Goal: Task Accomplishment & Management: Use online tool/utility

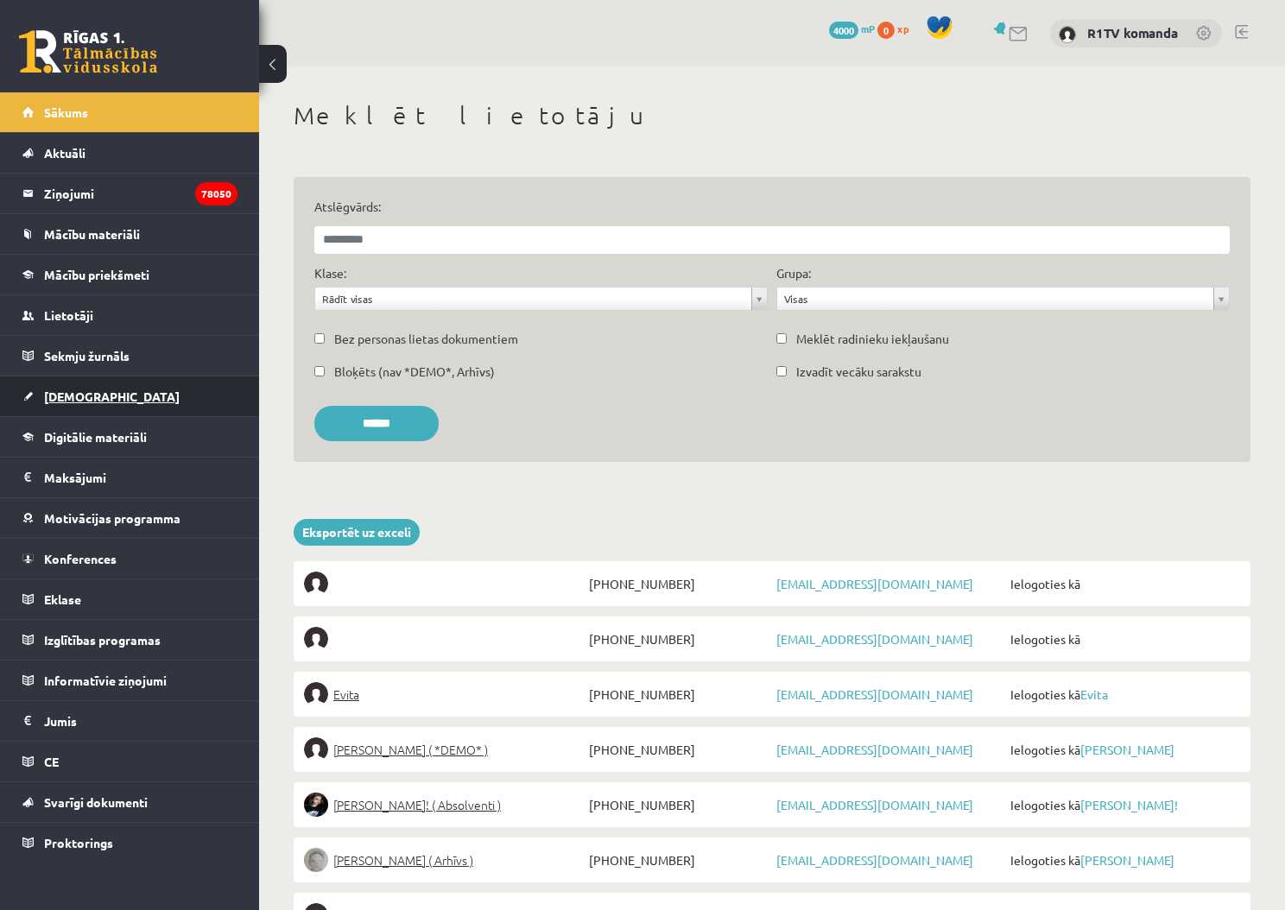
click at [115, 390] on link "[DEMOGRAPHIC_DATA]" at bounding box center [129, 396] width 215 height 40
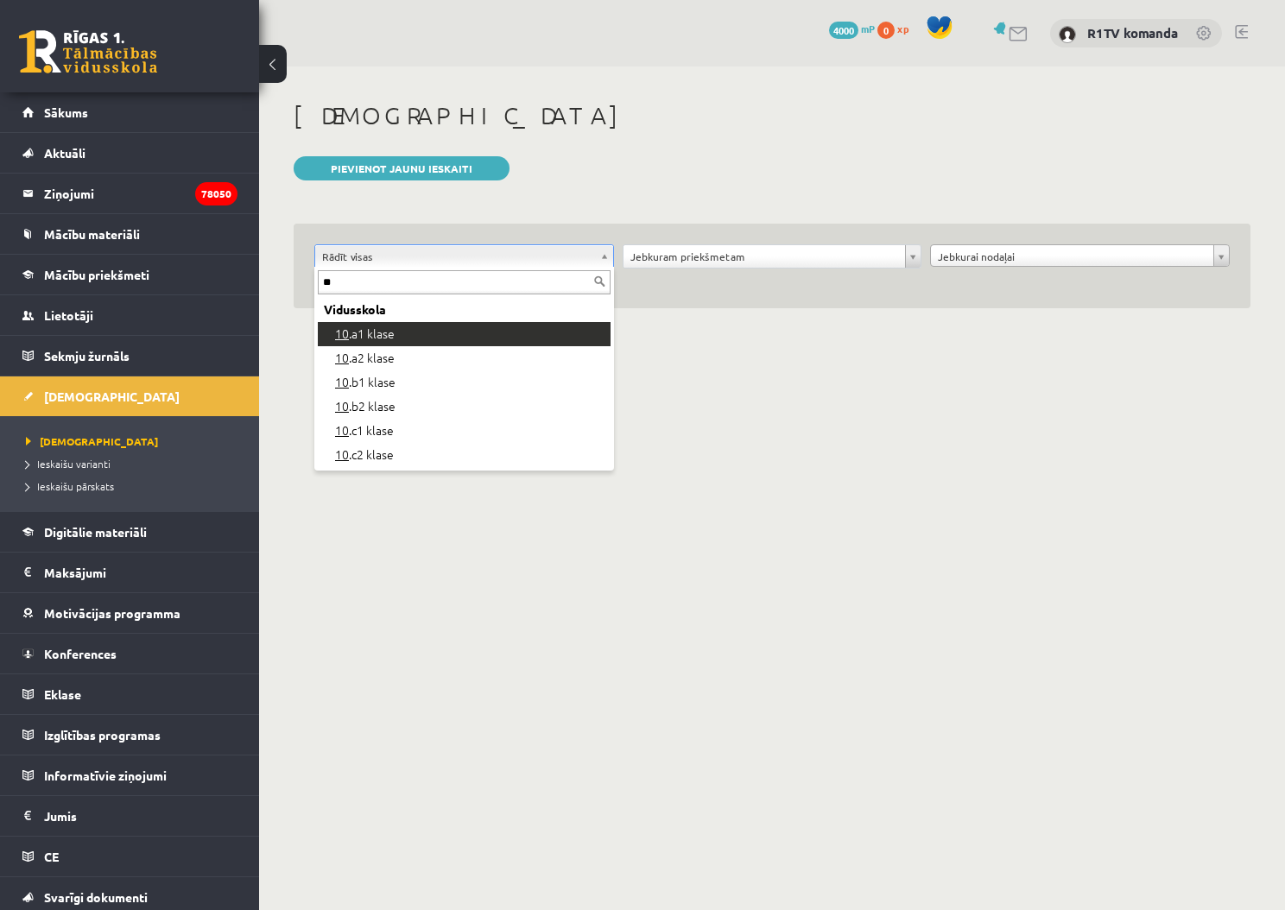
type input "**"
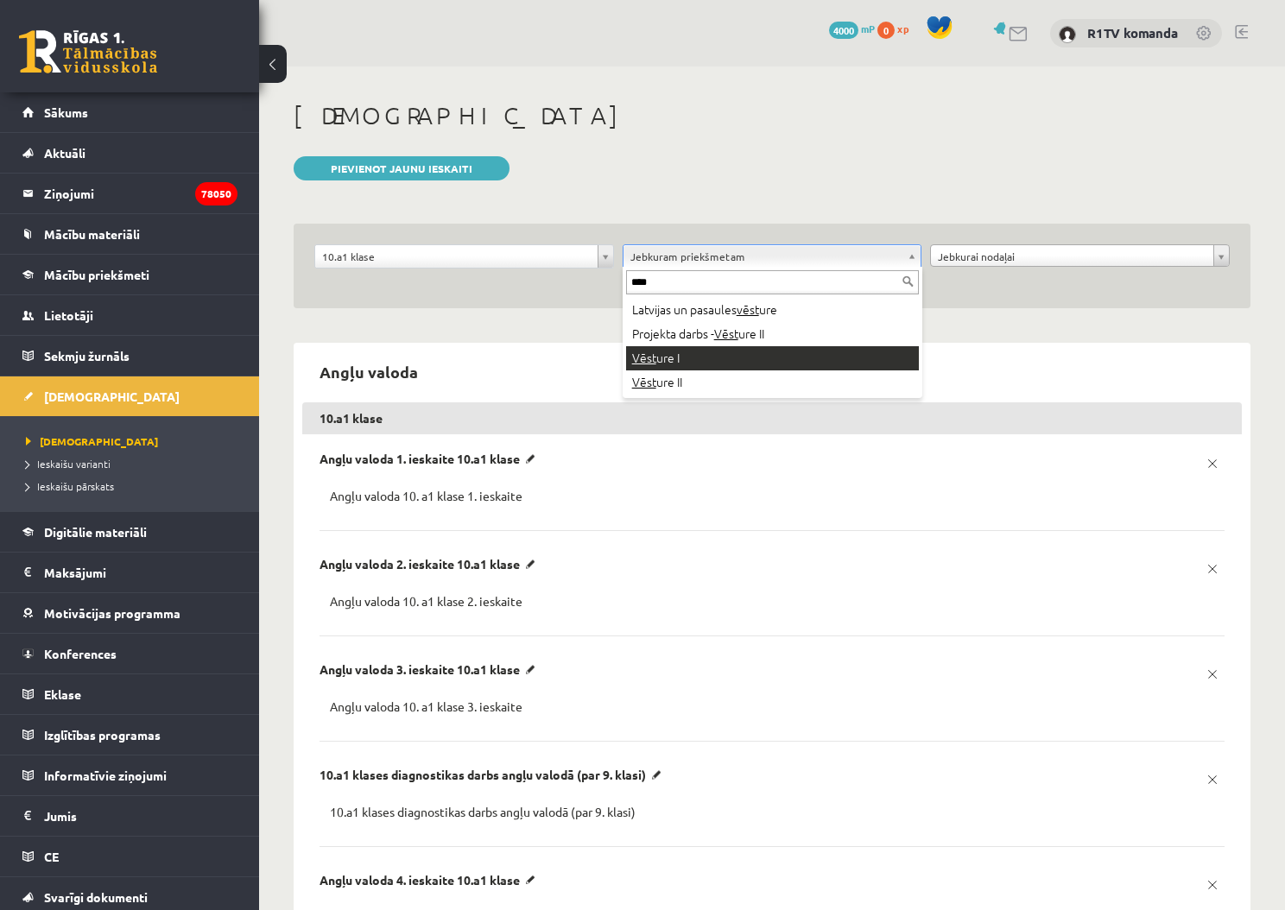
type input "****"
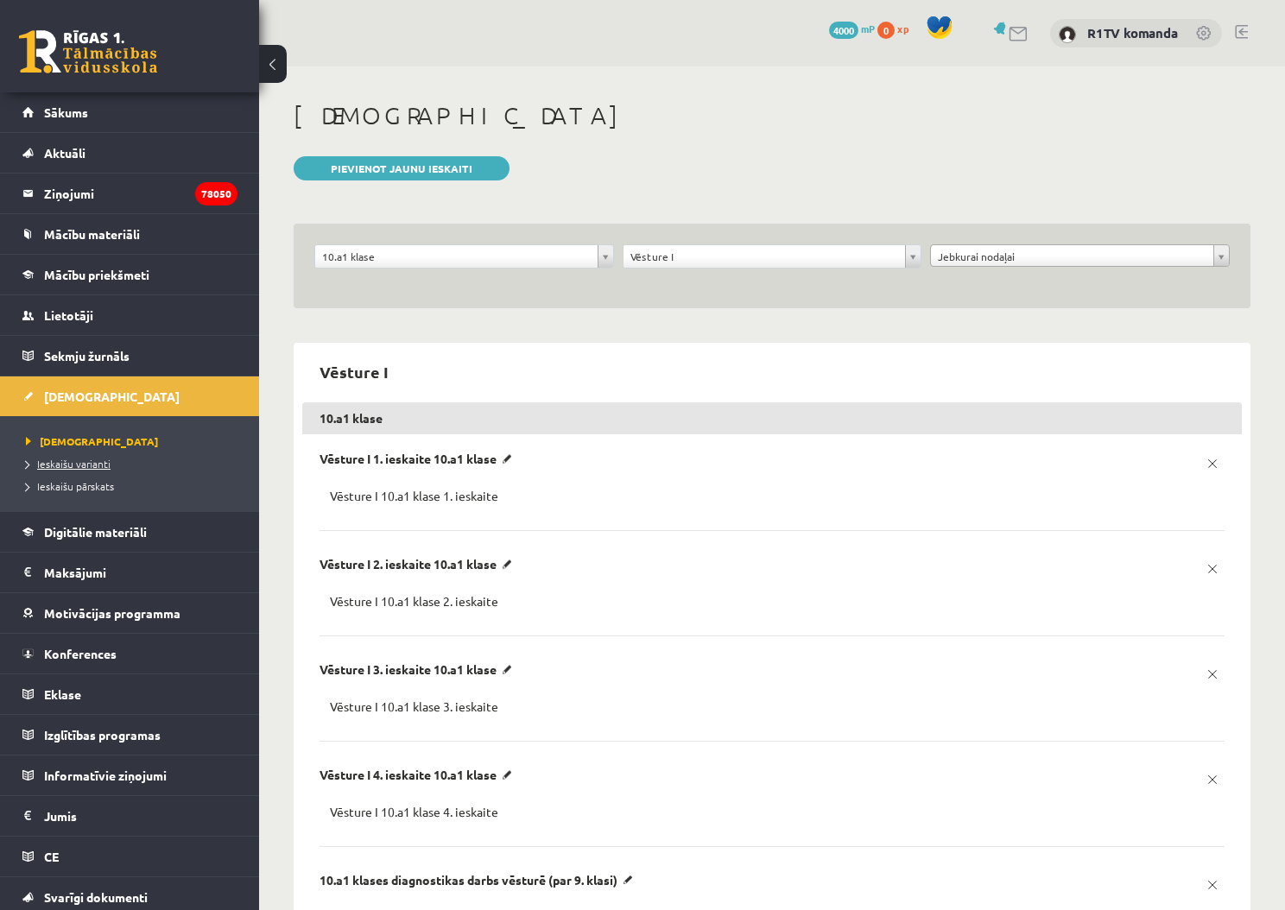
click at [82, 459] on span "Ieskaišu varianti" at bounding box center [68, 464] width 85 height 14
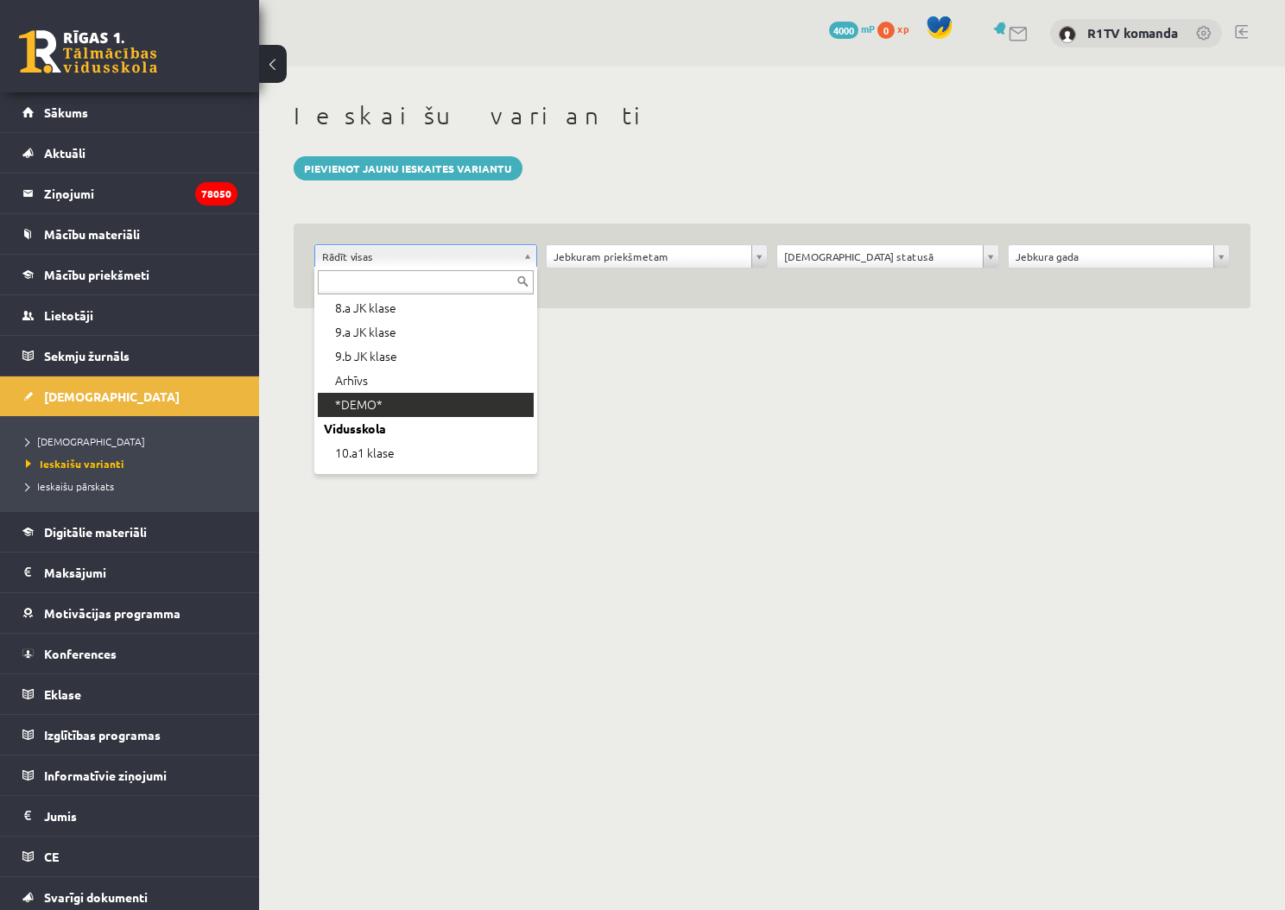
scroll to position [149, 0]
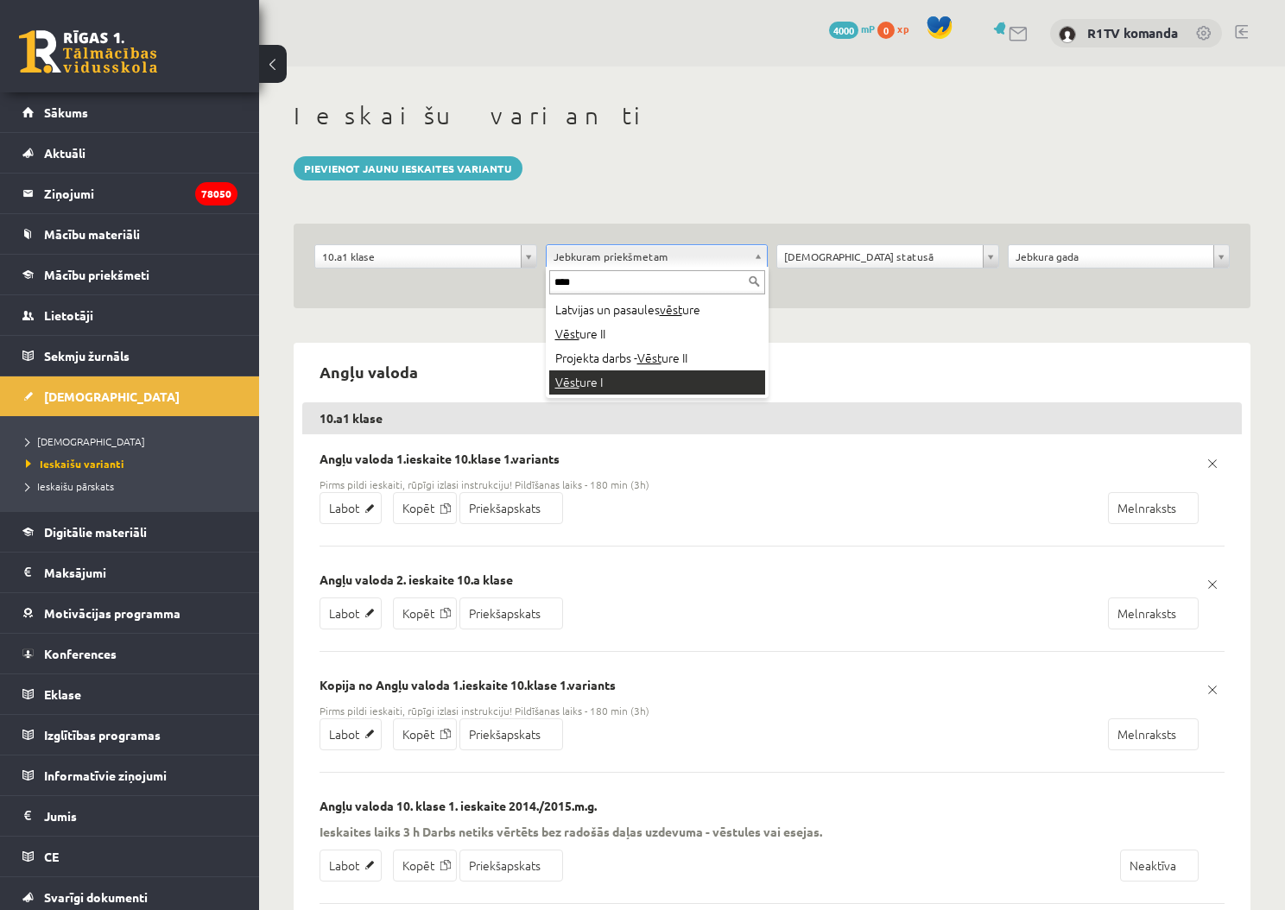
type input "****"
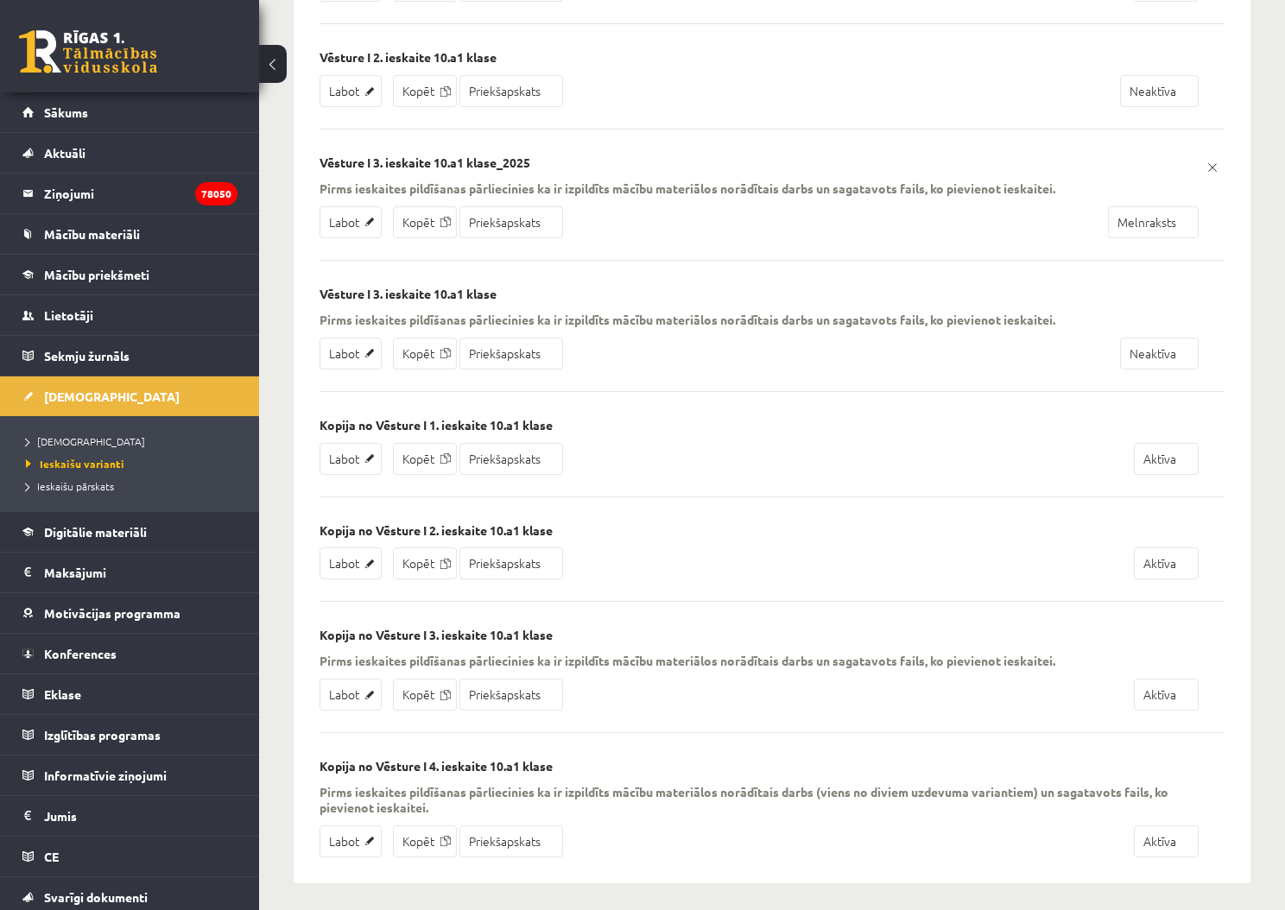
scroll to position [993, 0]
click at [364, 558] on link "Labot" at bounding box center [351, 565] width 62 height 32
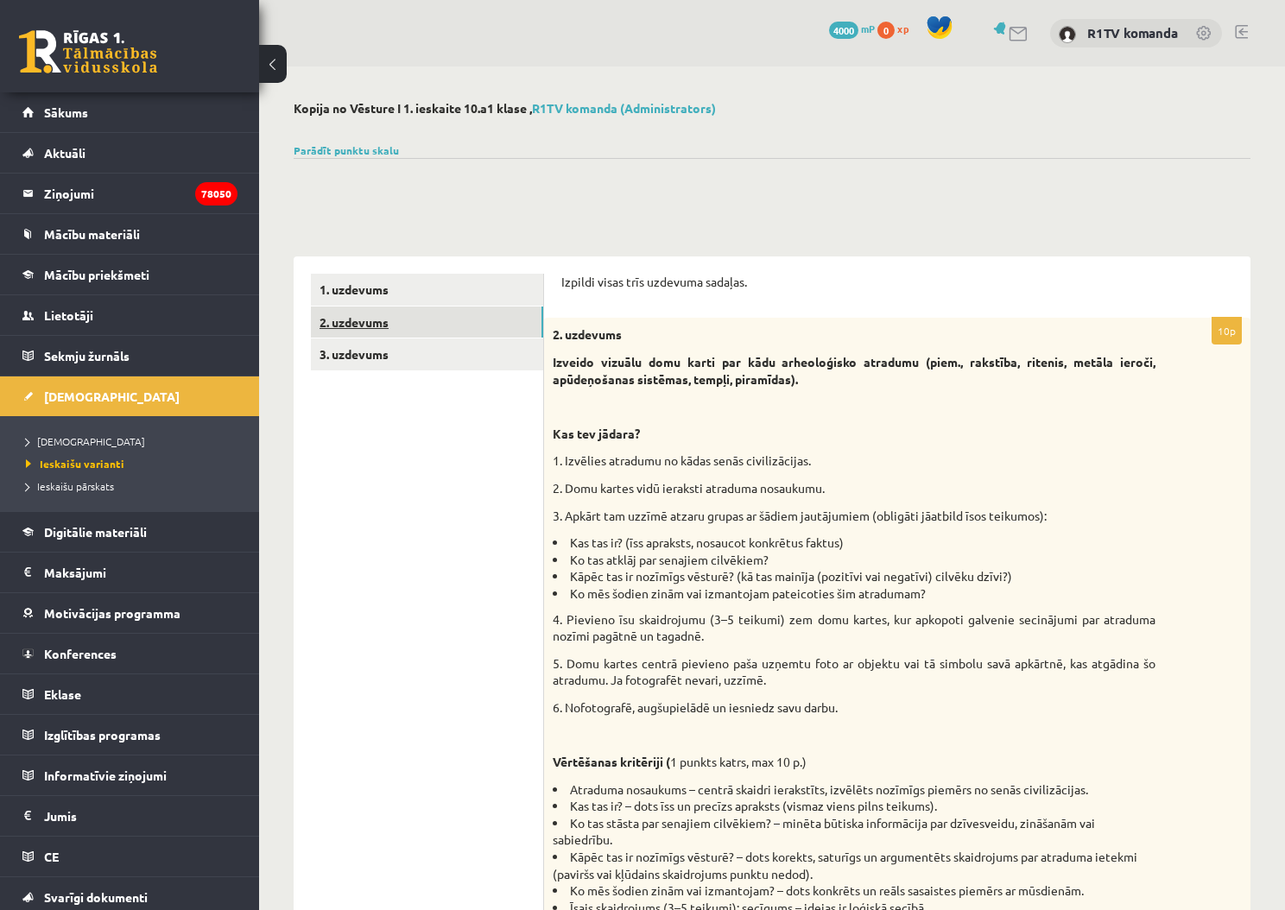
click at [395, 320] on link "2. uzdevums" at bounding box center [427, 323] width 232 height 32
click at [392, 352] on link "3. uzdevums" at bounding box center [427, 354] width 232 height 32
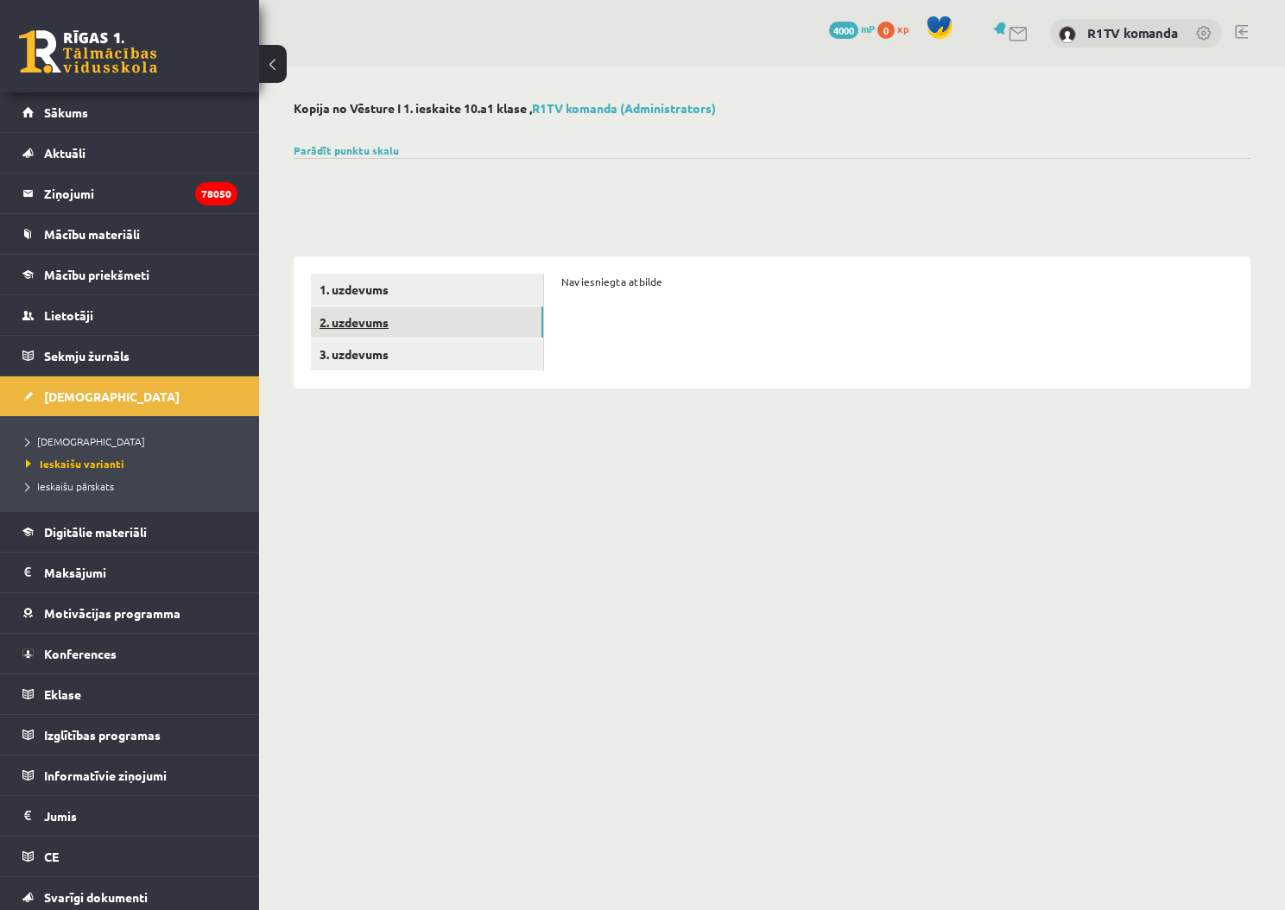
click at [389, 329] on link "2. uzdevums" at bounding box center [427, 323] width 232 height 32
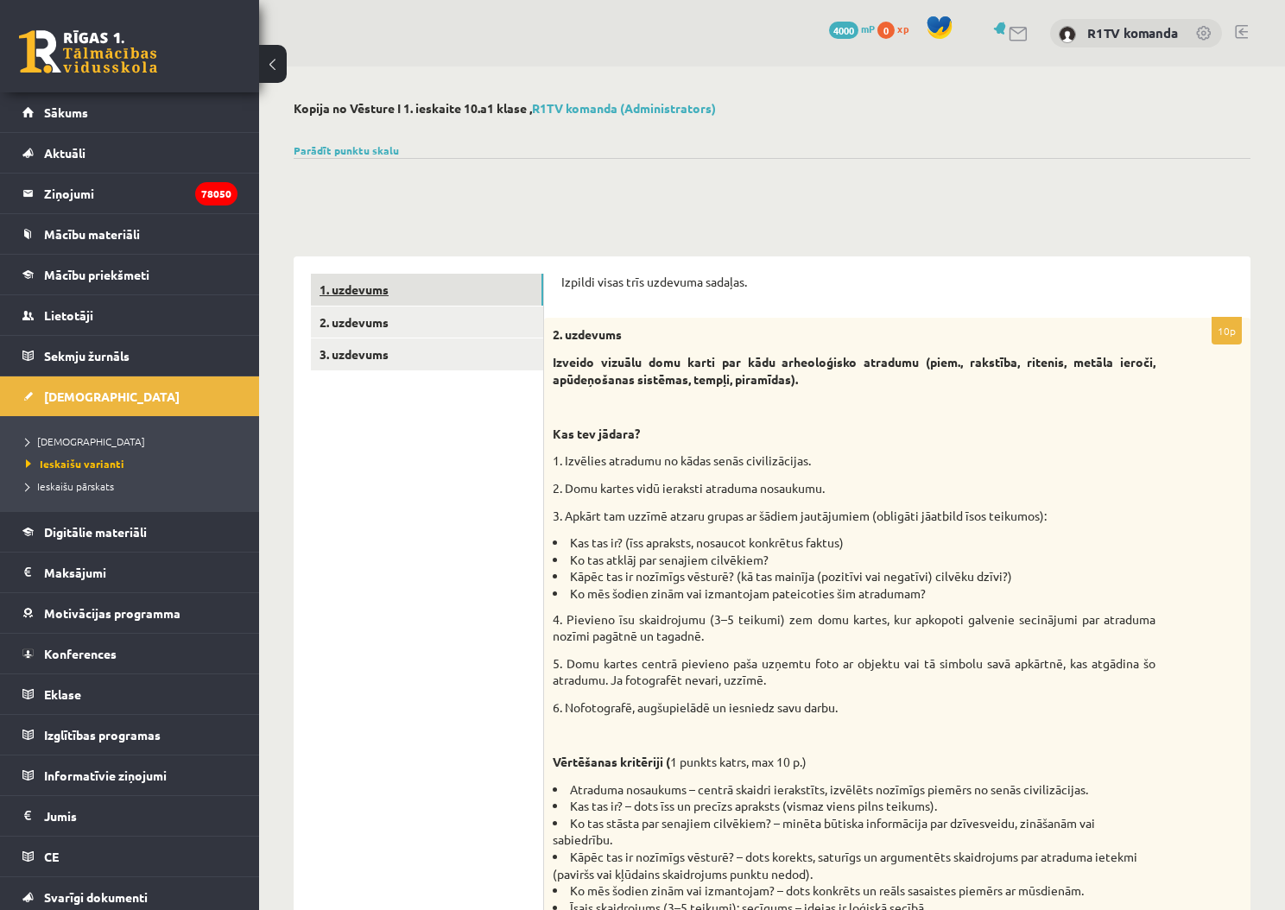
click at [386, 301] on link "1. uzdevums" at bounding box center [427, 290] width 232 height 32
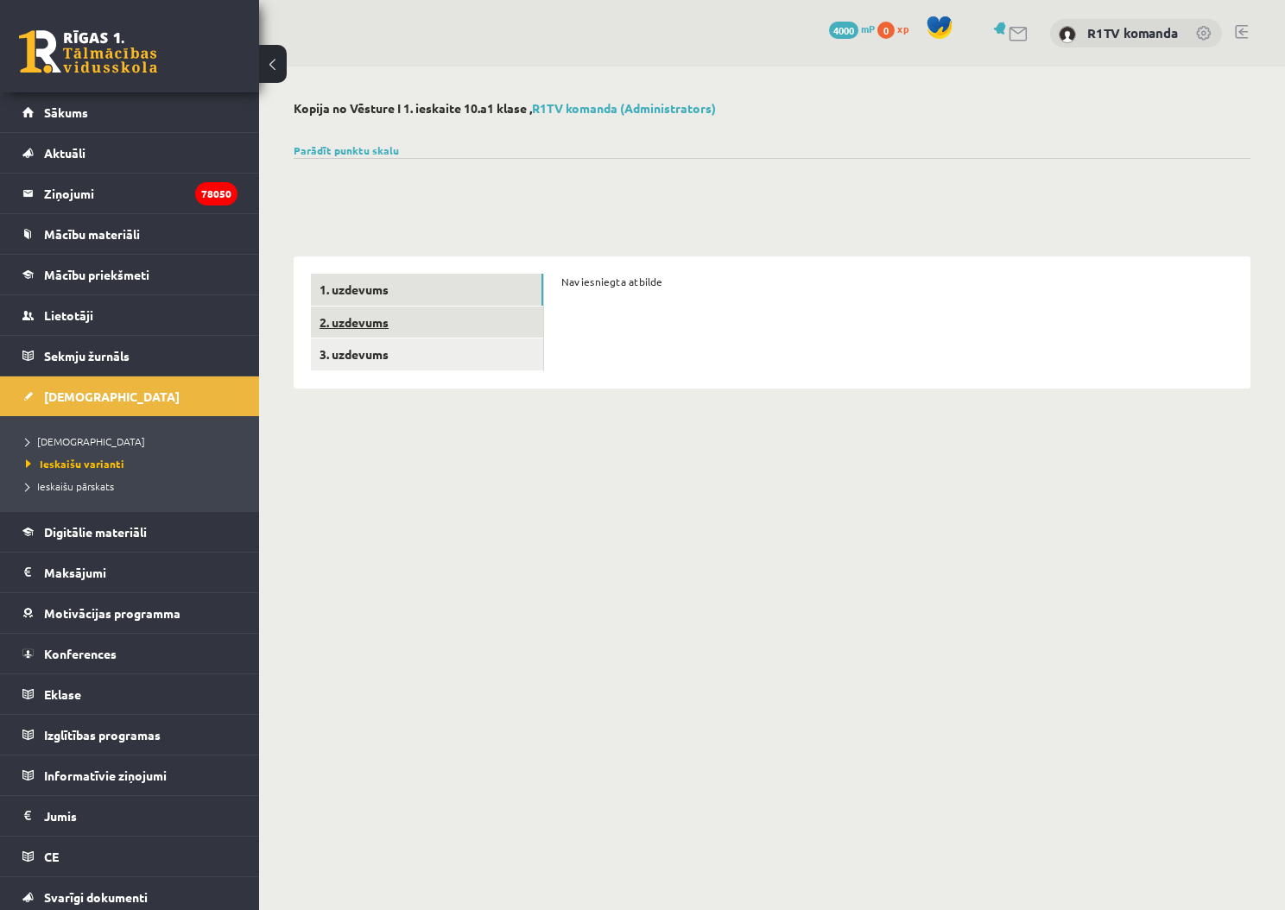
click at [384, 319] on link "2. uzdevums" at bounding box center [427, 323] width 232 height 32
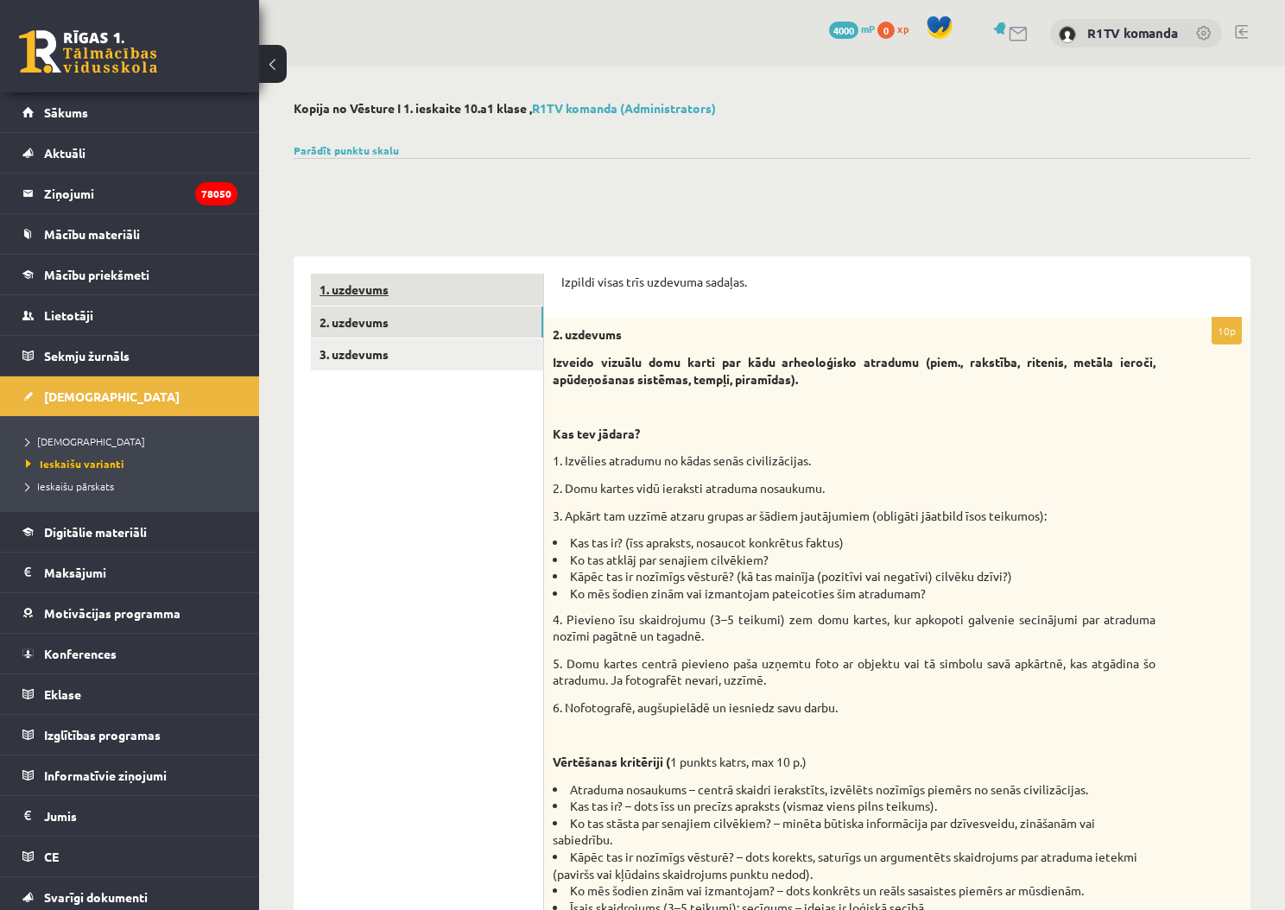
click at [377, 288] on link "1. uzdevums" at bounding box center [427, 290] width 232 height 32
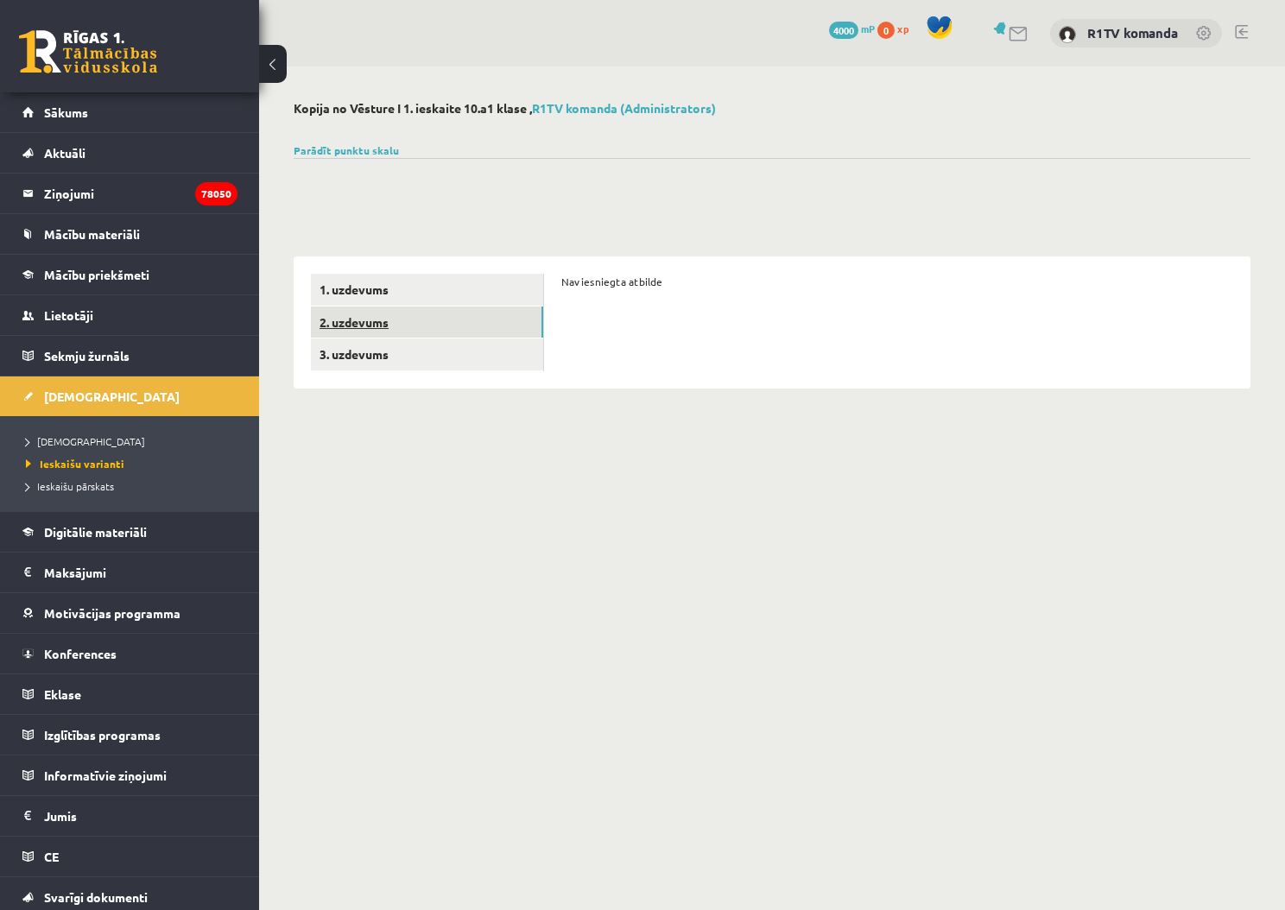
click at [375, 307] on link "2. uzdevums" at bounding box center [427, 323] width 232 height 32
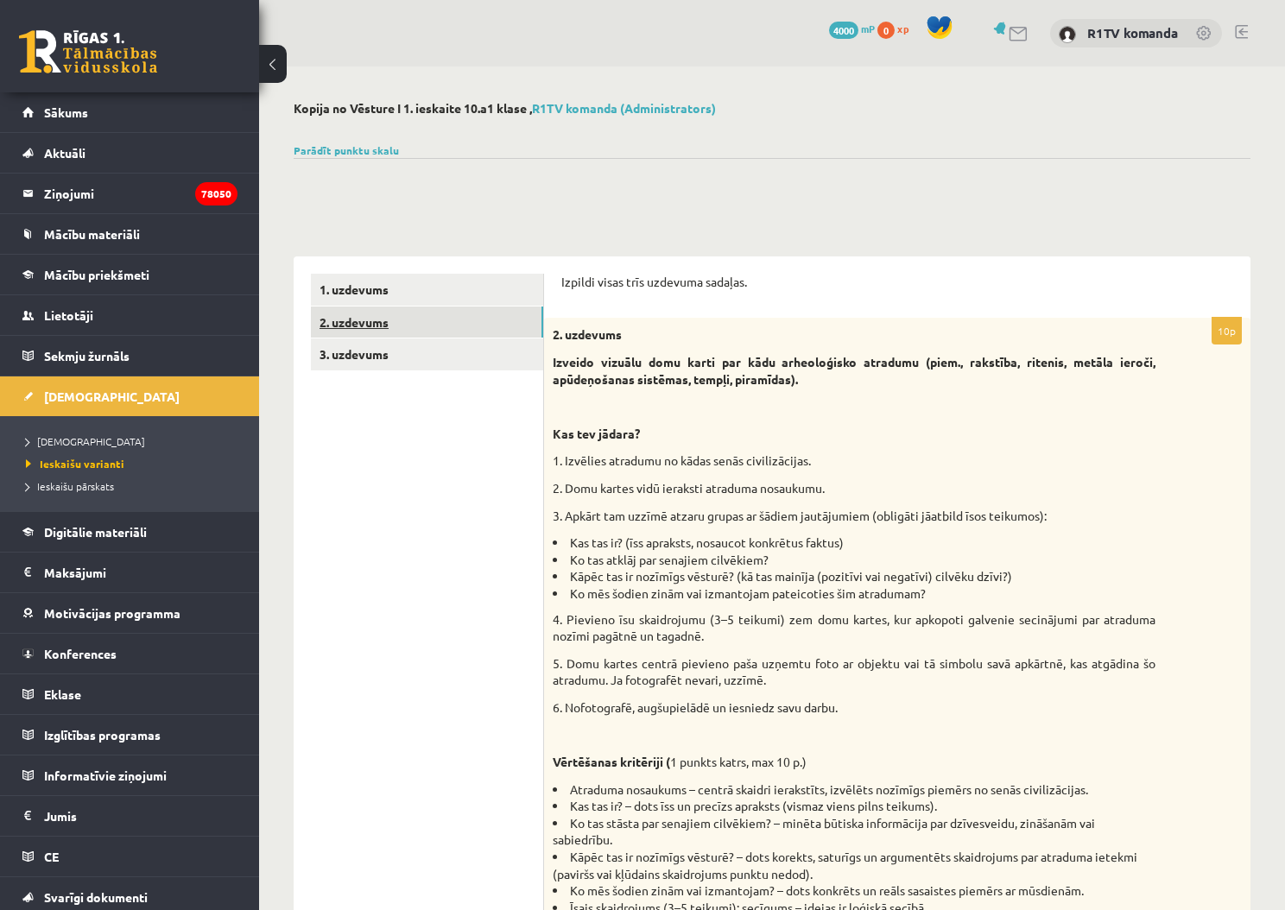
click at [371, 334] on link "2. uzdevums" at bounding box center [427, 323] width 232 height 32
click at [110, 236] on span "Mācību materiāli" at bounding box center [92, 234] width 96 height 16
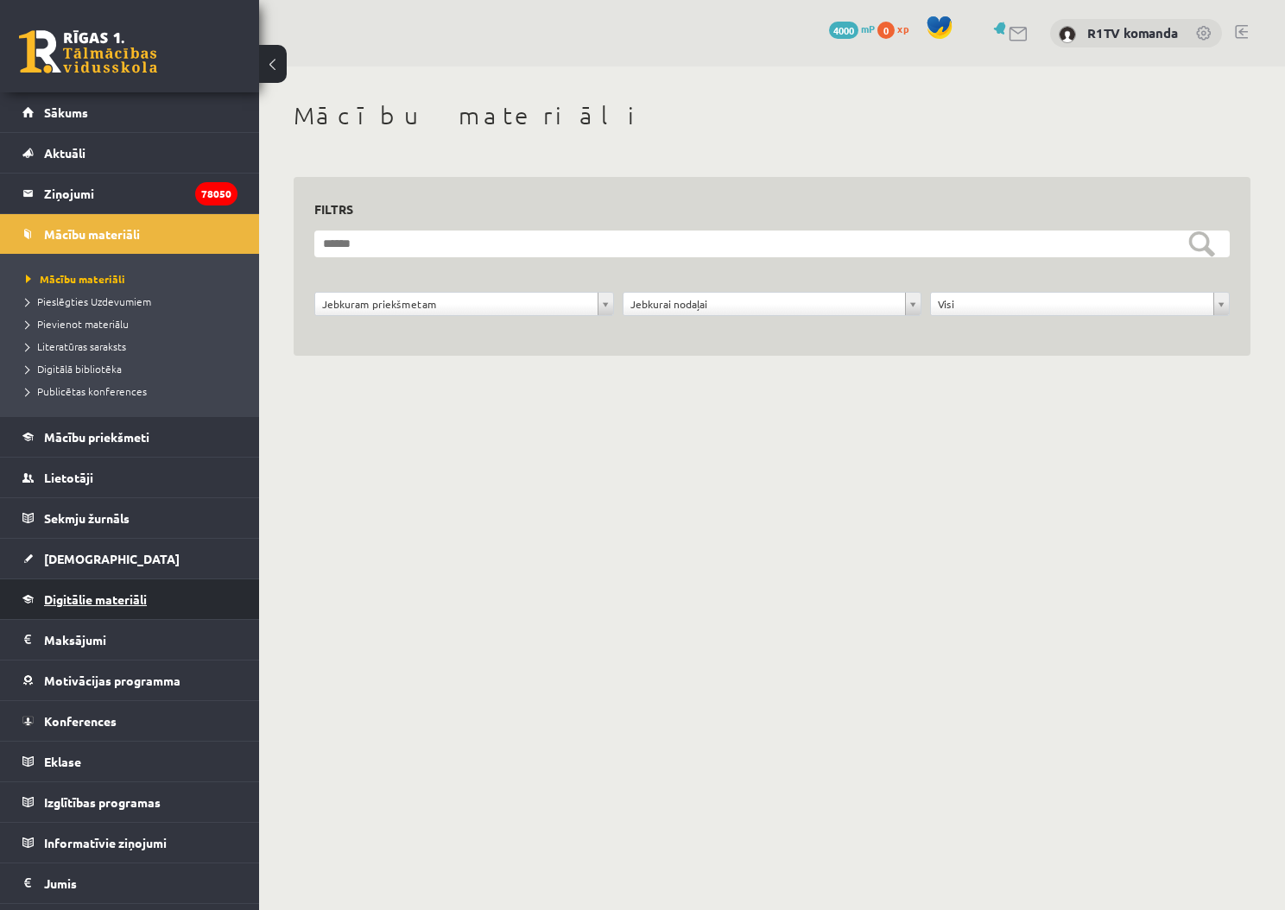
click at [117, 601] on span "Digitālie materiāli" at bounding box center [95, 600] width 103 height 16
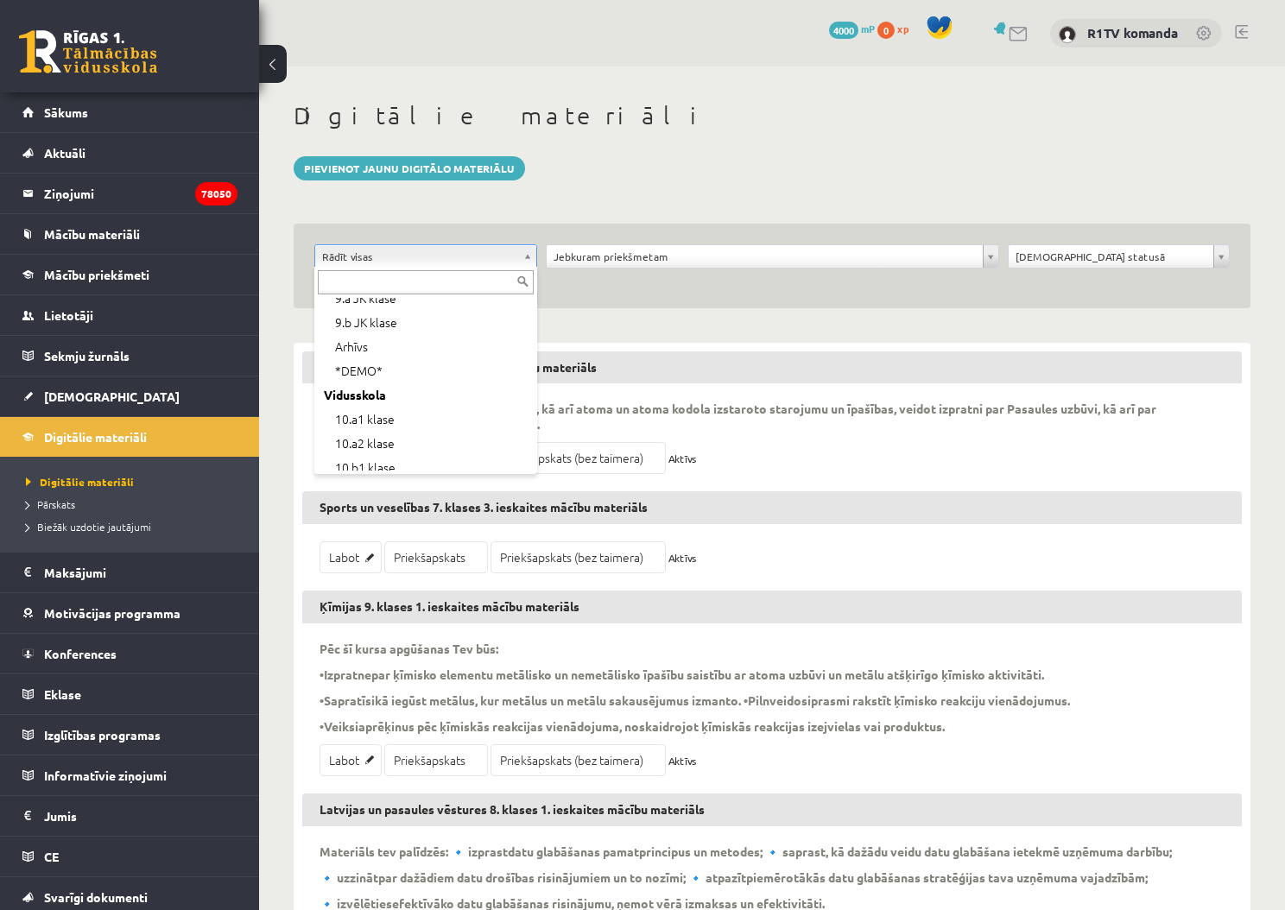
scroll to position [158, 0]
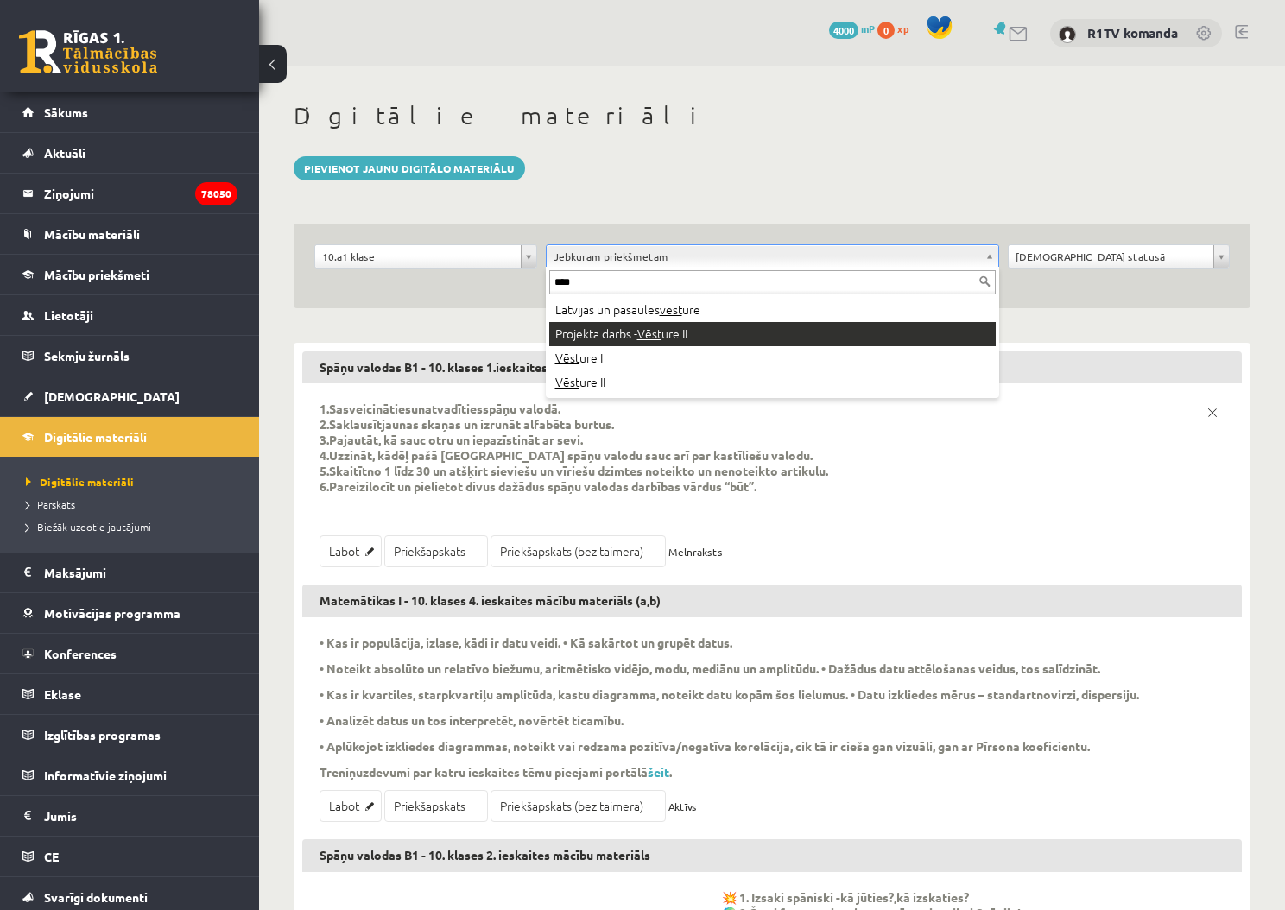
type input "****"
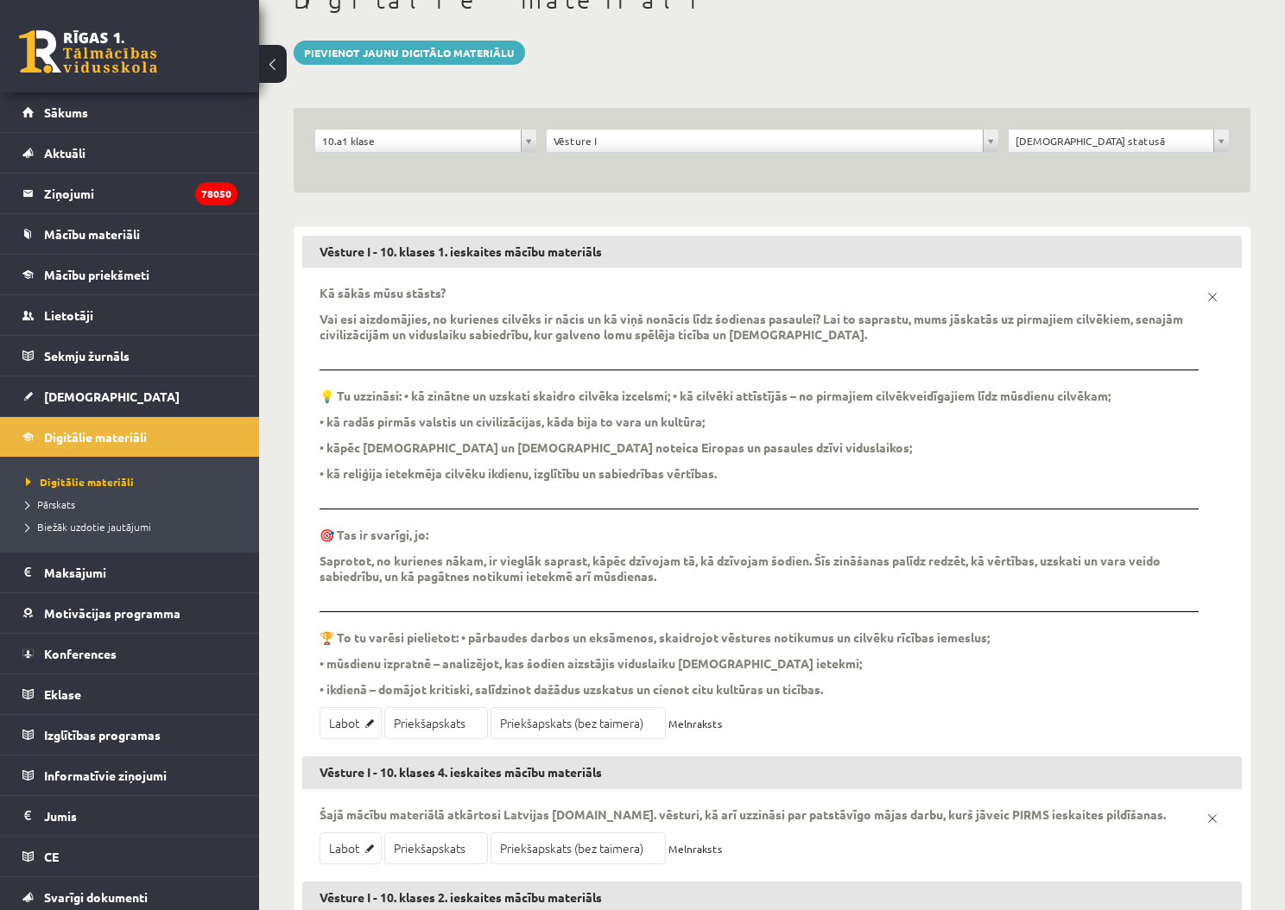
scroll to position [102, 0]
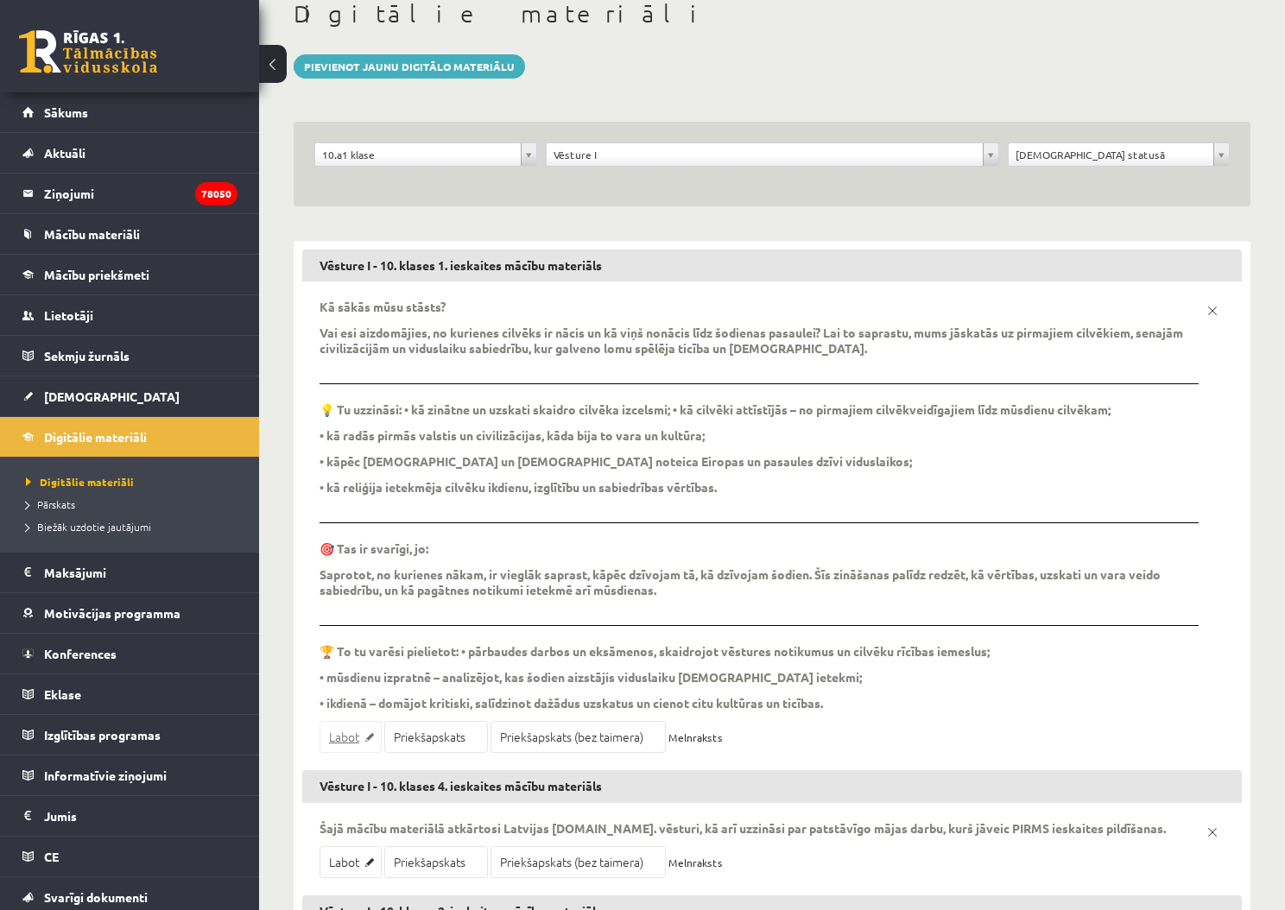
click at [345, 721] on link "Labot" at bounding box center [351, 737] width 62 height 32
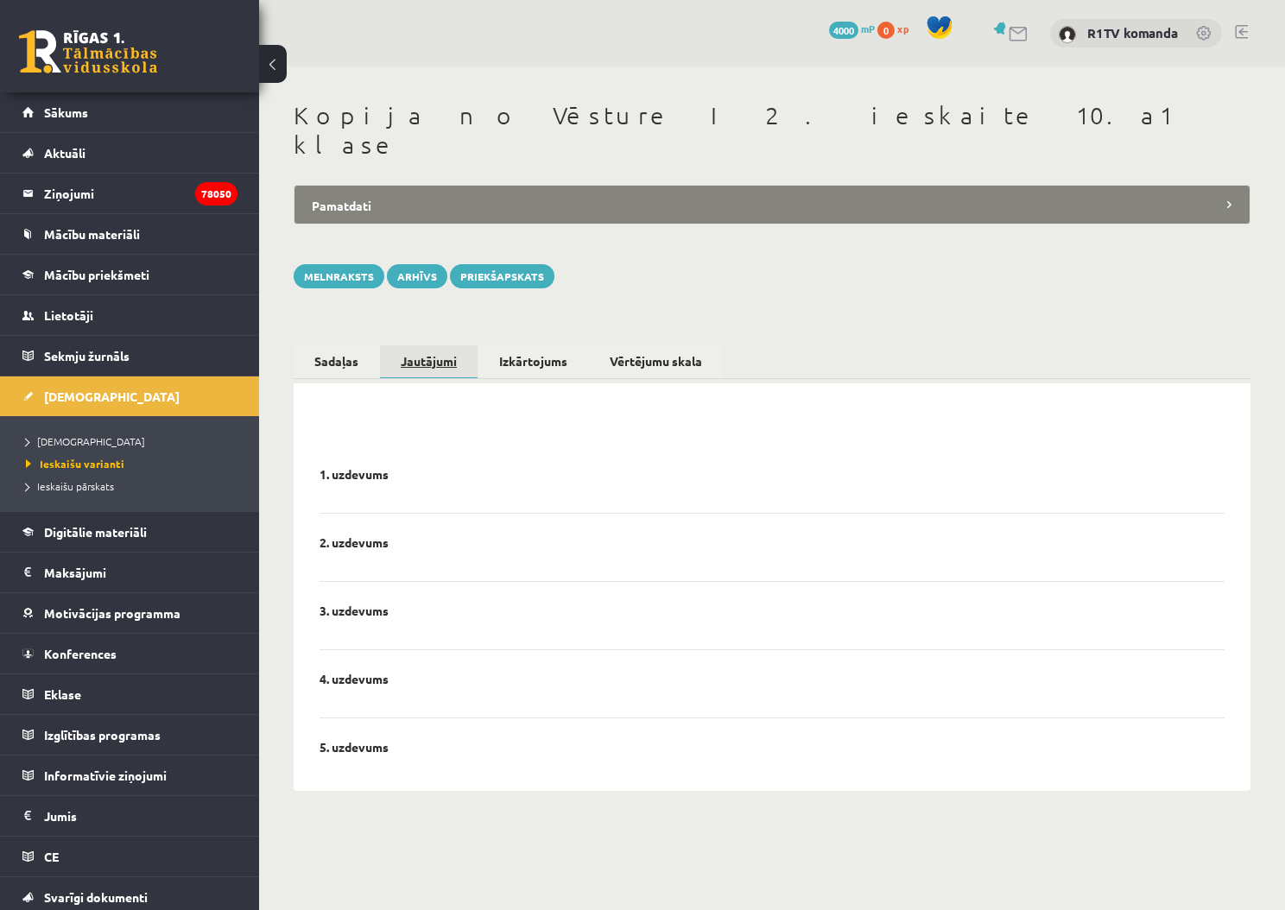
click at [412, 345] on link "Jautājumi" at bounding box center [429, 362] width 98 height 34
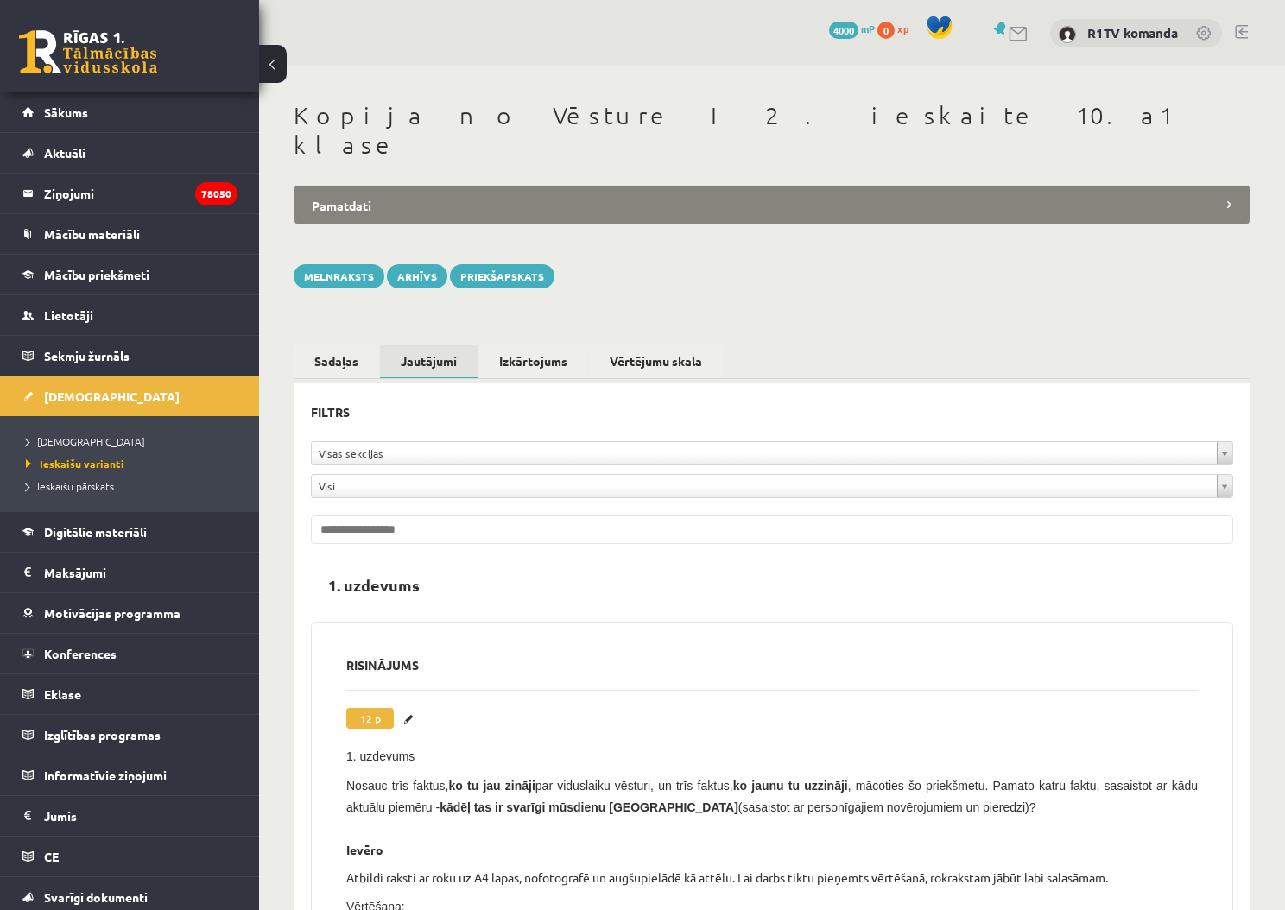
click at [88, 459] on span "Ieskaišu varianti" at bounding box center [75, 464] width 98 height 14
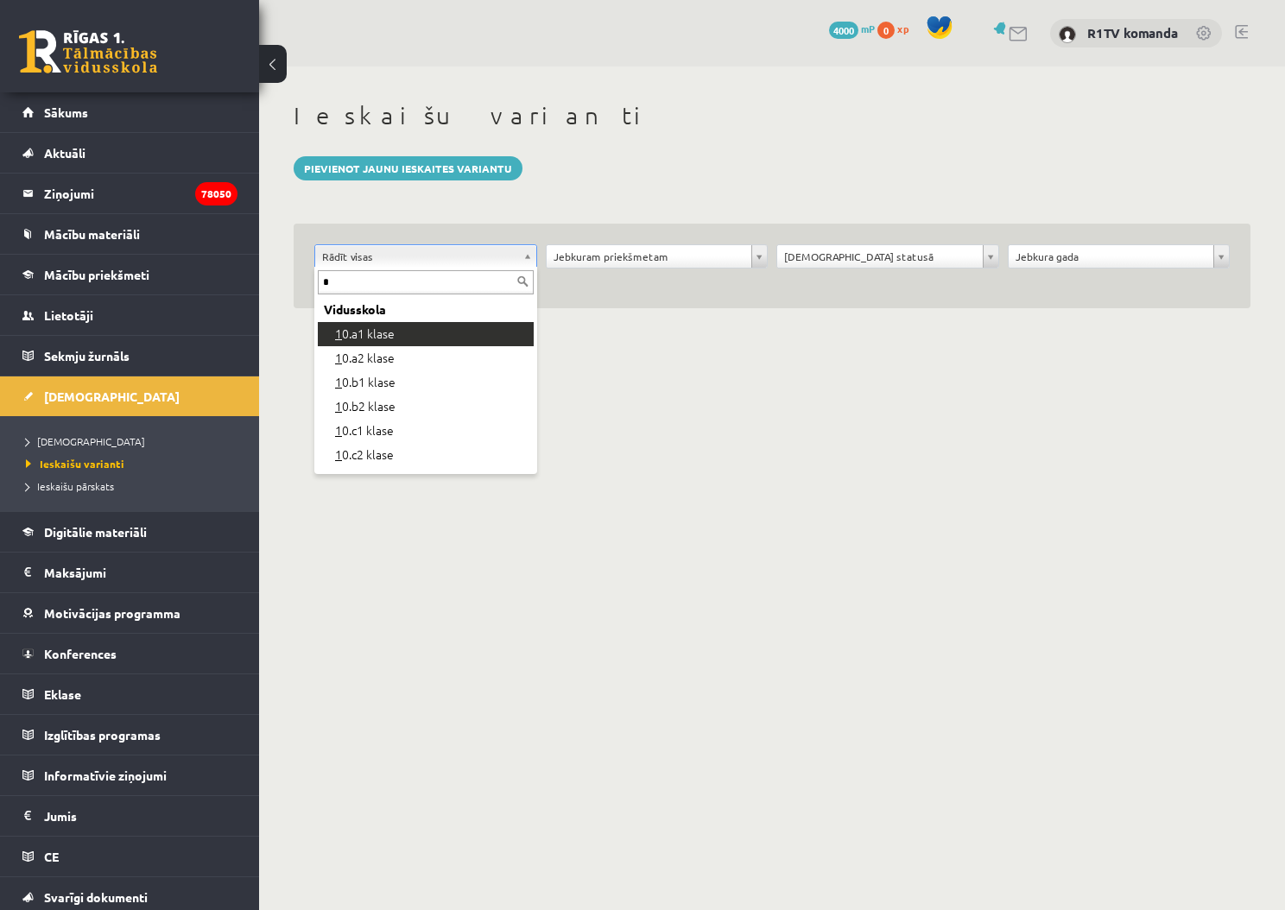
type input "*"
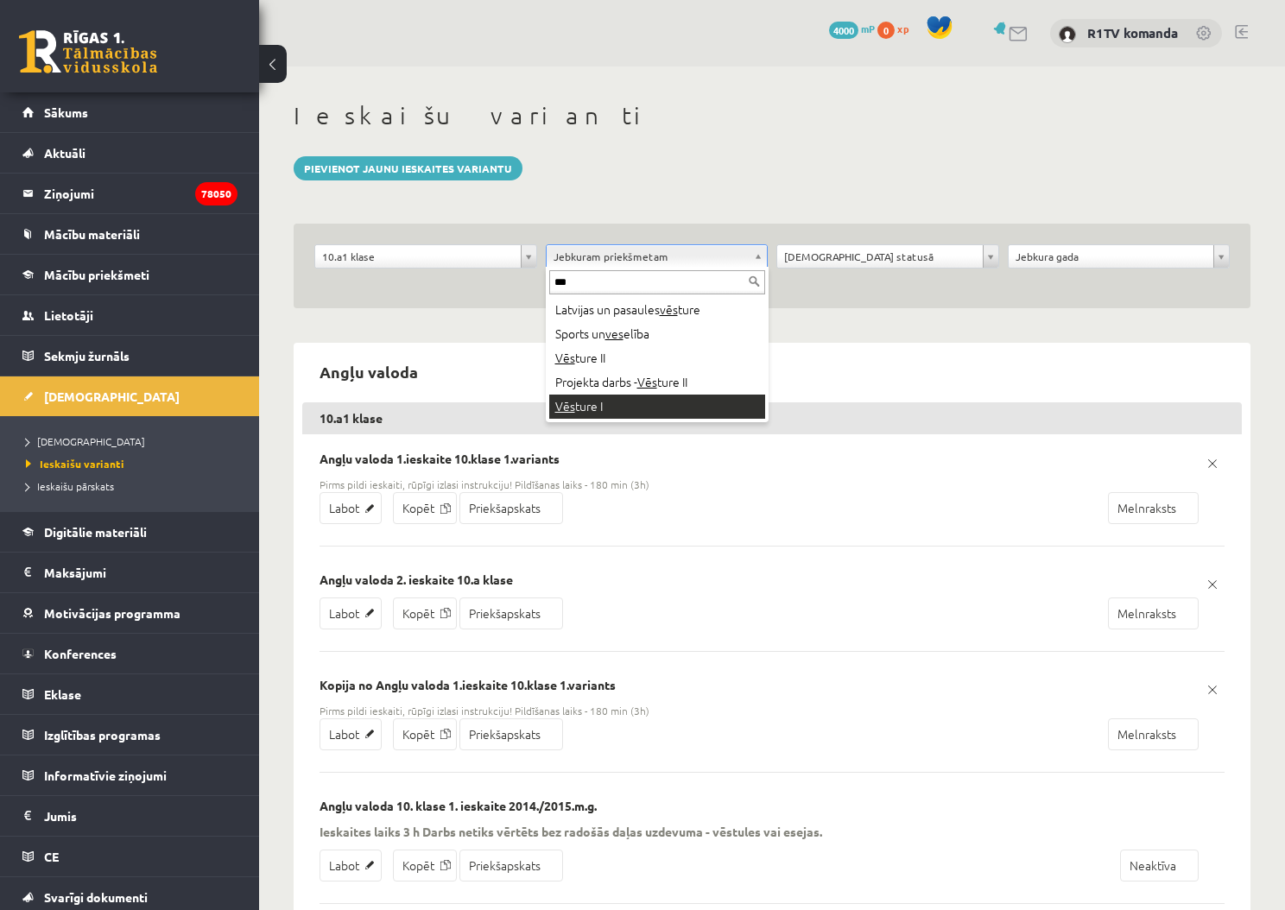
type input "***"
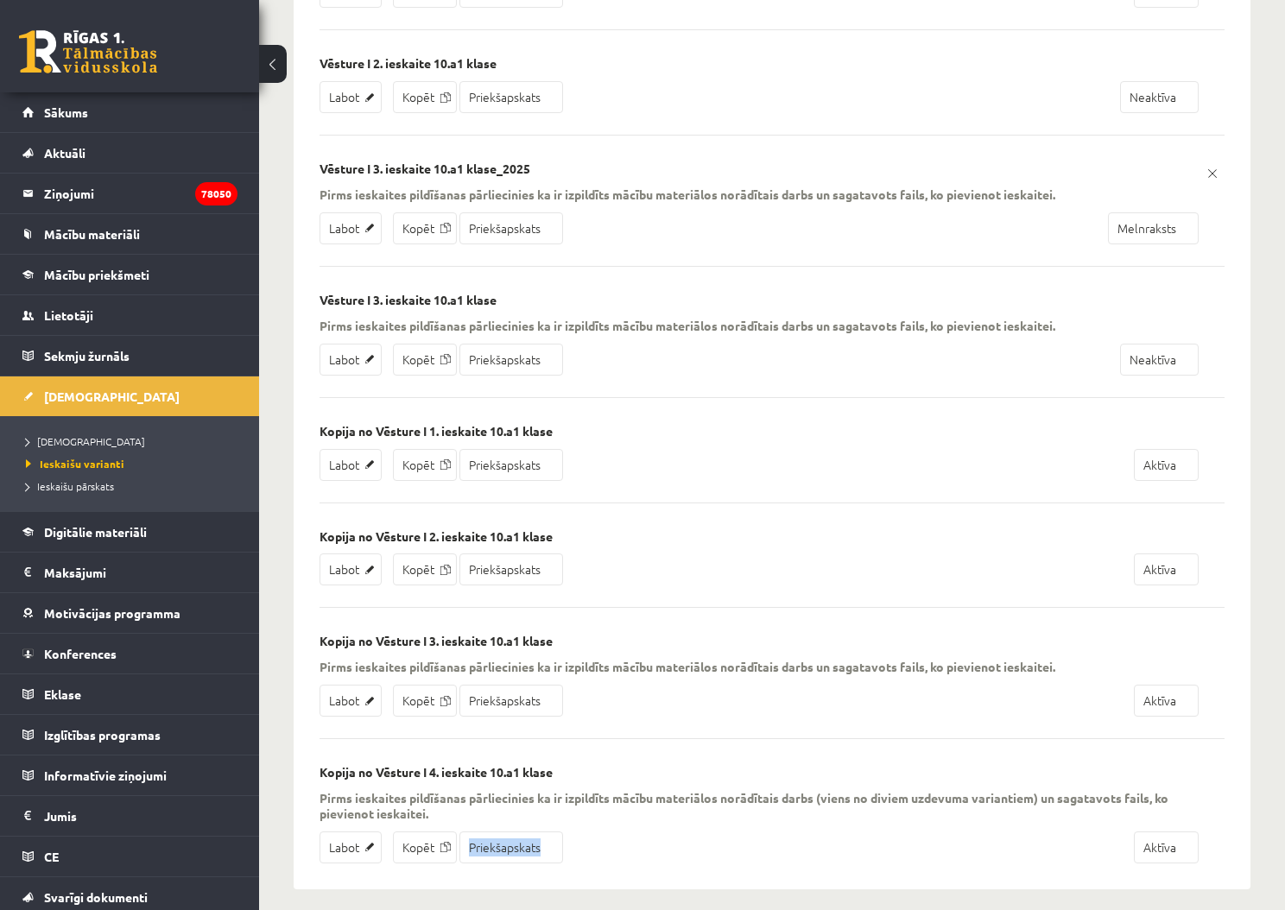
scroll to position [988, 0]
click at [350, 568] on link "Labot" at bounding box center [351, 570] width 62 height 32
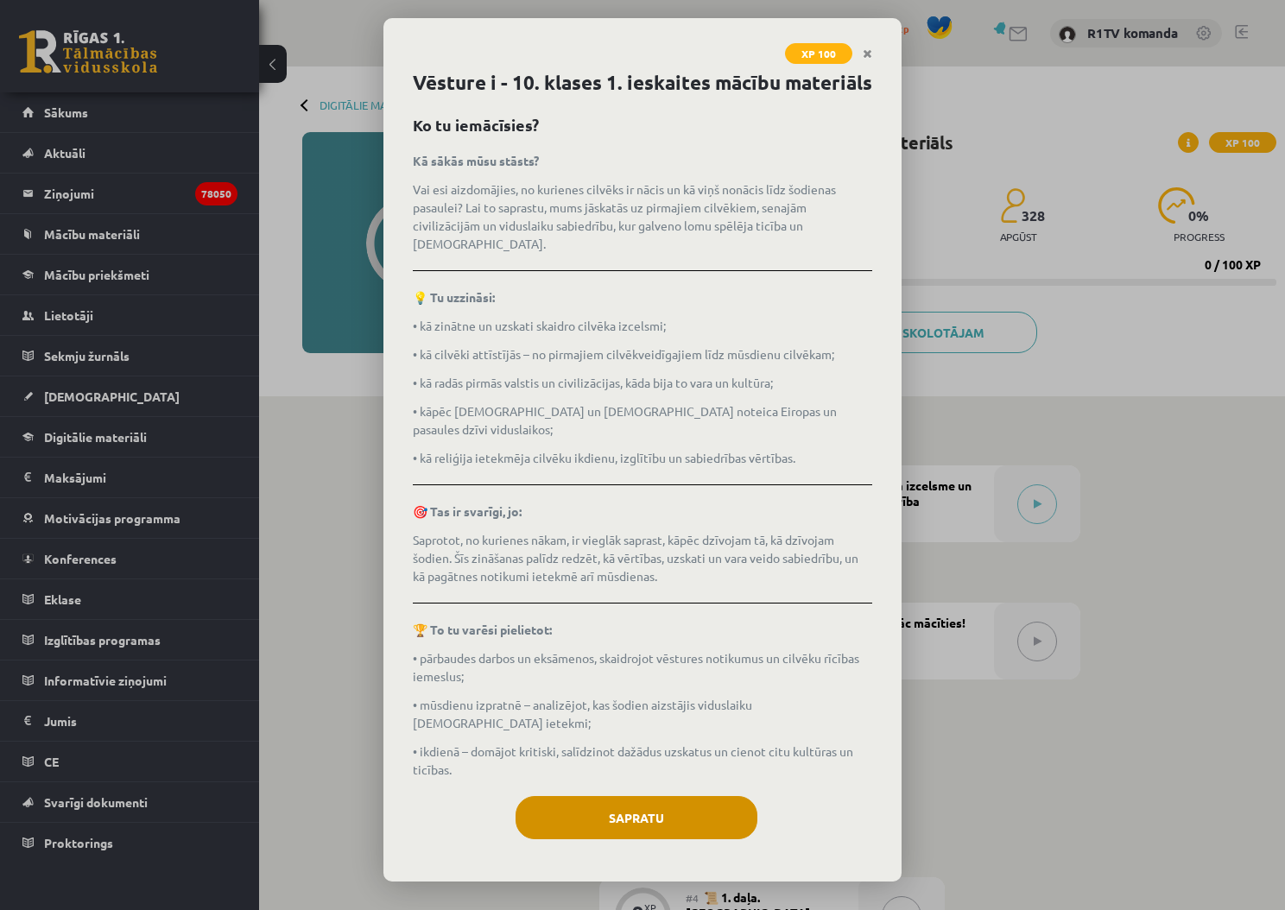
click at [664, 796] on button "Sapratu" at bounding box center [637, 817] width 242 height 43
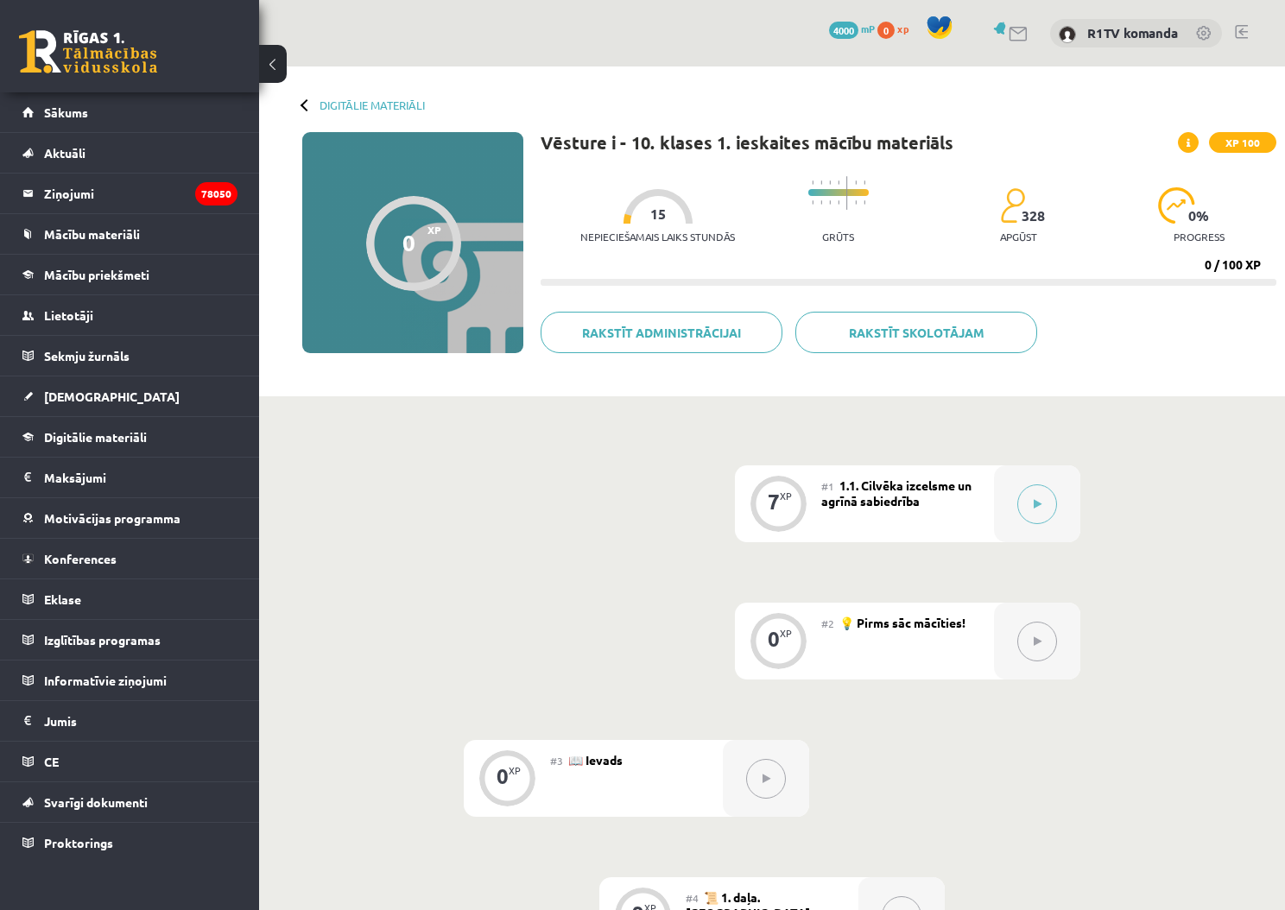
click at [1036, 644] on icon at bounding box center [1038, 641] width 8 height 10
click at [801, 631] on div "0 XP" at bounding box center [778, 639] width 52 height 52
click at [853, 508] on div "#1 1.1. Cilvēka izcelsme un agrīnā sabiedrība" at bounding box center [907, 503] width 173 height 77
click at [777, 501] on div "7" at bounding box center [774, 502] width 12 height 16
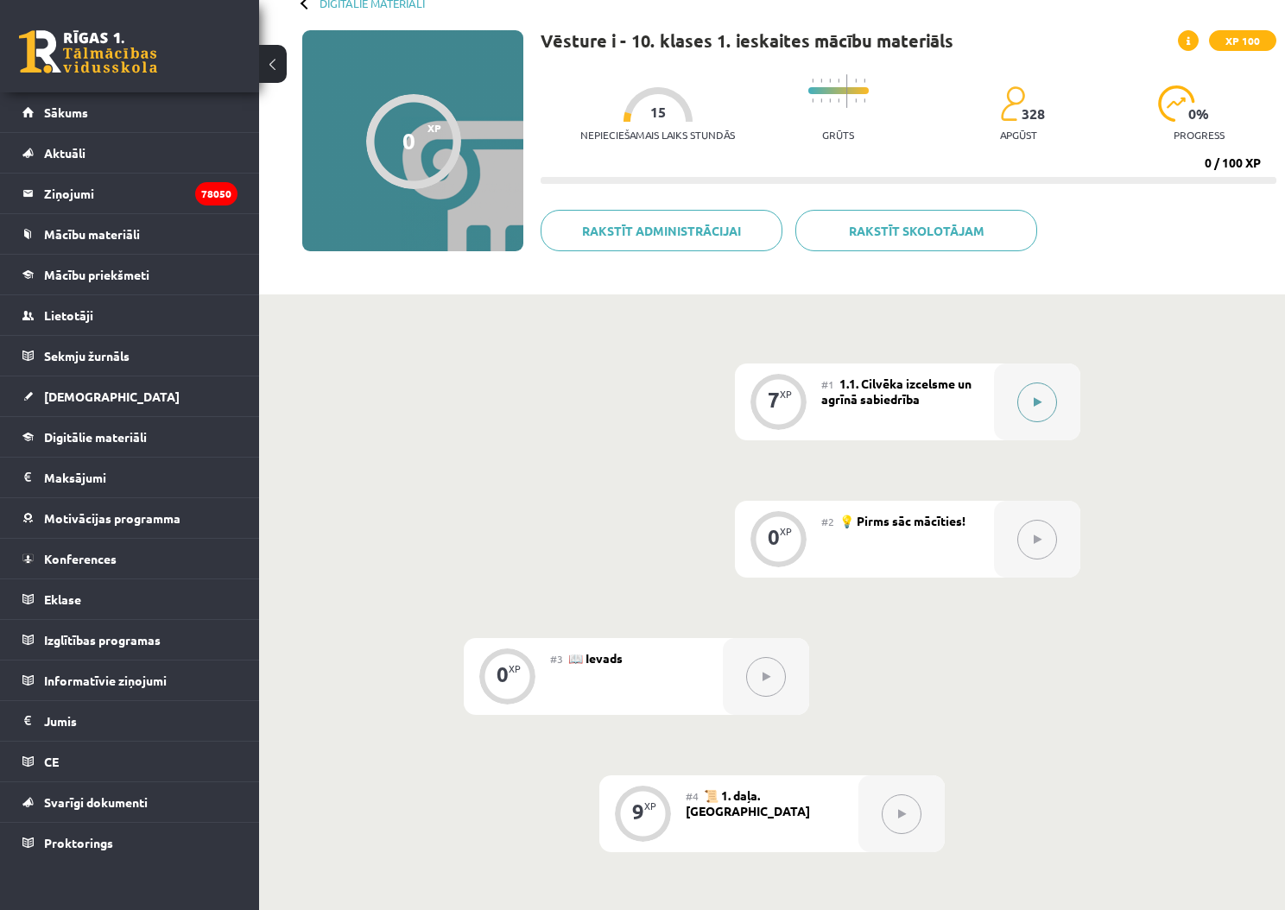
scroll to position [97, 0]
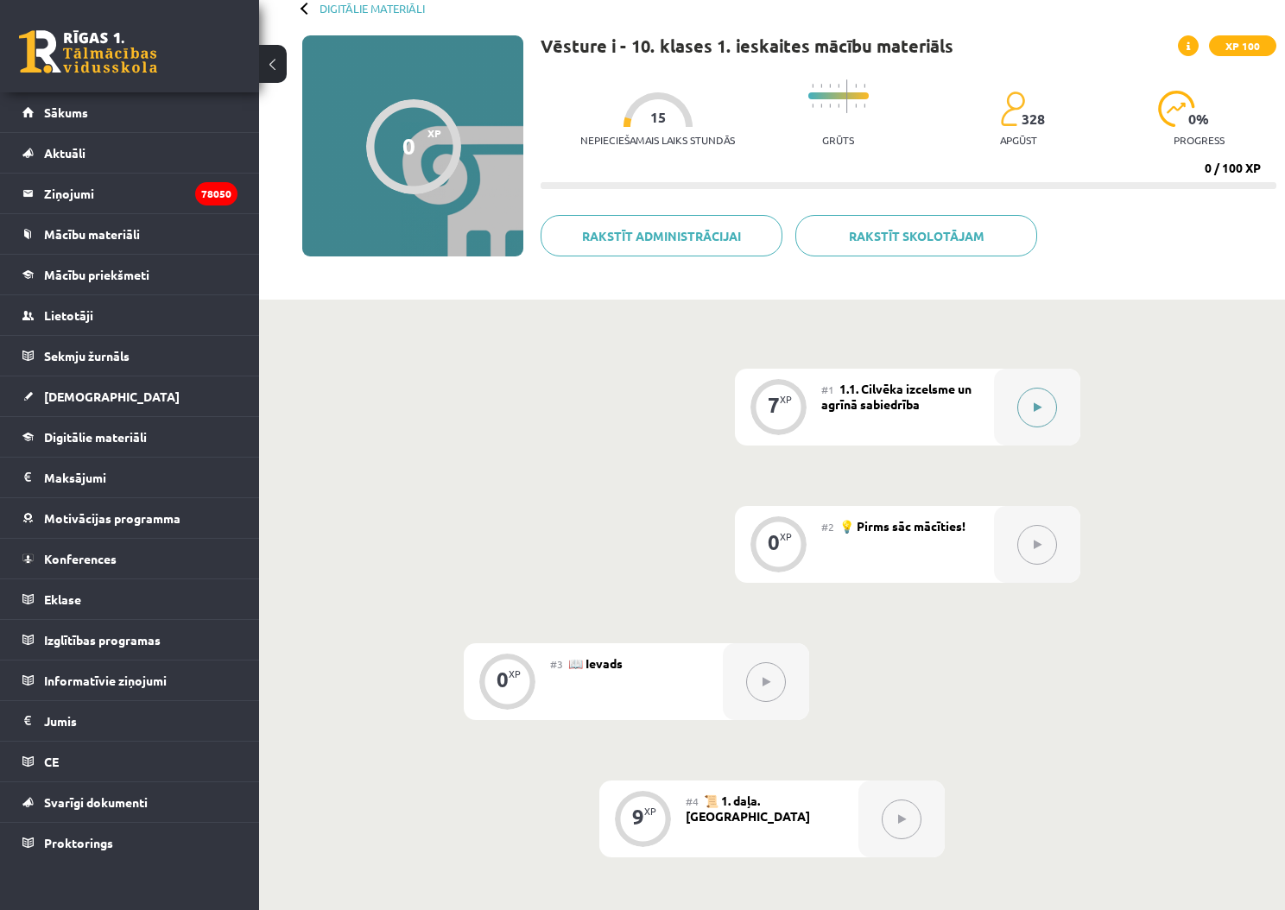
click at [1034, 404] on icon at bounding box center [1038, 407] width 8 height 10
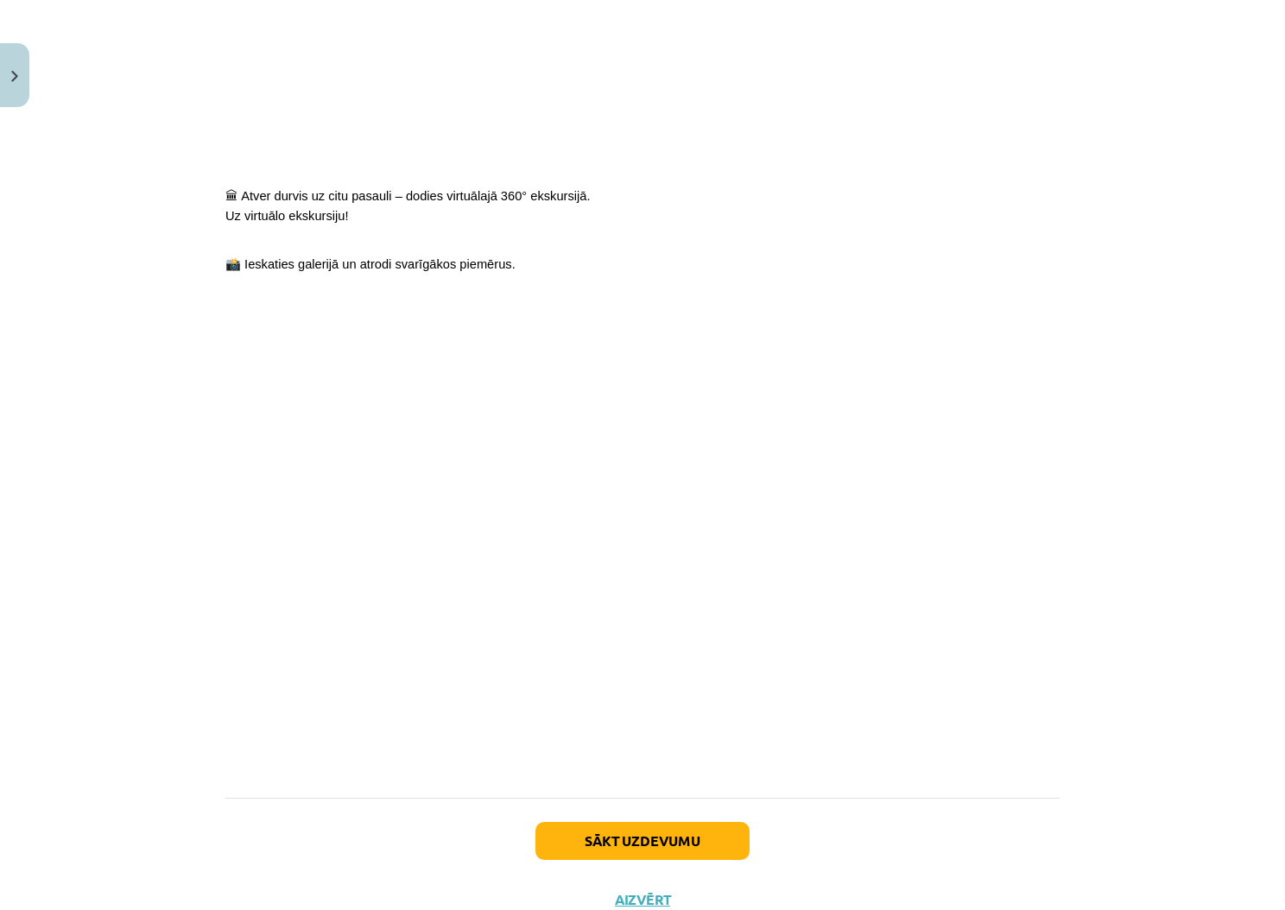
scroll to position [1115, 0]
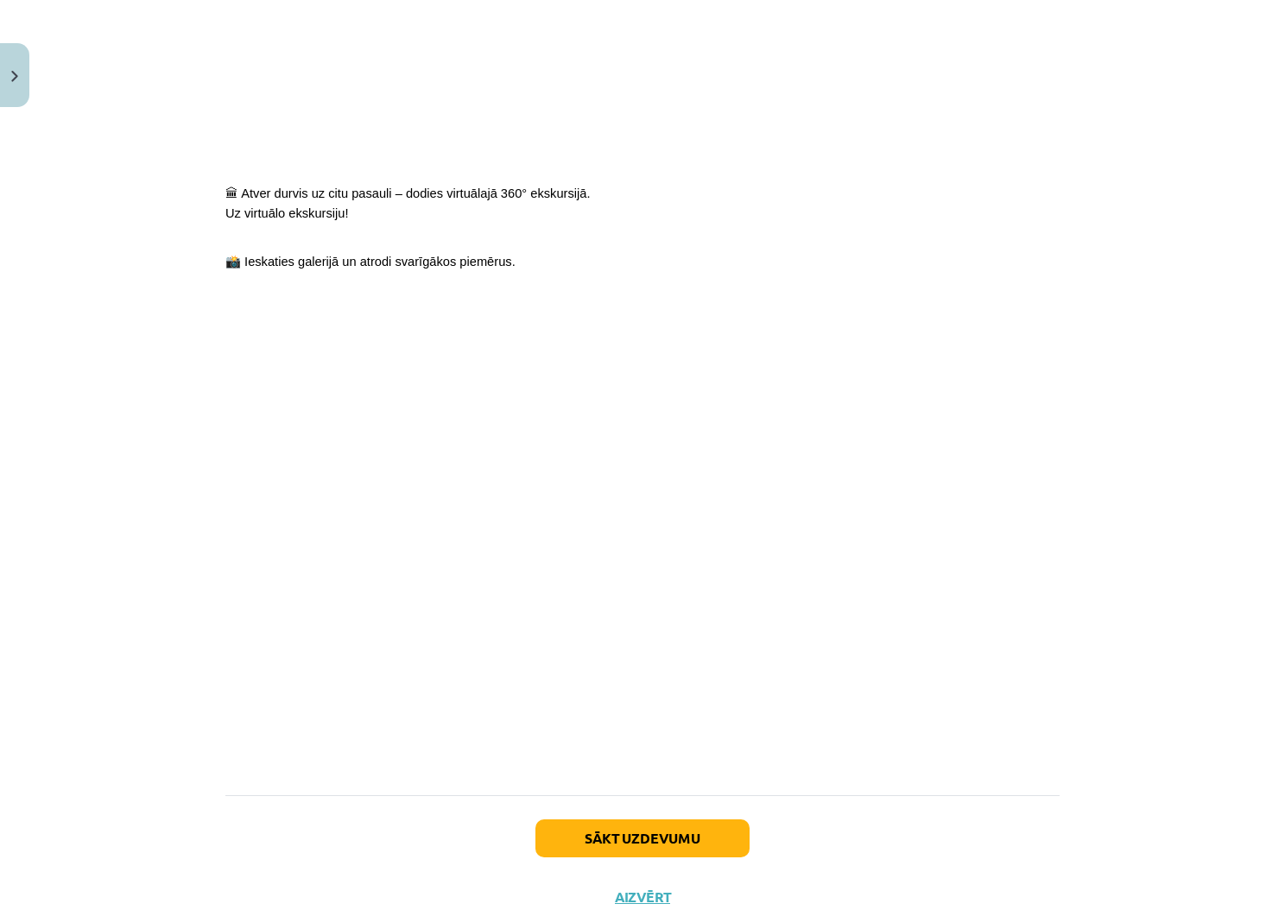
click at [718, 838] on button "Sākt uzdevumu" at bounding box center [642, 838] width 214 height 38
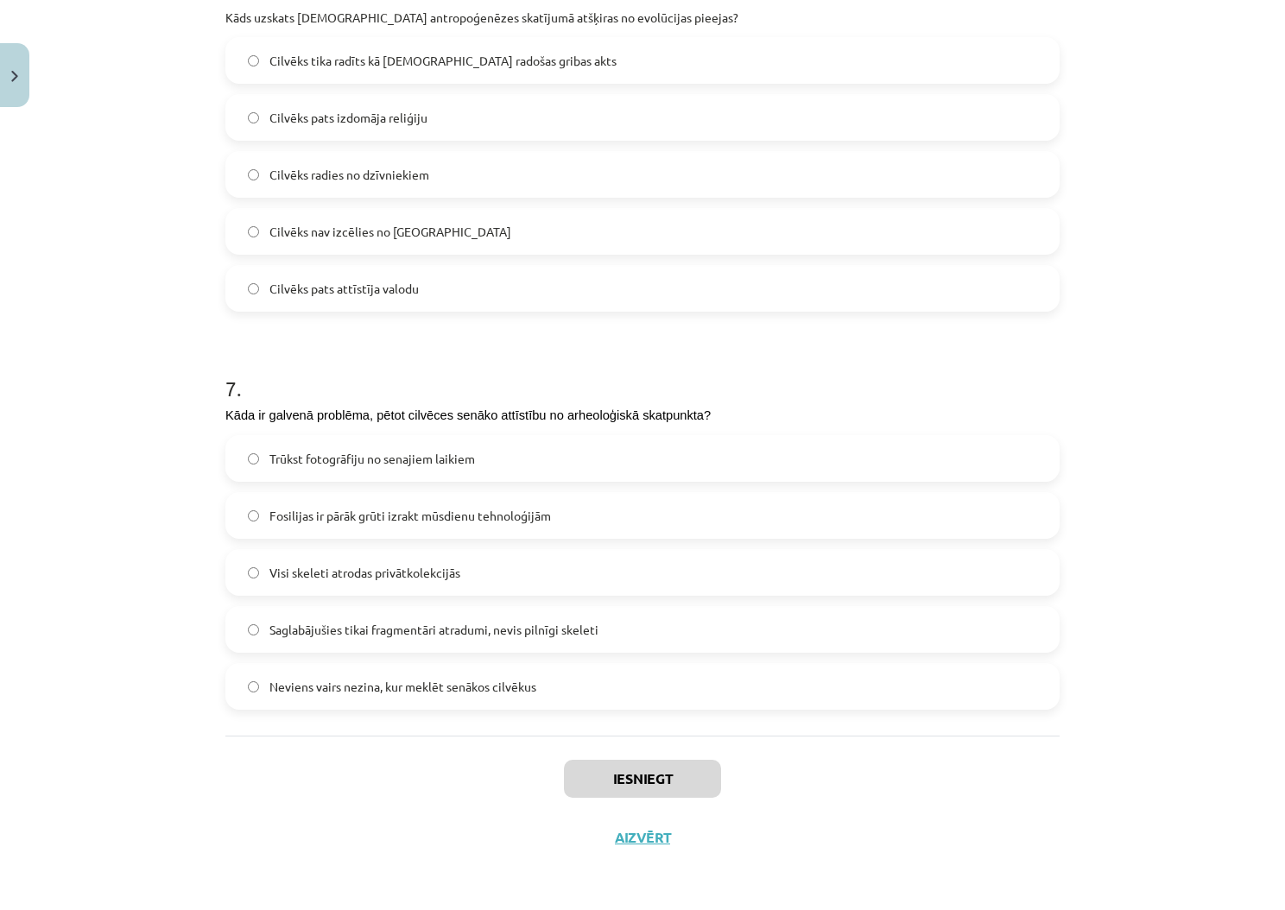
scroll to position [2380, 0]
click at [591, 516] on label "Fosilijas ir pārāk grūti izrakt mūsdienu tehnoloģijām" at bounding box center [642, 516] width 831 height 43
click at [668, 773] on button "Iesniegt" at bounding box center [642, 780] width 157 height 38
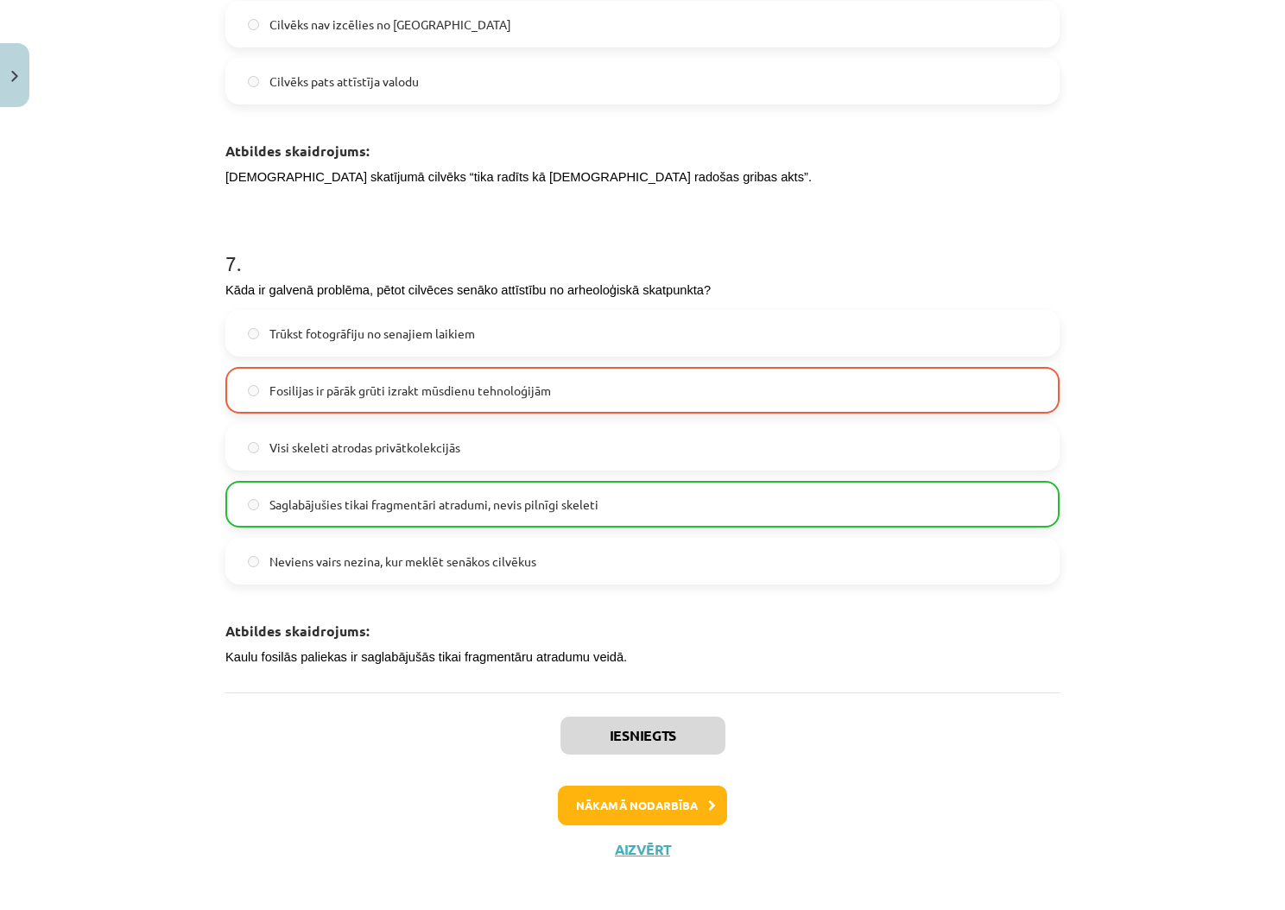
click at [637, 802] on button "Nākamā nodarbība" at bounding box center [642, 806] width 169 height 40
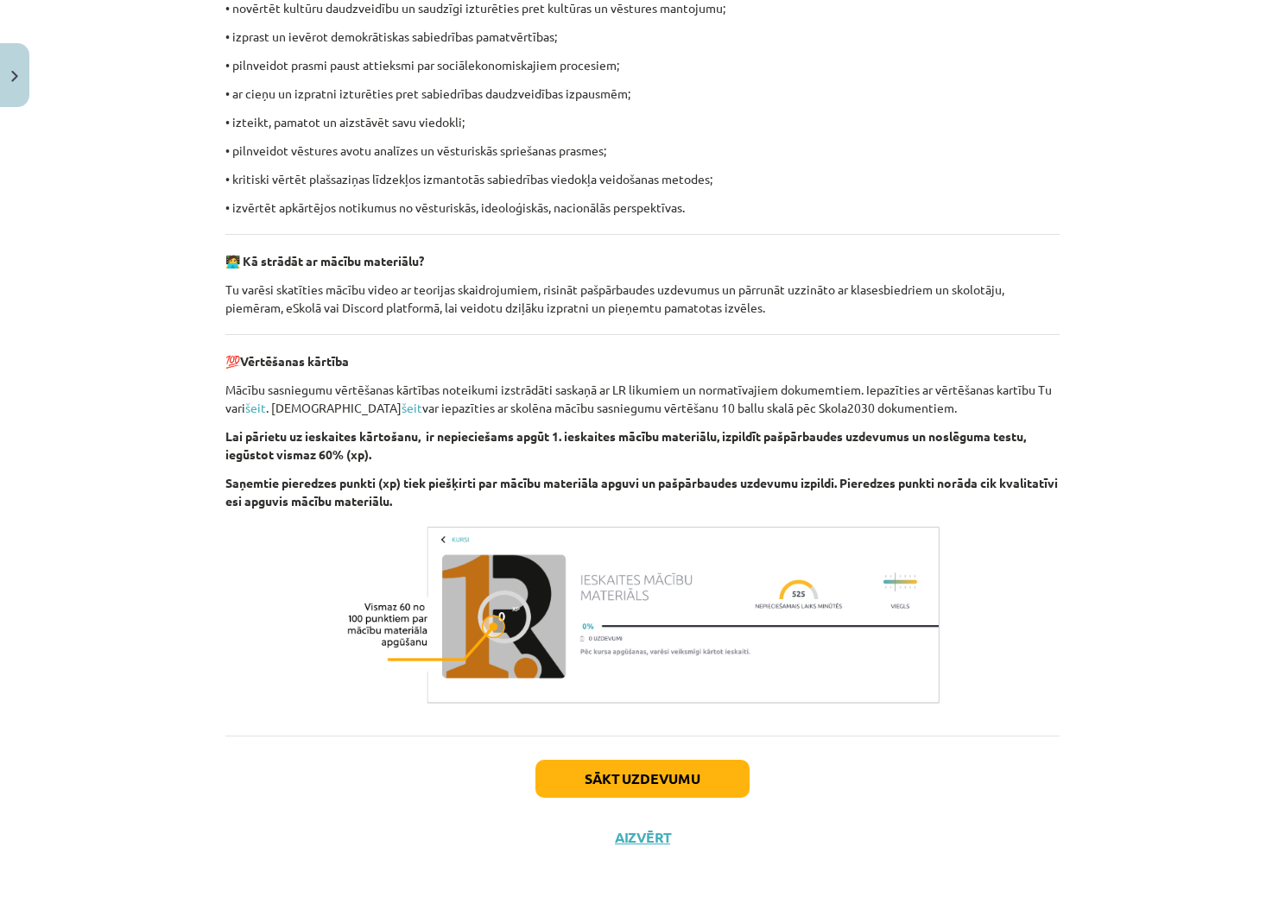
click at [700, 783] on button "Sākt uzdevumu" at bounding box center [642, 779] width 214 height 38
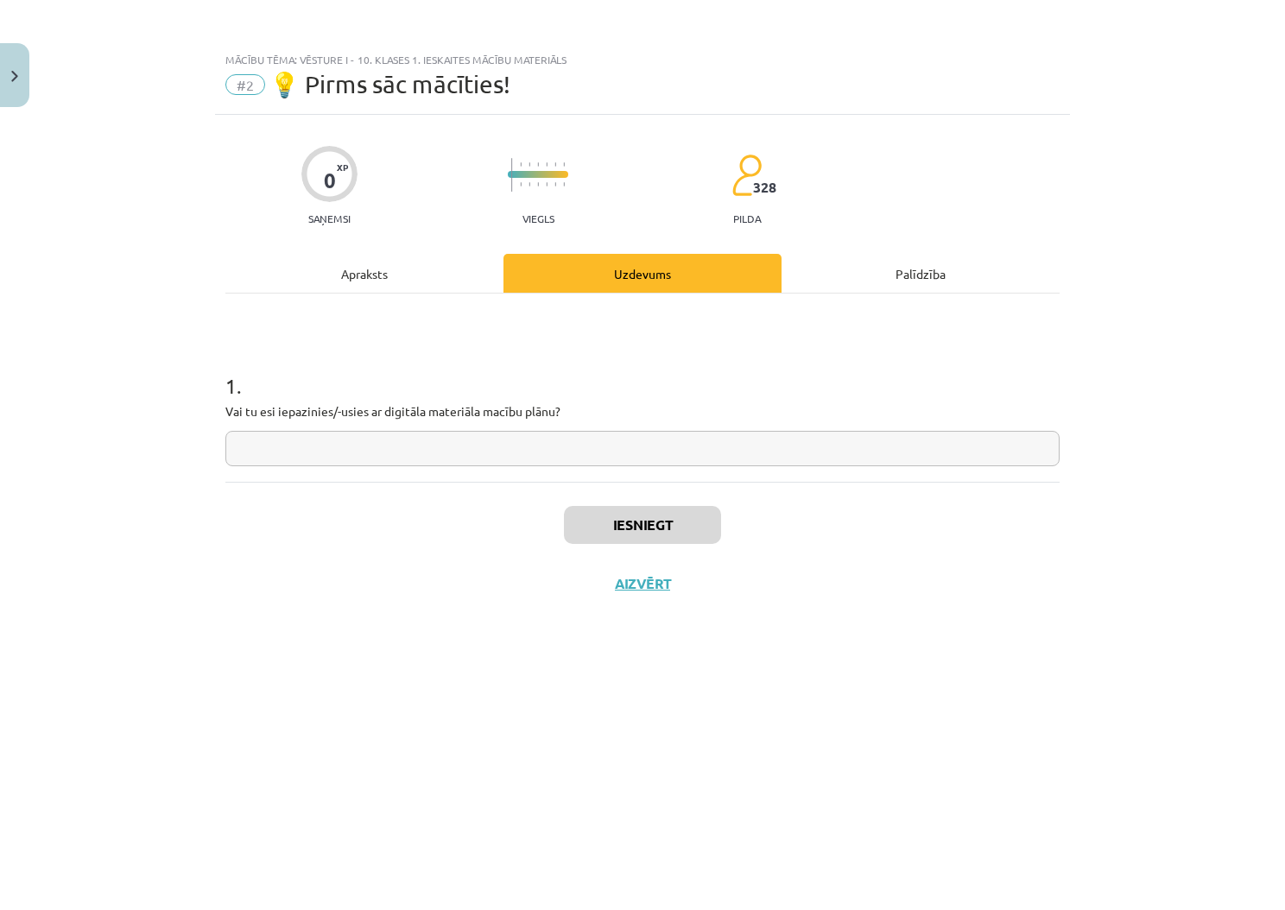
click at [750, 447] on input "text" at bounding box center [642, 448] width 834 height 35
type input "*****"
click at [681, 516] on button "Iesniegt" at bounding box center [642, 525] width 157 height 38
click at [691, 598] on button "Nākamā nodarbība" at bounding box center [642, 595] width 169 height 40
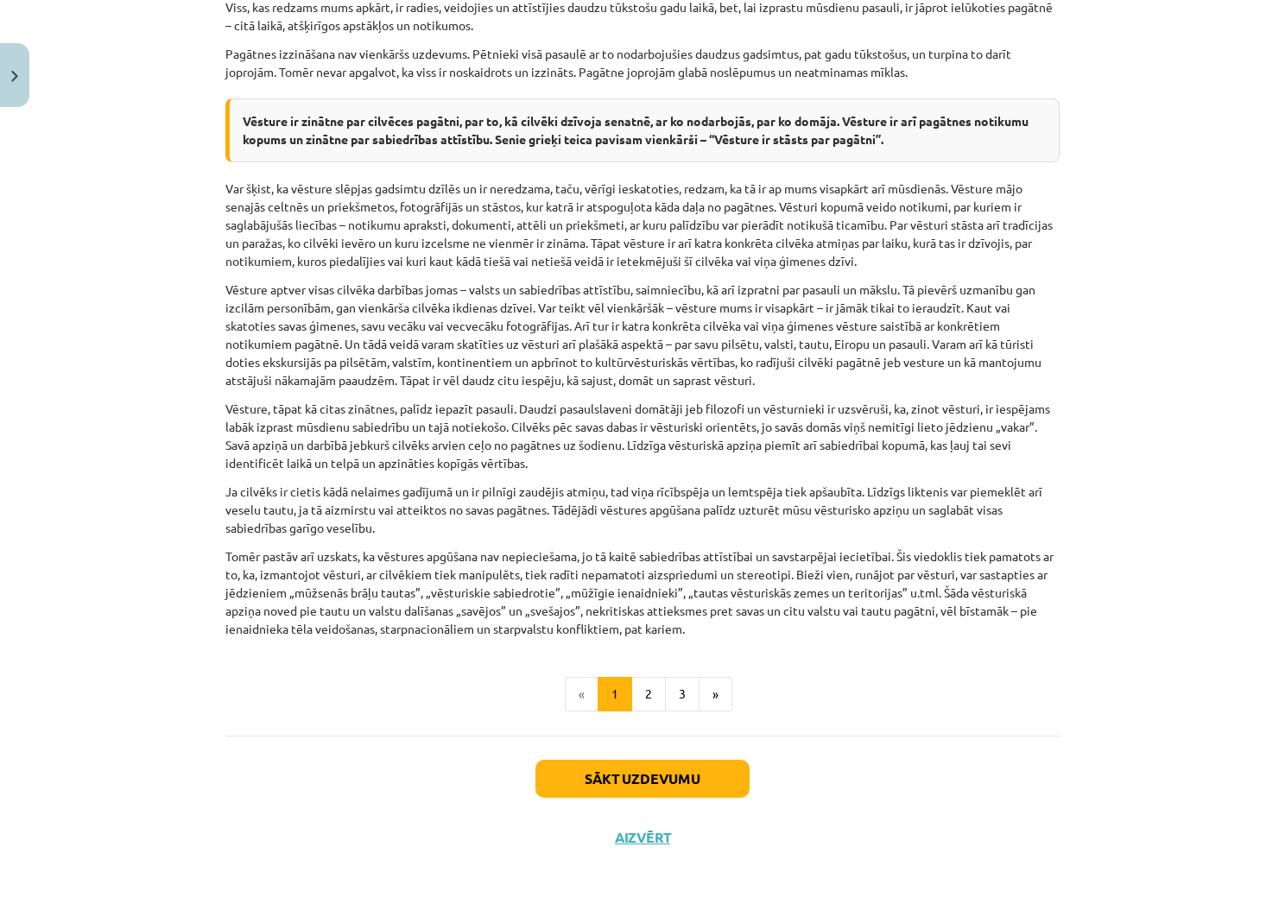
scroll to position [642, 0]
click at [649, 693] on button "2" at bounding box center [648, 694] width 35 height 35
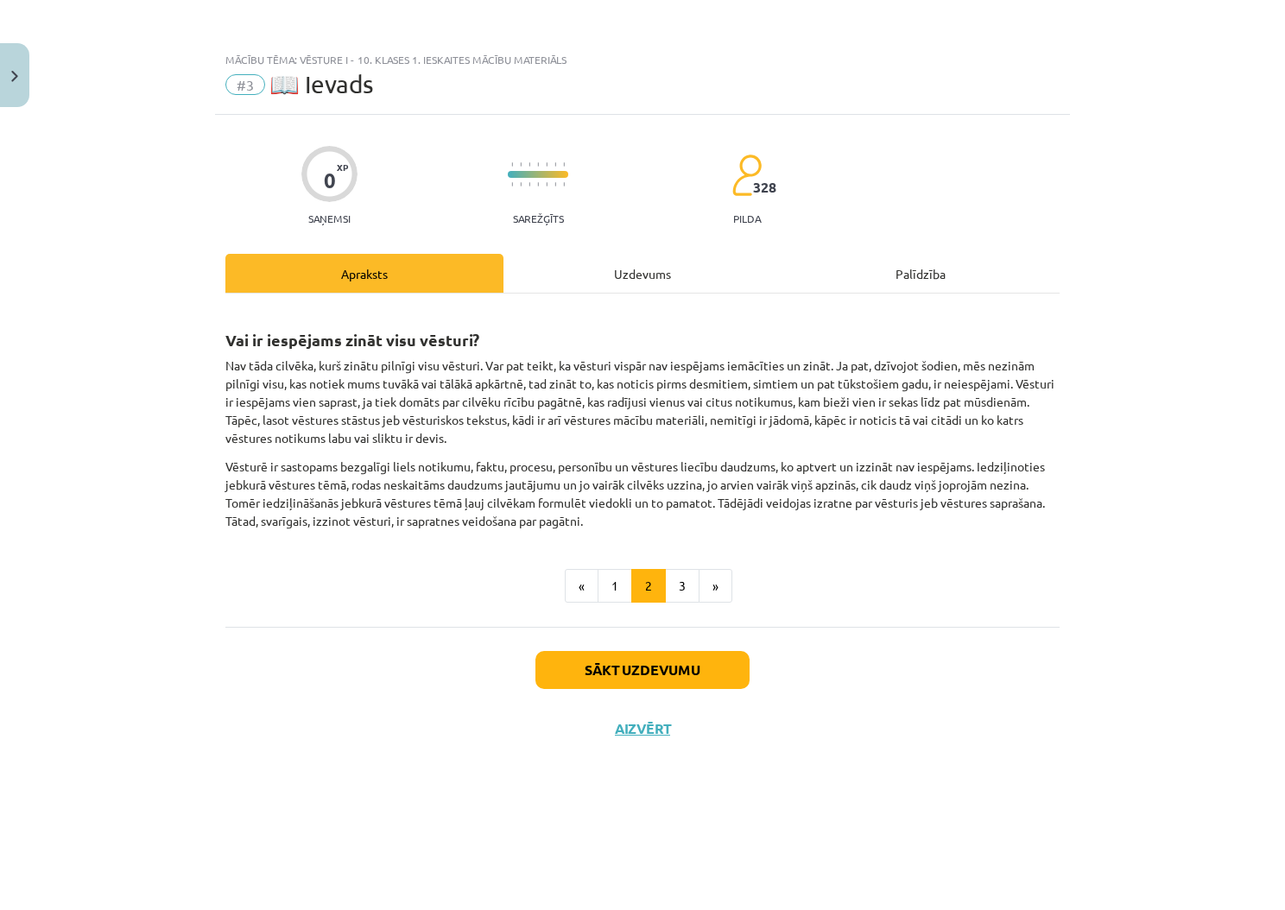
scroll to position [0, 0]
click at [615, 586] on button "1" at bounding box center [615, 586] width 35 height 35
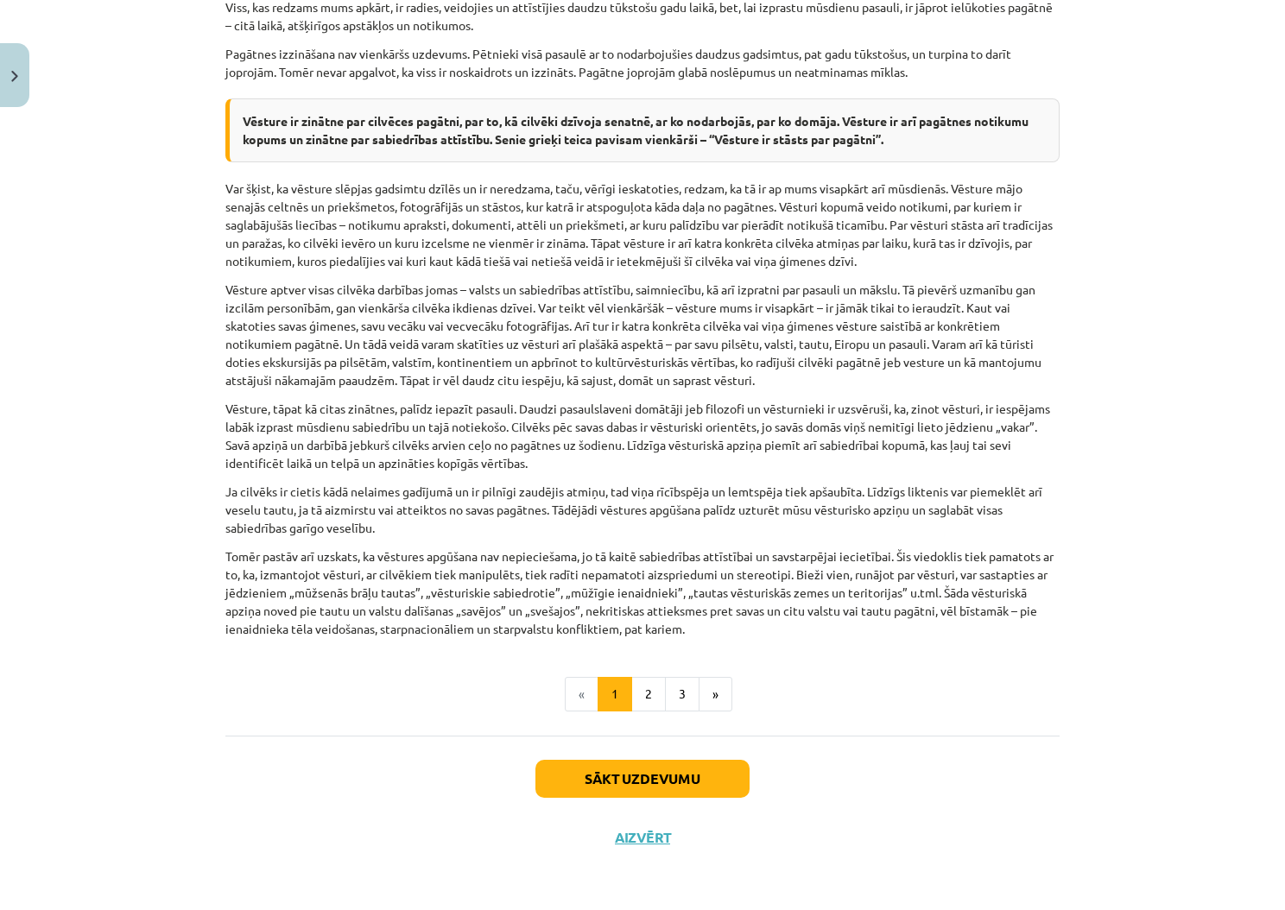
scroll to position [642, 0]
click at [649, 690] on button "2" at bounding box center [648, 694] width 35 height 35
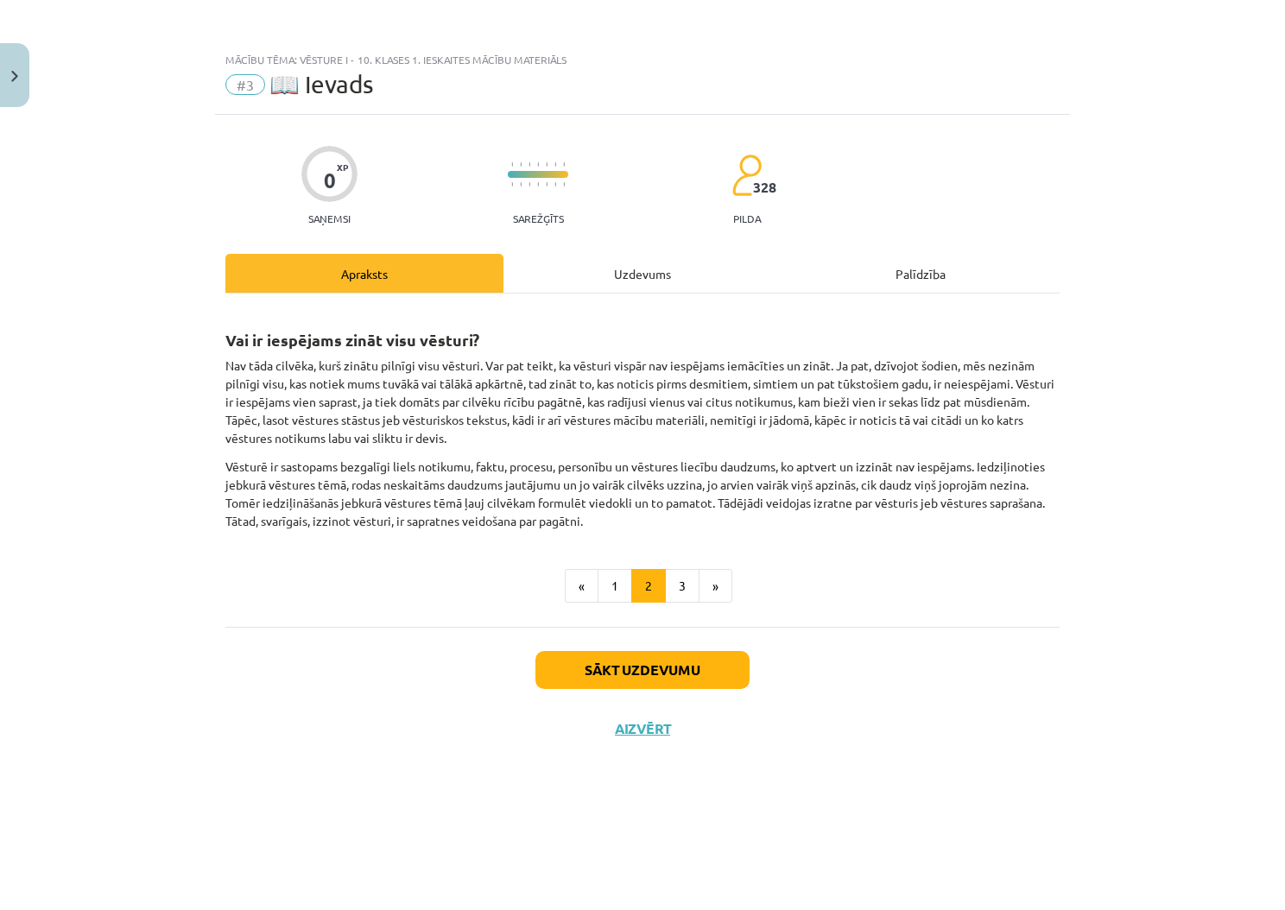
scroll to position [0, 0]
click at [690, 591] on button "3" at bounding box center [682, 586] width 35 height 35
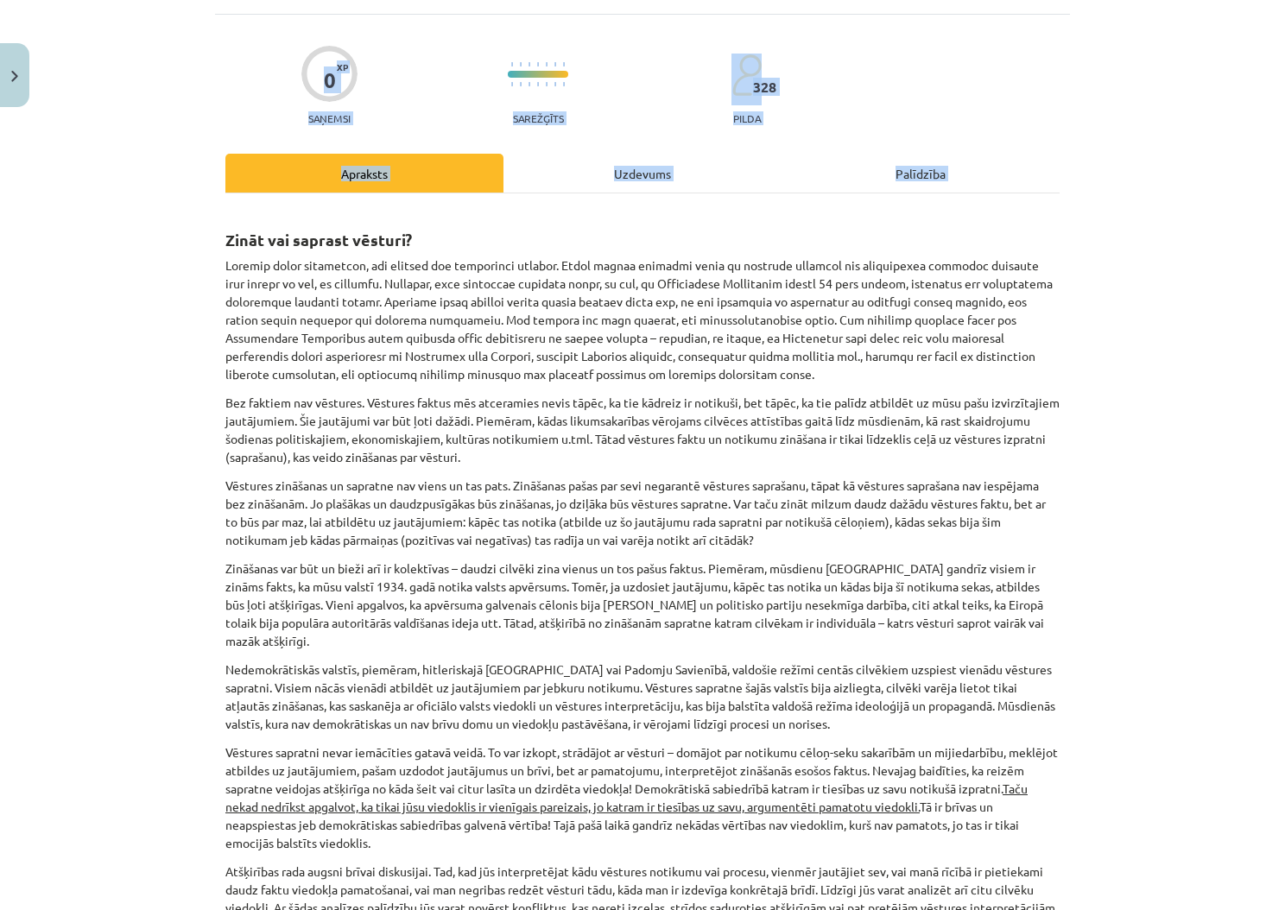
scroll to position [161, 0]
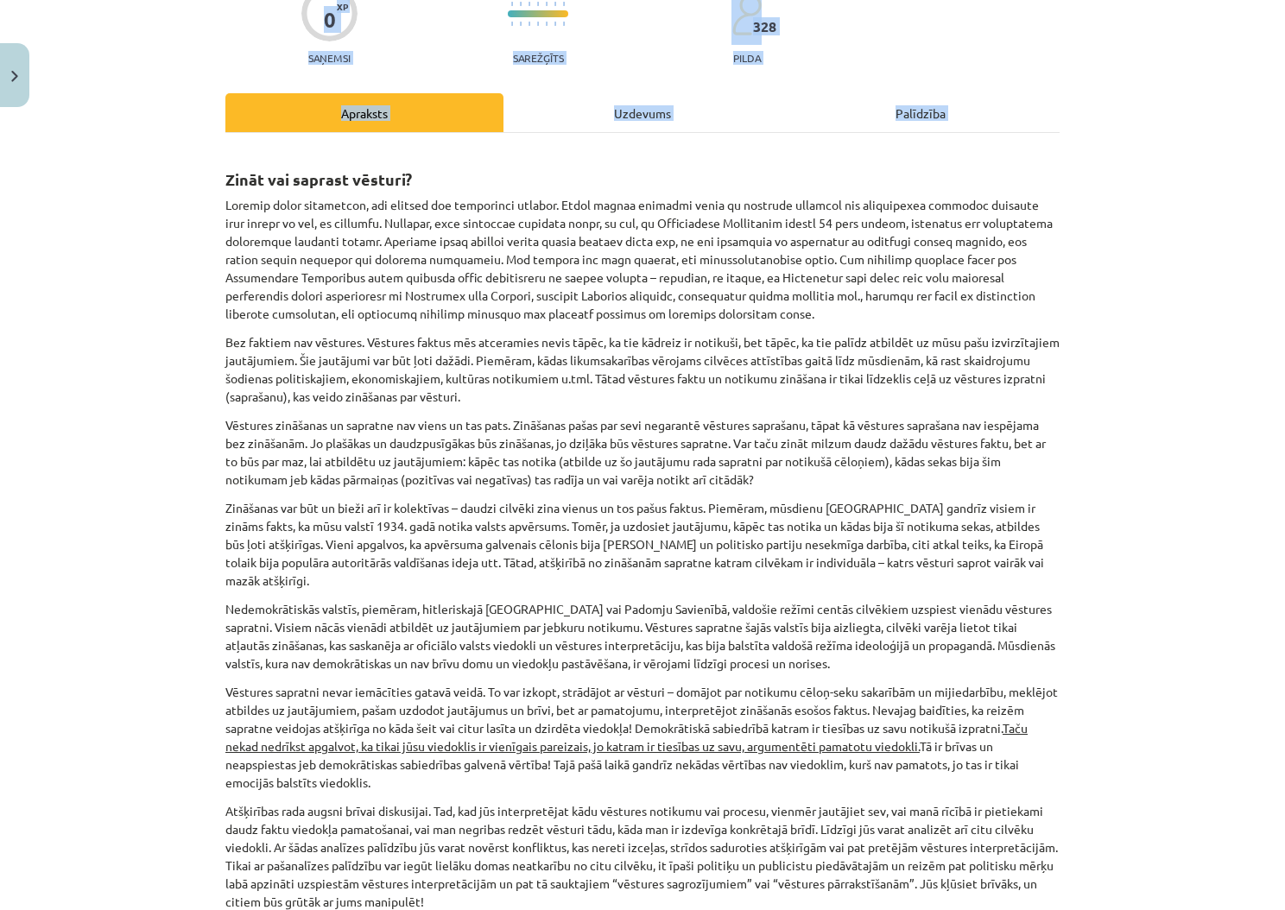
drag, startPoint x: 224, startPoint y: 338, endPoint x: 695, endPoint y: 789, distance: 652.3
click at [695, 789] on div "0 XP Saņemsi Sarežģīts 328 pilda Apraksts Uzdevums Palīdzība Zināt vai saprast …" at bounding box center [642, 579] width 855 height 1250
copy div "Zināt vai saprast vēsturi? Vēsturi nevar iemācīties, bet vēsturi var iemācīties…"
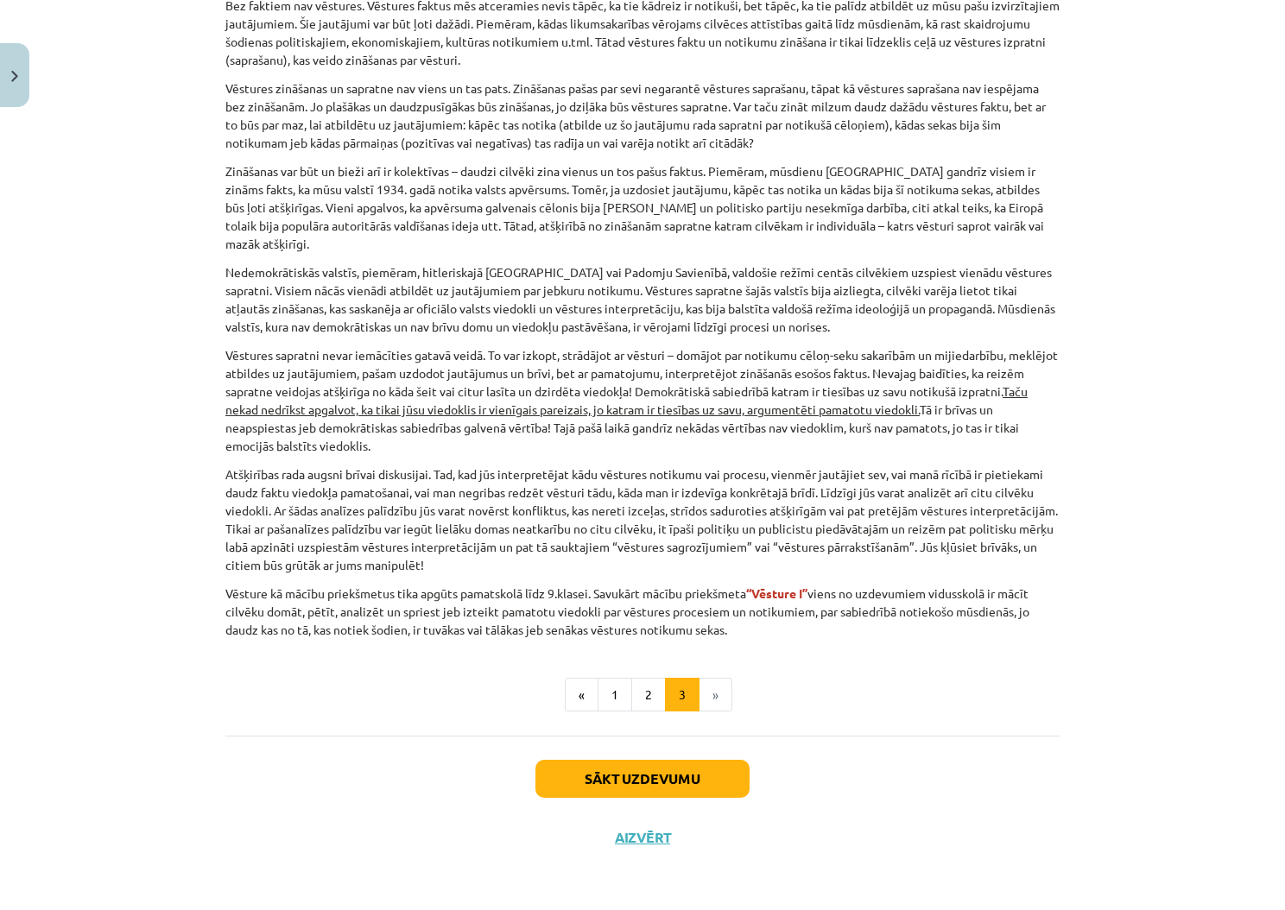
scroll to position [499, 0]
click at [720, 686] on li "»" at bounding box center [715, 695] width 33 height 35
click at [717, 694] on li "»" at bounding box center [715, 695] width 33 height 35
click at [703, 778] on button "Sākt uzdevumu" at bounding box center [642, 779] width 214 height 38
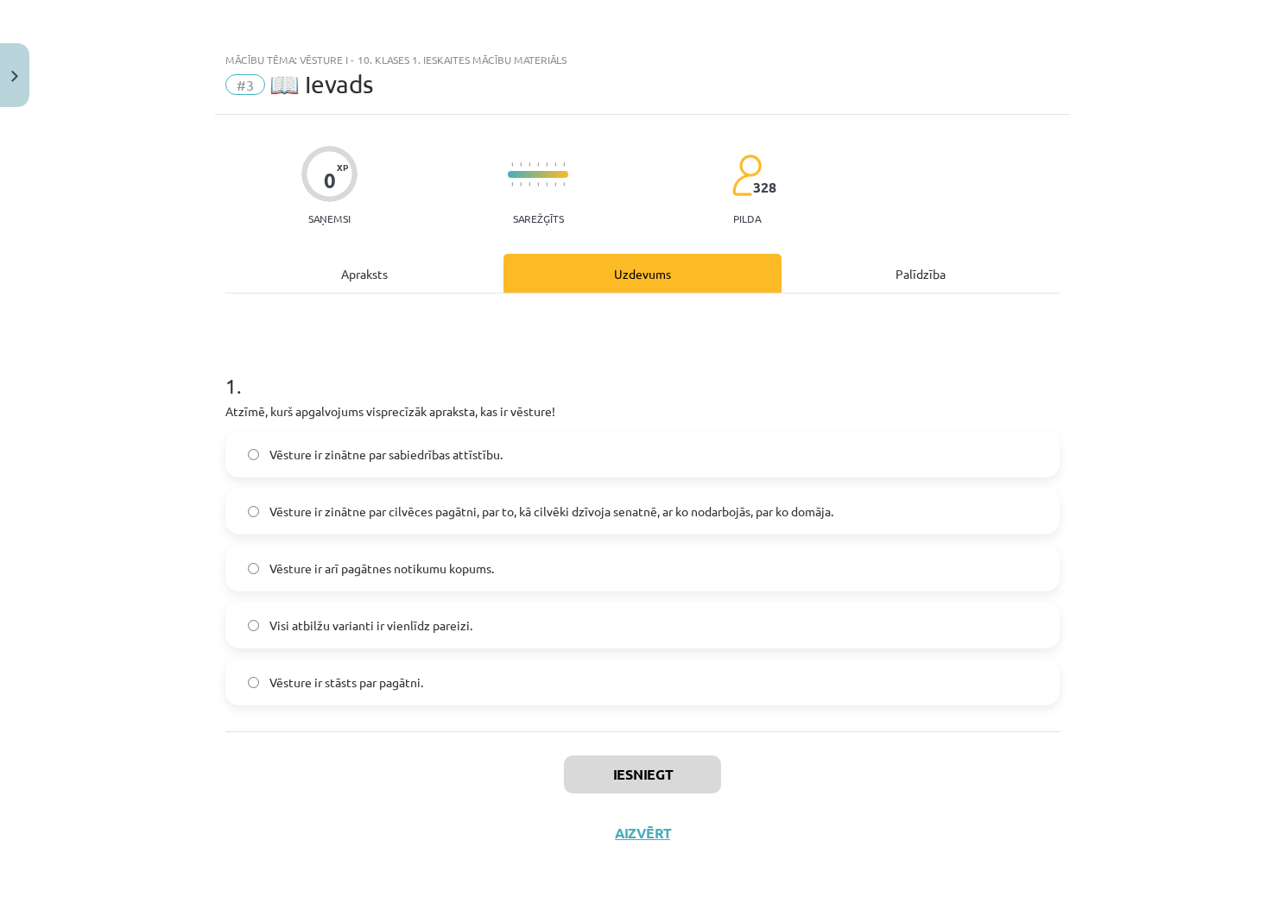
scroll to position [0, 0]
click at [559, 617] on label "Visi atbilžu varianti ir vienlīdz pareizi." at bounding box center [642, 625] width 831 height 43
click at [674, 772] on button "Iesniegt" at bounding box center [642, 775] width 157 height 38
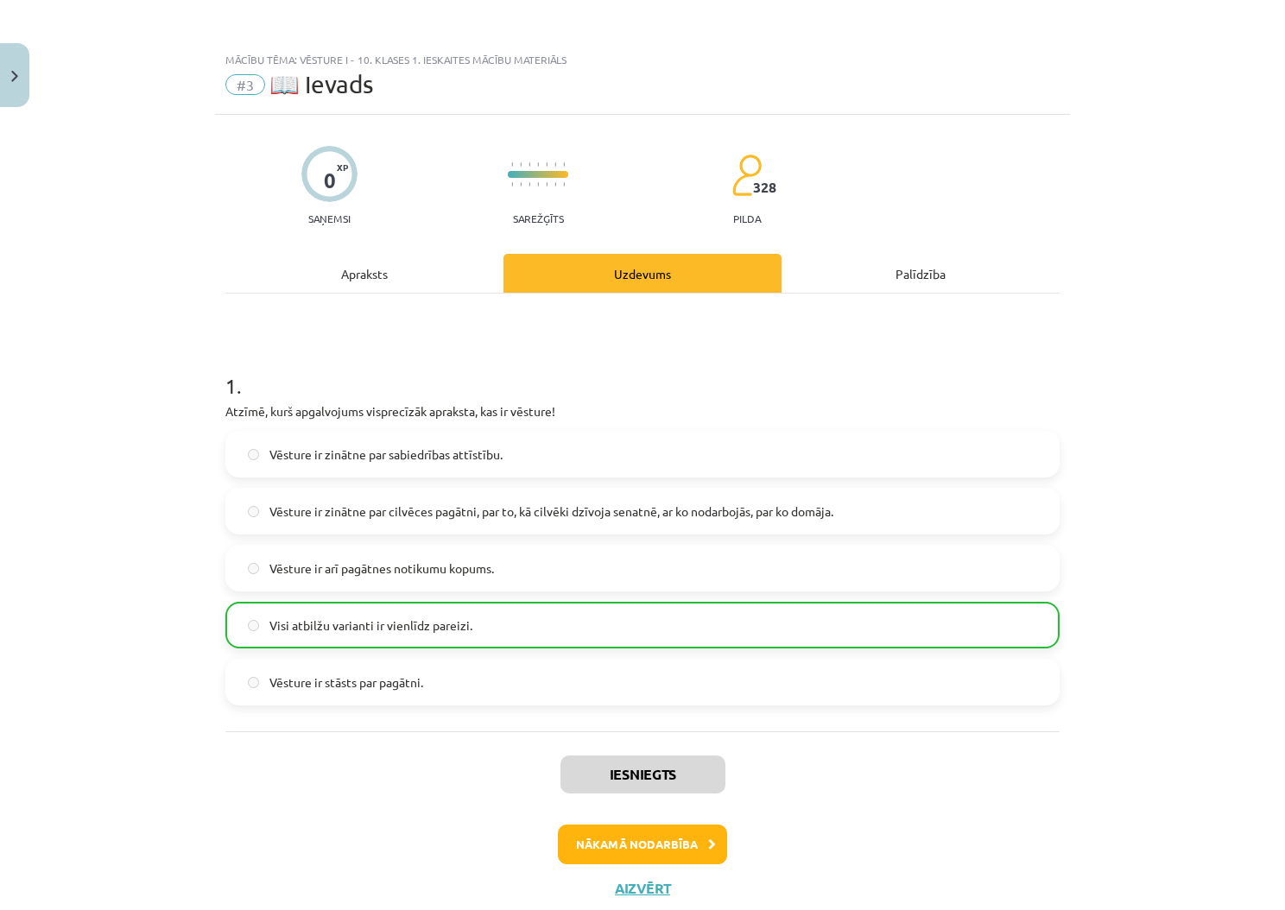
click at [668, 841] on button "Nākamā nodarbība" at bounding box center [642, 845] width 169 height 40
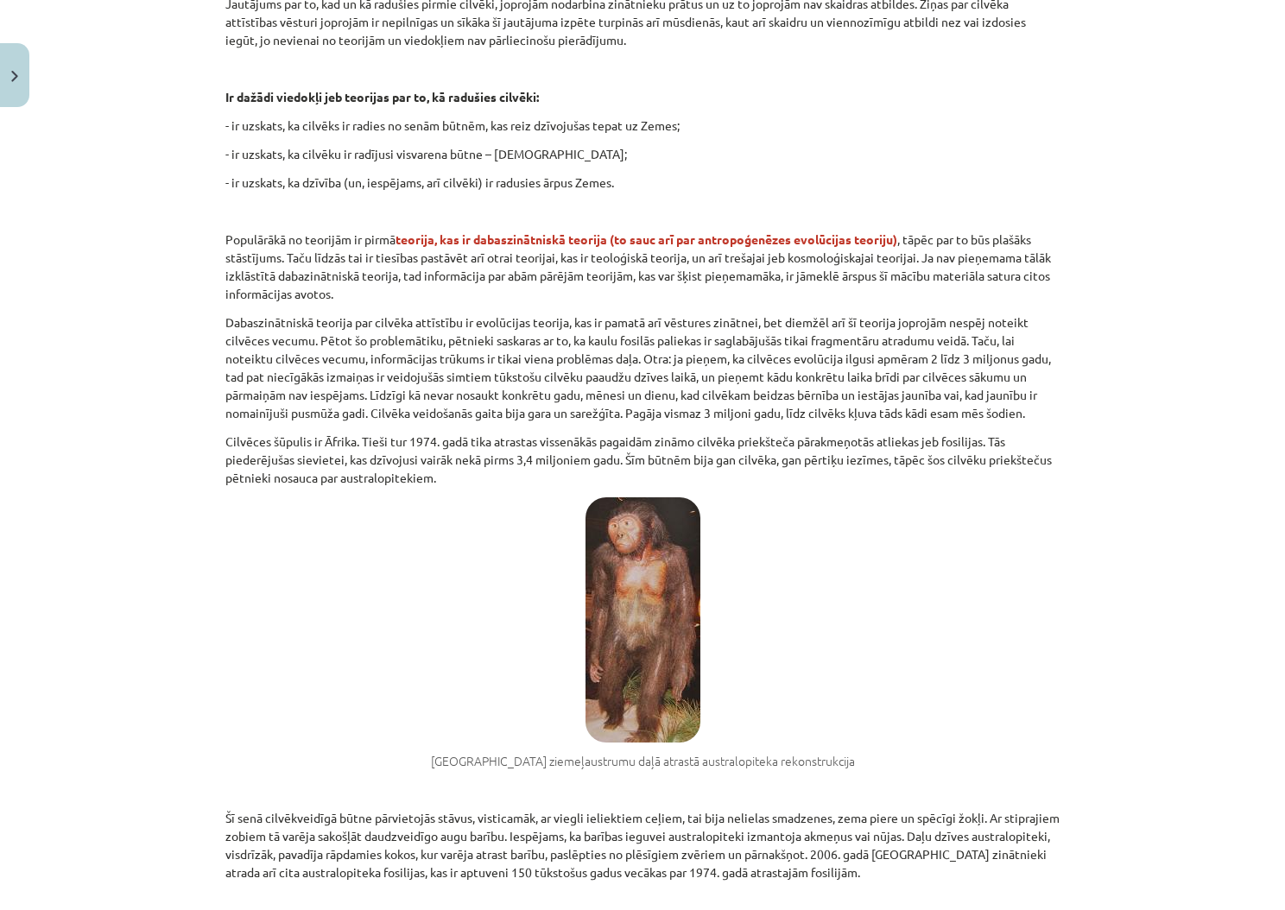
scroll to position [782, 0]
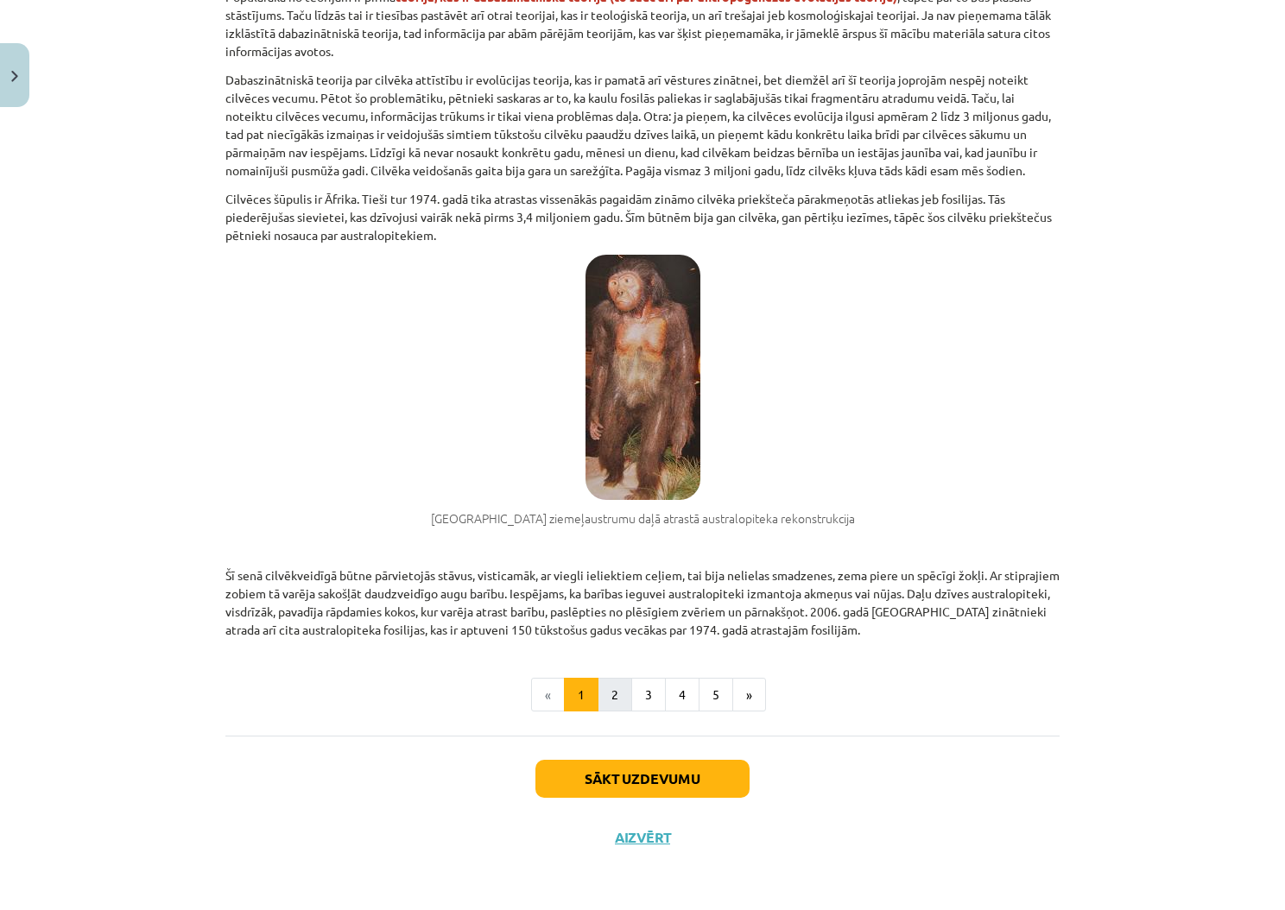
click at [610, 692] on button "2" at bounding box center [615, 695] width 35 height 35
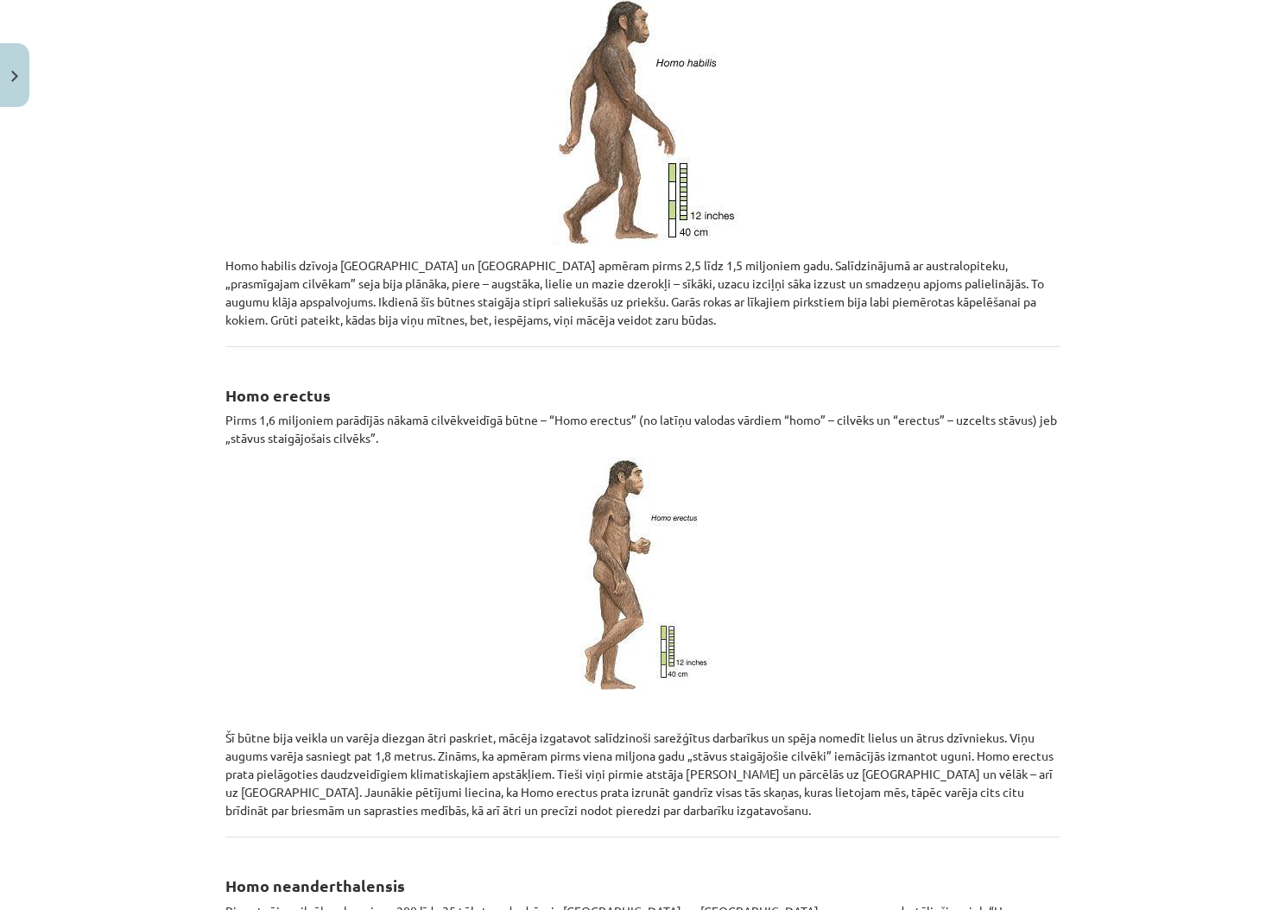
scroll to position [309, 0]
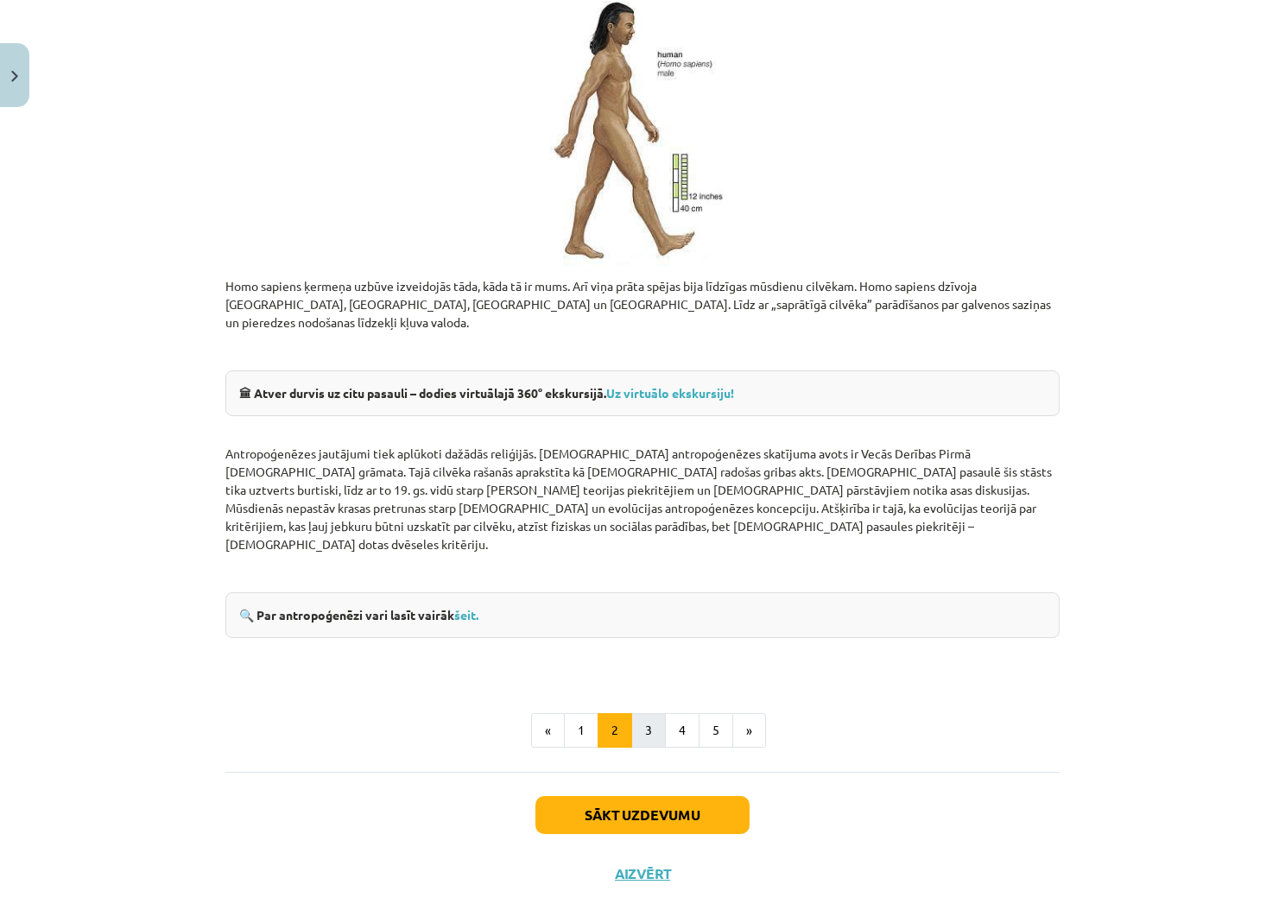
click at [644, 713] on button "3" at bounding box center [648, 730] width 35 height 35
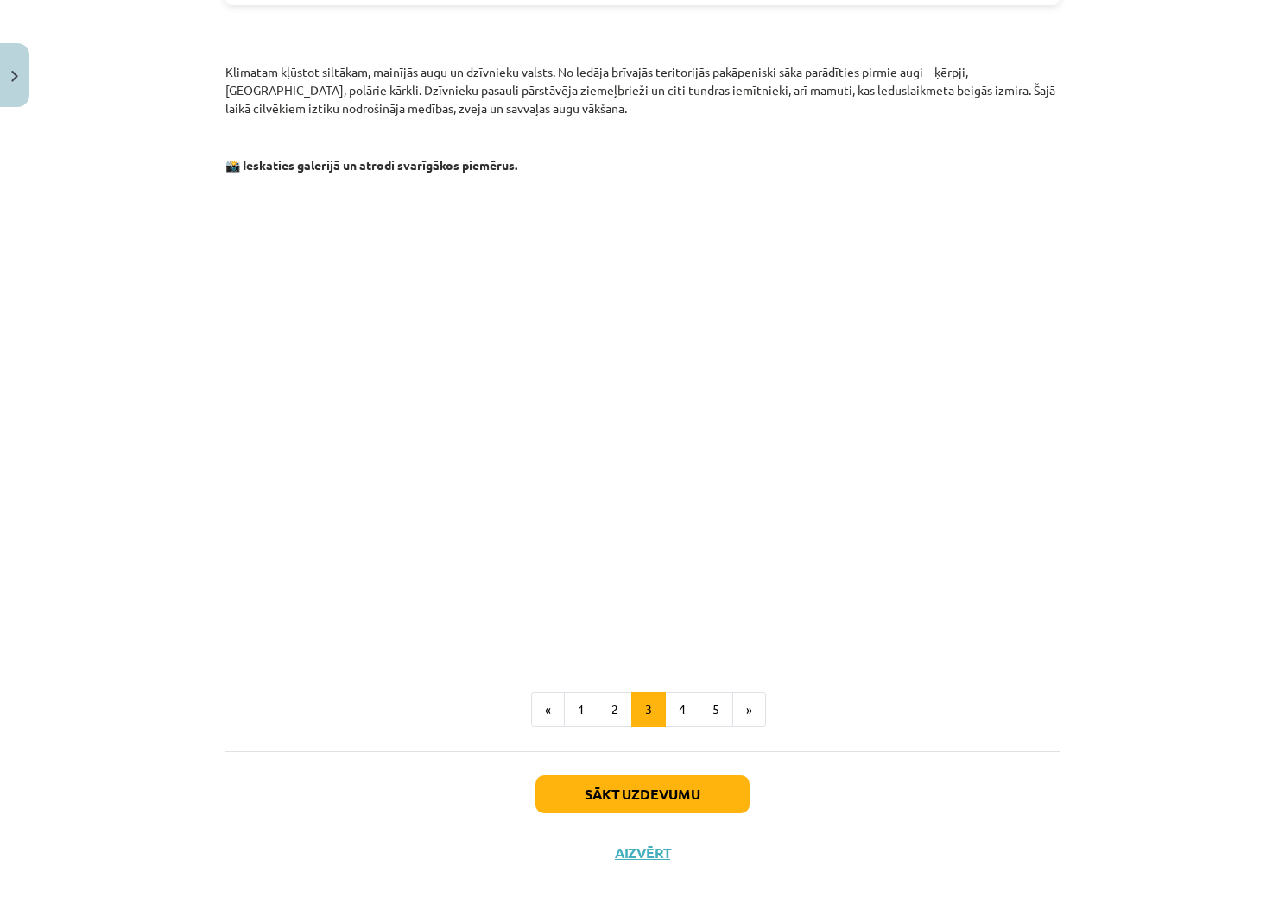
scroll to position [1343, 0]
click at [686, 693] on button "4" at bounding box center [682, 710] width 35 height 35
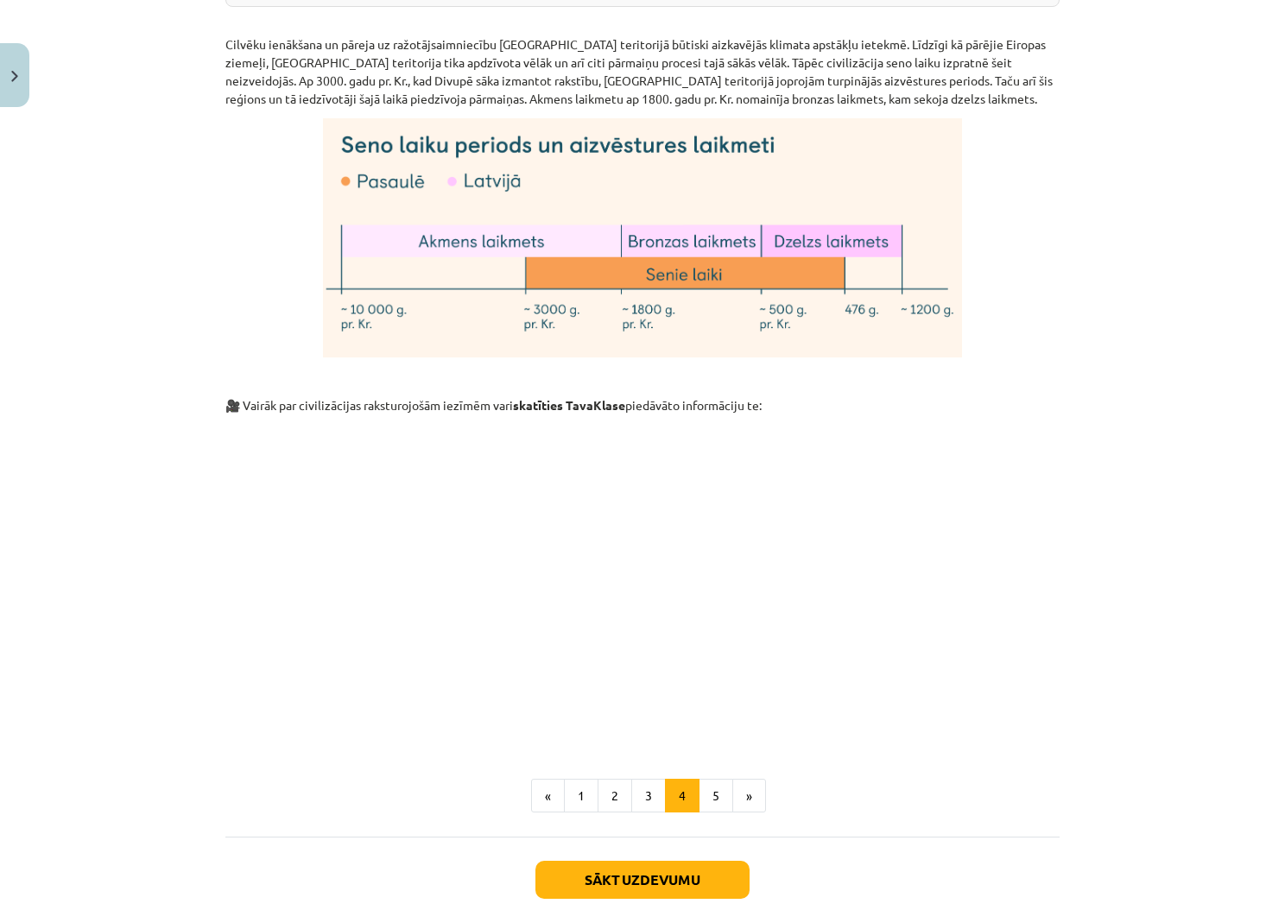
scroll to position [4746, 0]
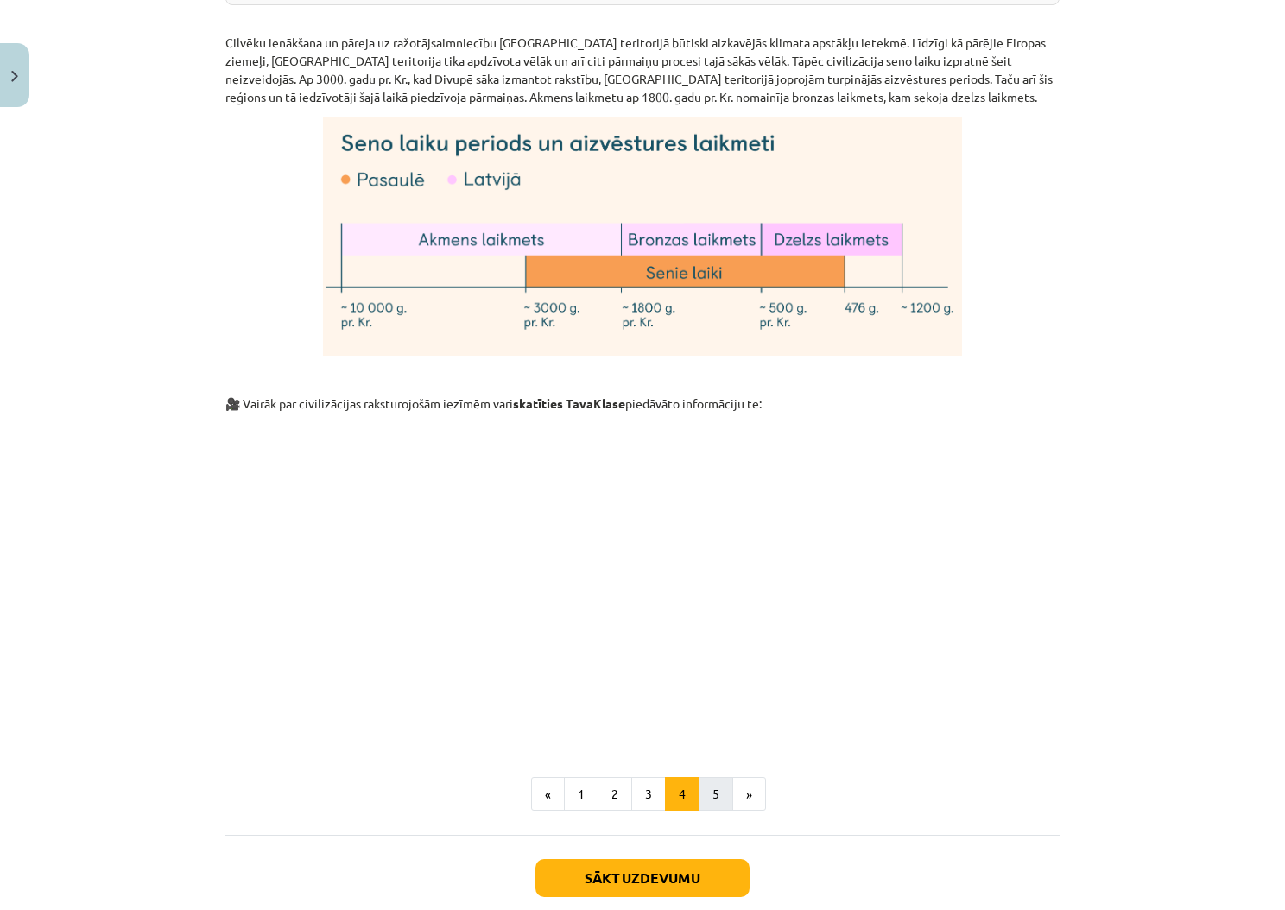
click at [717, 777] on button "5" at bounding box center [716, 794] width 35 height 35
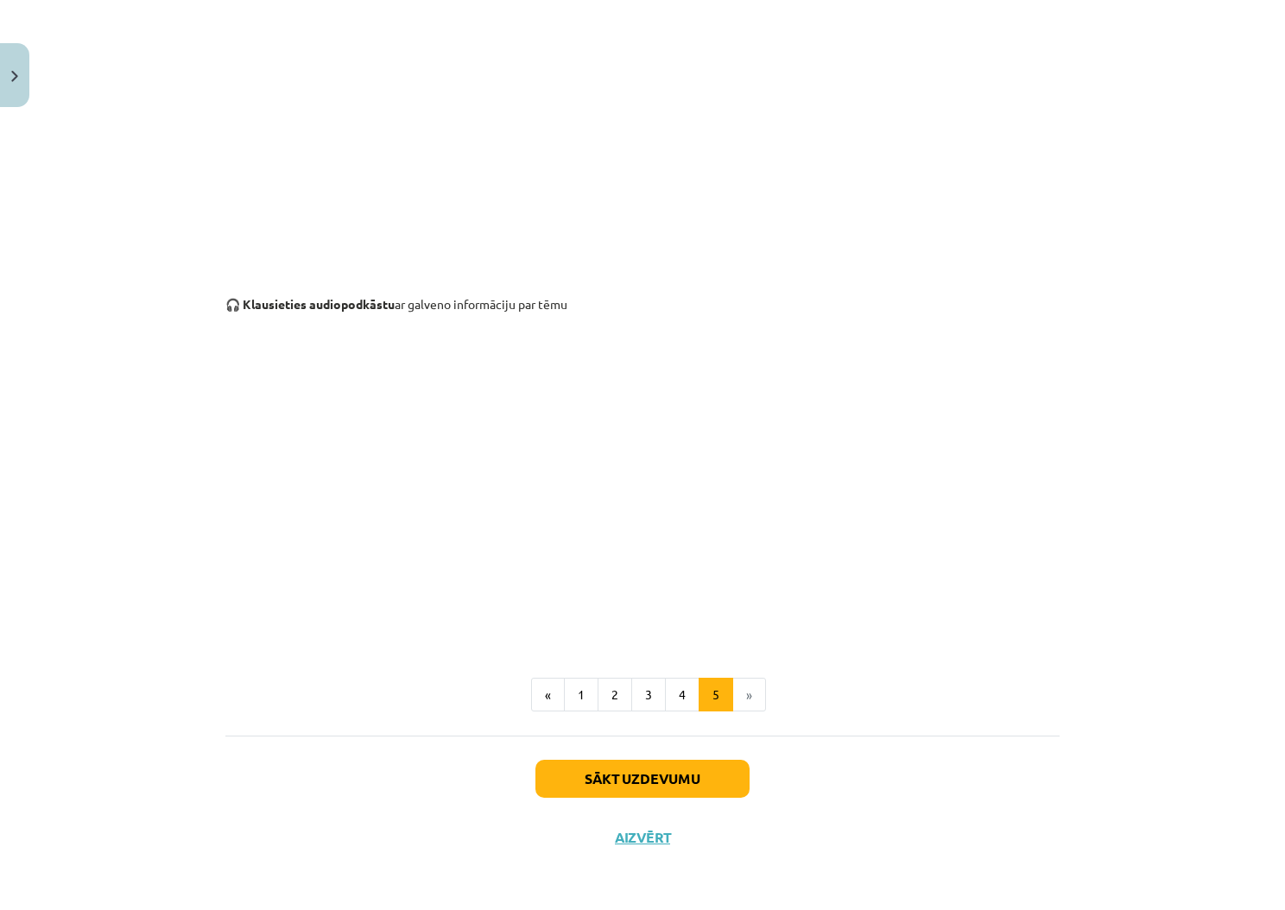
scroll to position [447, 0]
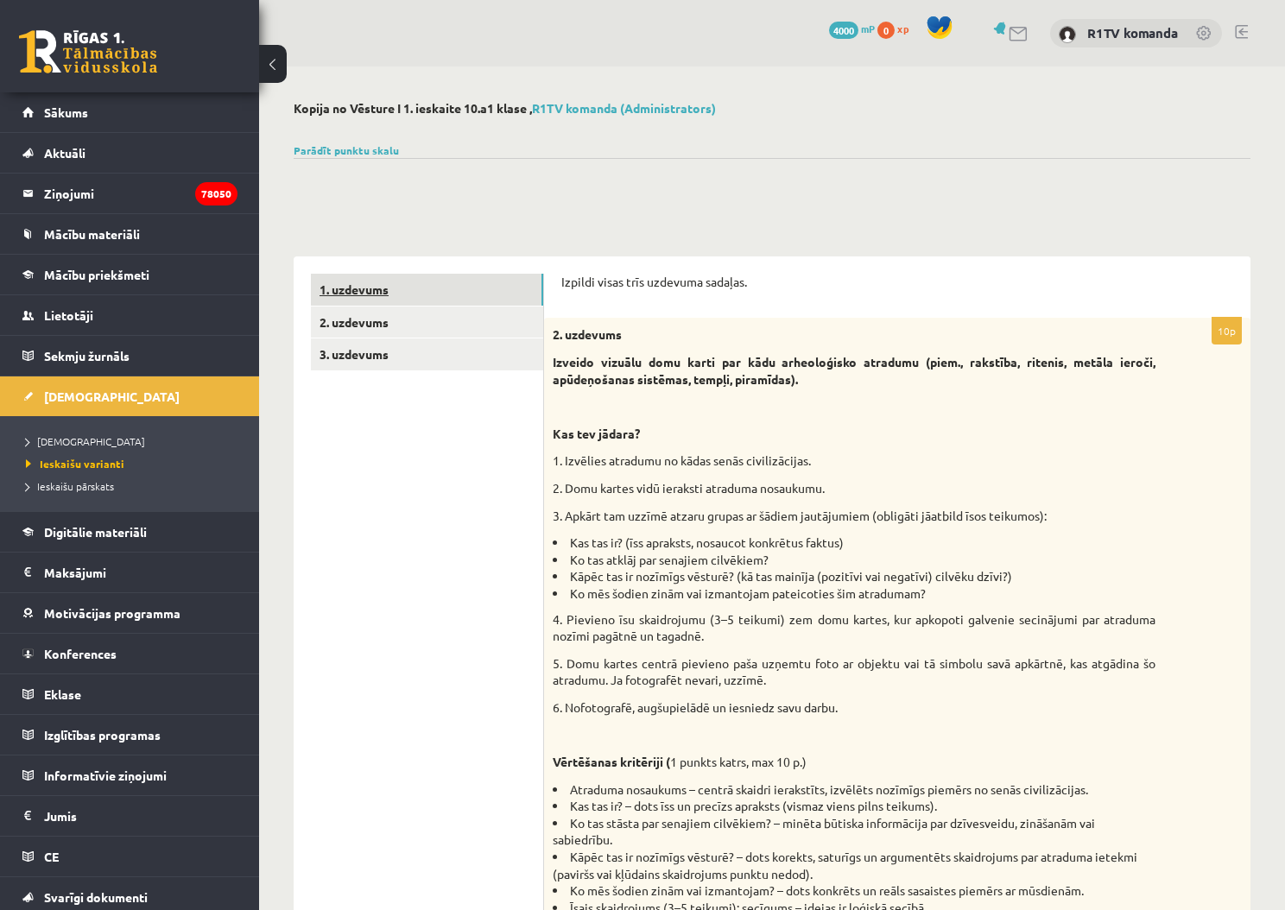
click at [414, 284] on link "1. uzdevums" at bounding box center [427, 290] width 232 height 32
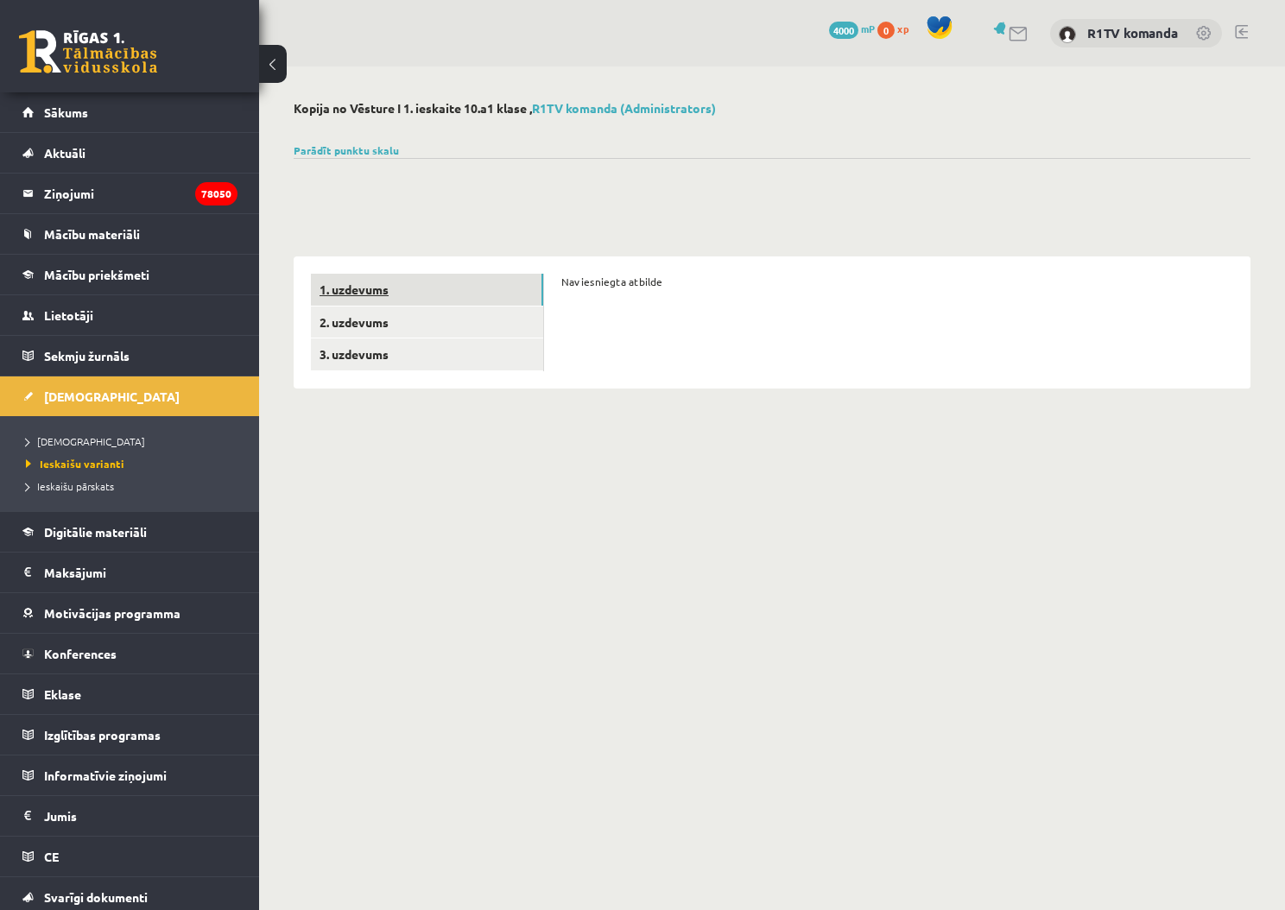
click at [414, 284] on link "1. uzdevums" at bounding box center [427, 290] width 232 height 32
click at [414, 307] on link "2. uzdevums" at bounding box center [427, 323] width 232 height 32
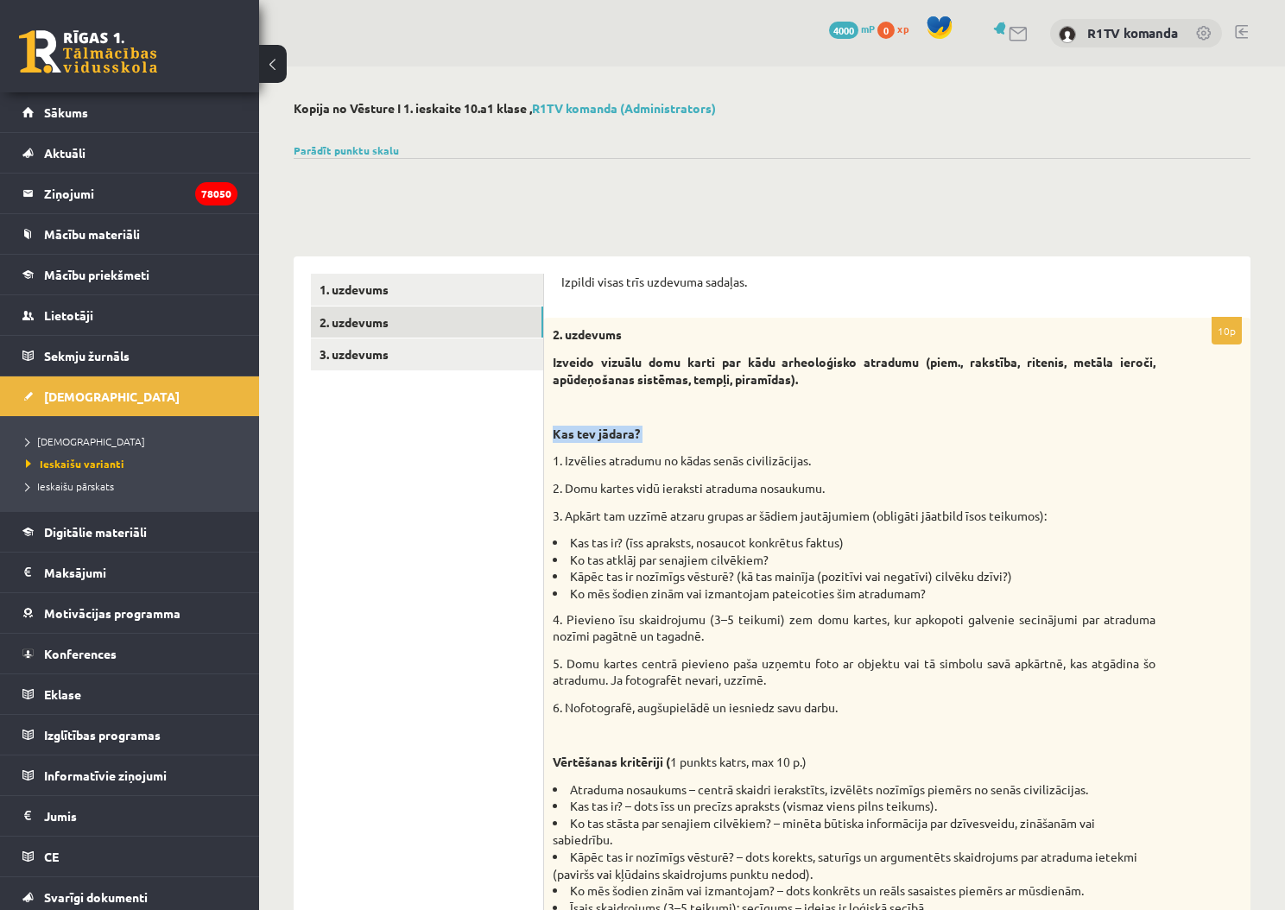
drag, startPoint x: 554, startPoint y: 428, endPoint x: 807, endPoint y: 446, distance: 253.7
click at [807, 446] on div "2. uzdevums Izveido vizuālu domu karti par kādu arheoloģisko atradumu (piem., r…" at bounding box center [897, 734] width 706 height 832
drag, startPoint x: 555, startPoint y: 429, endPoint x: 616, endPoint y: 479, distance: 78.5
click at [616, 479] on div "2. uzdevums Izveido vizuālu domu karti par kādu arheoloģisko atradumu (piem., r…" at bounding box center [897, 734] width 706 height 832
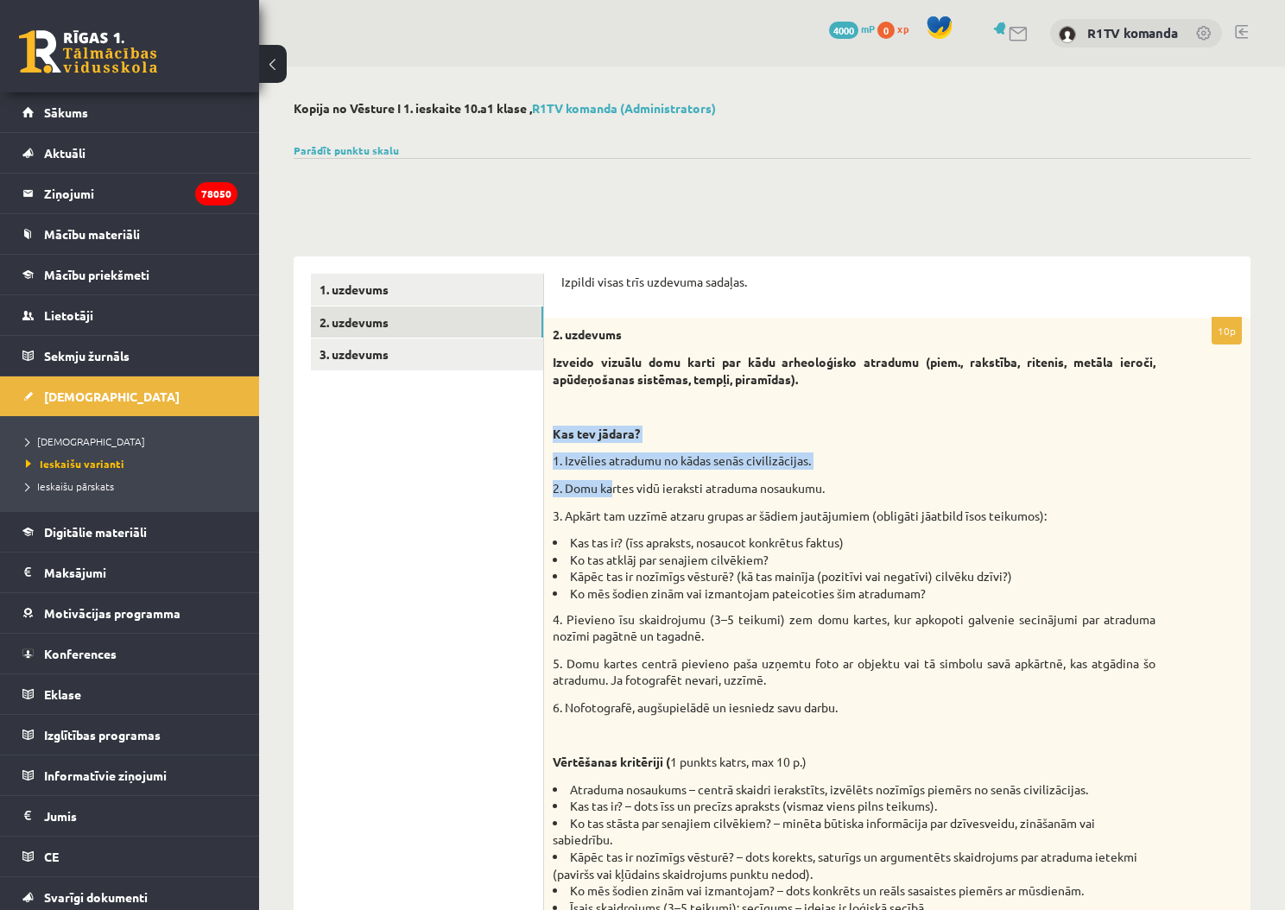
click at [748, 426] on p "Kas tev jādara?" at bounding box center [854, 434] width 603 height 17
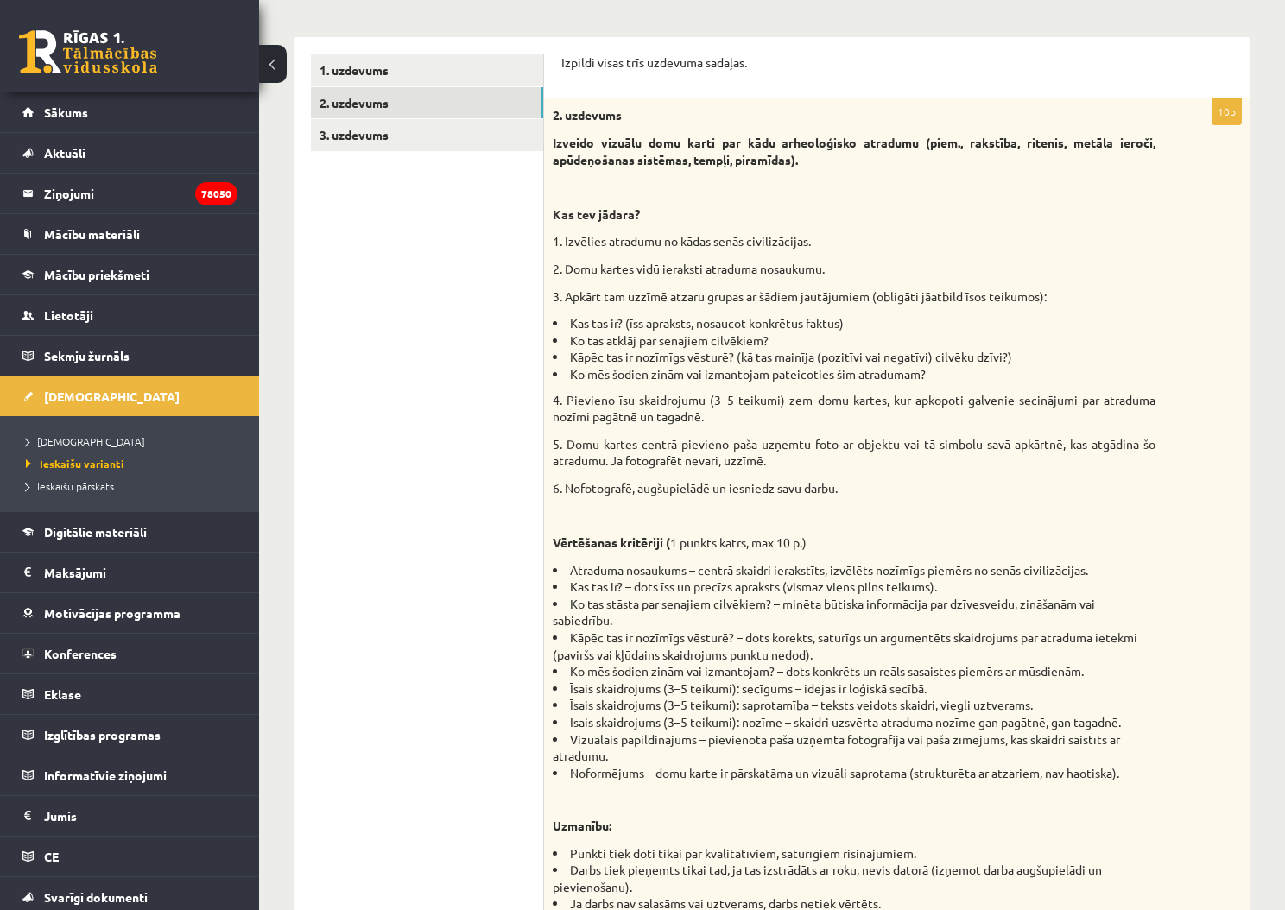
scroll to position [219, 0]
click at [1152, 765] on li "Noformējums – domu karte ir pārskatāma un vizuāli saprotama (strukturēta ar atz…" at bounding box center [854, 773] width 603 height 17
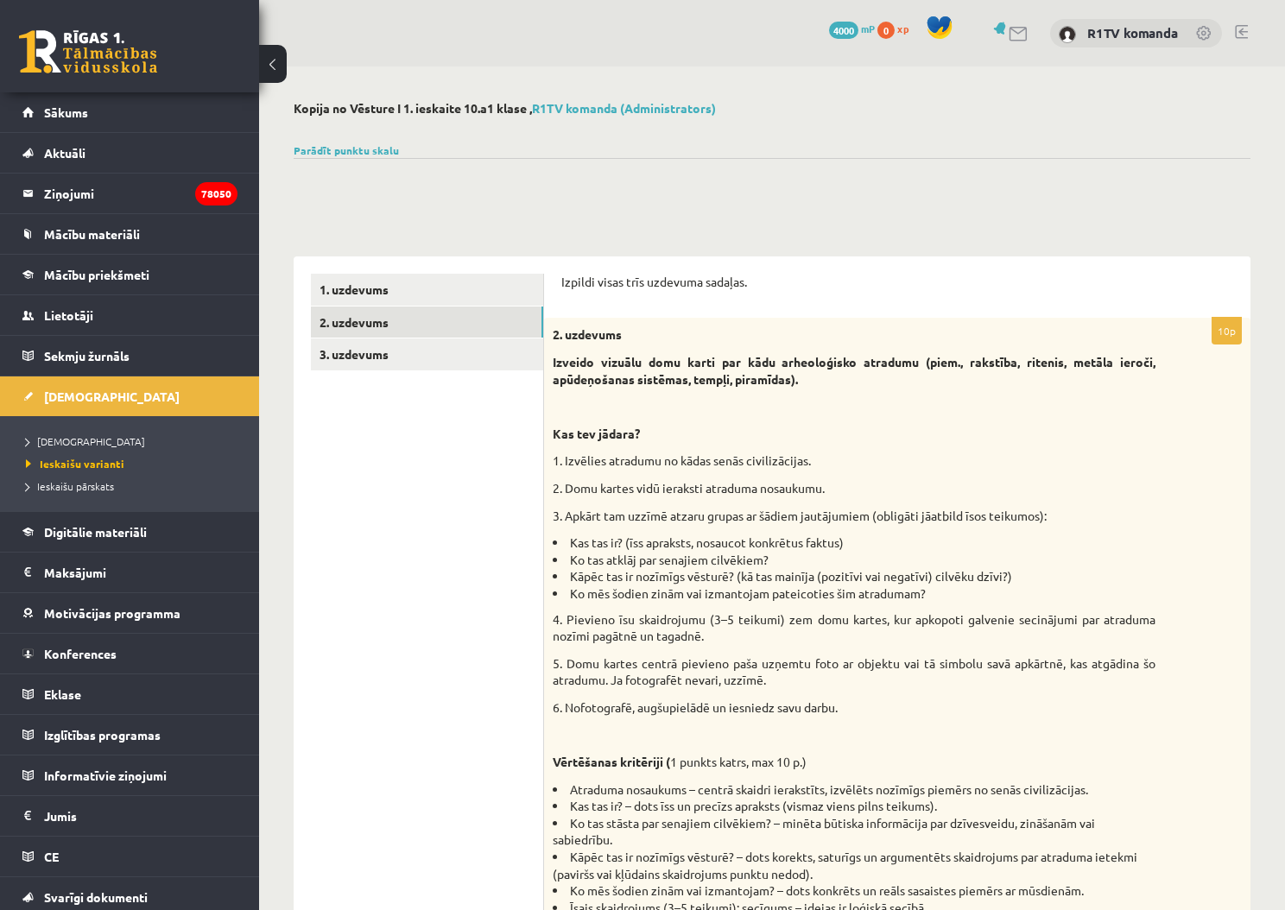
scroll to position [0, 0]
click at [433, 359] on link "3. uzdevums" at bounding box center [427, 354] width 232 height 32
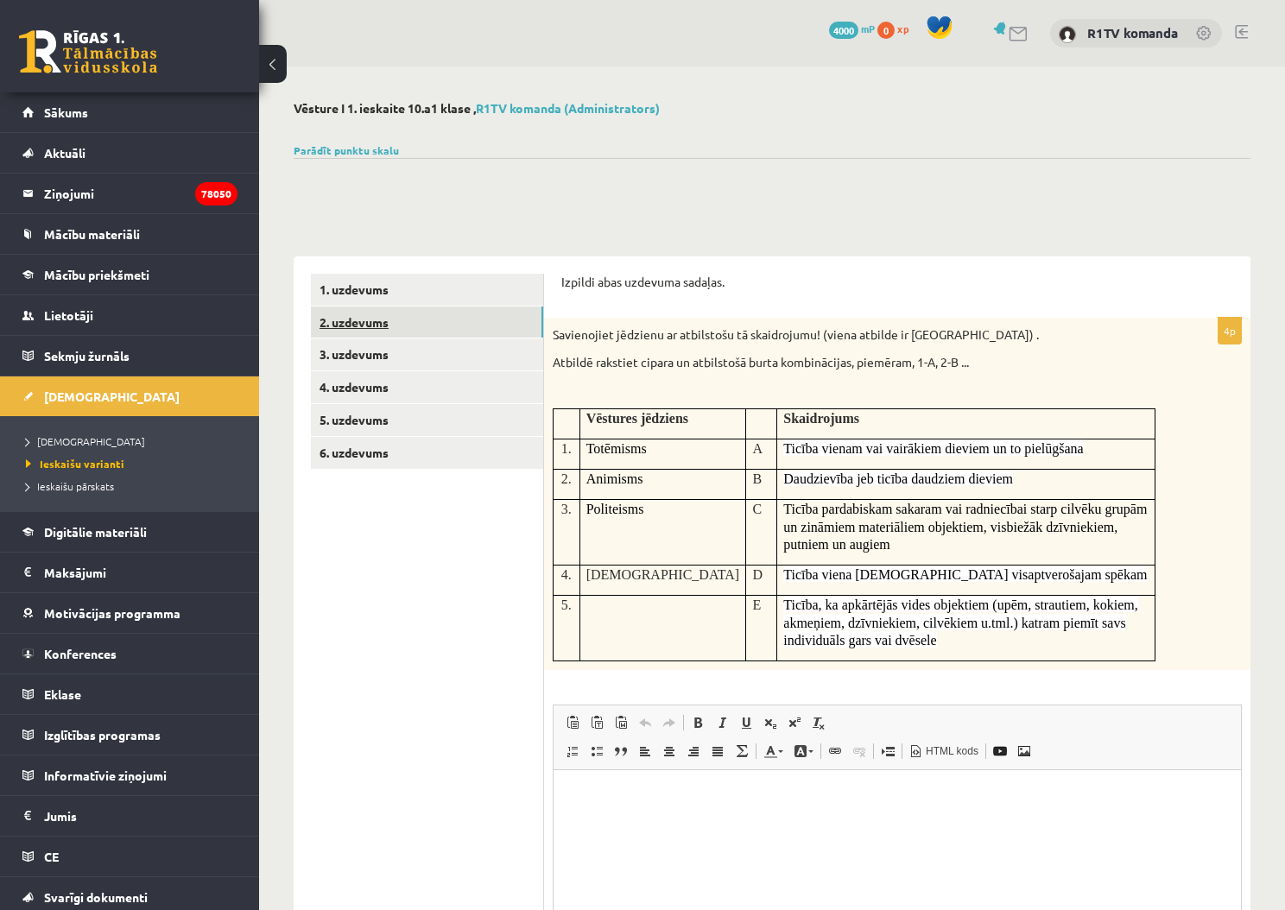
click at [359, 314] on link "2. uzdevums" at bounding box center [427, 323] width 232 height 32
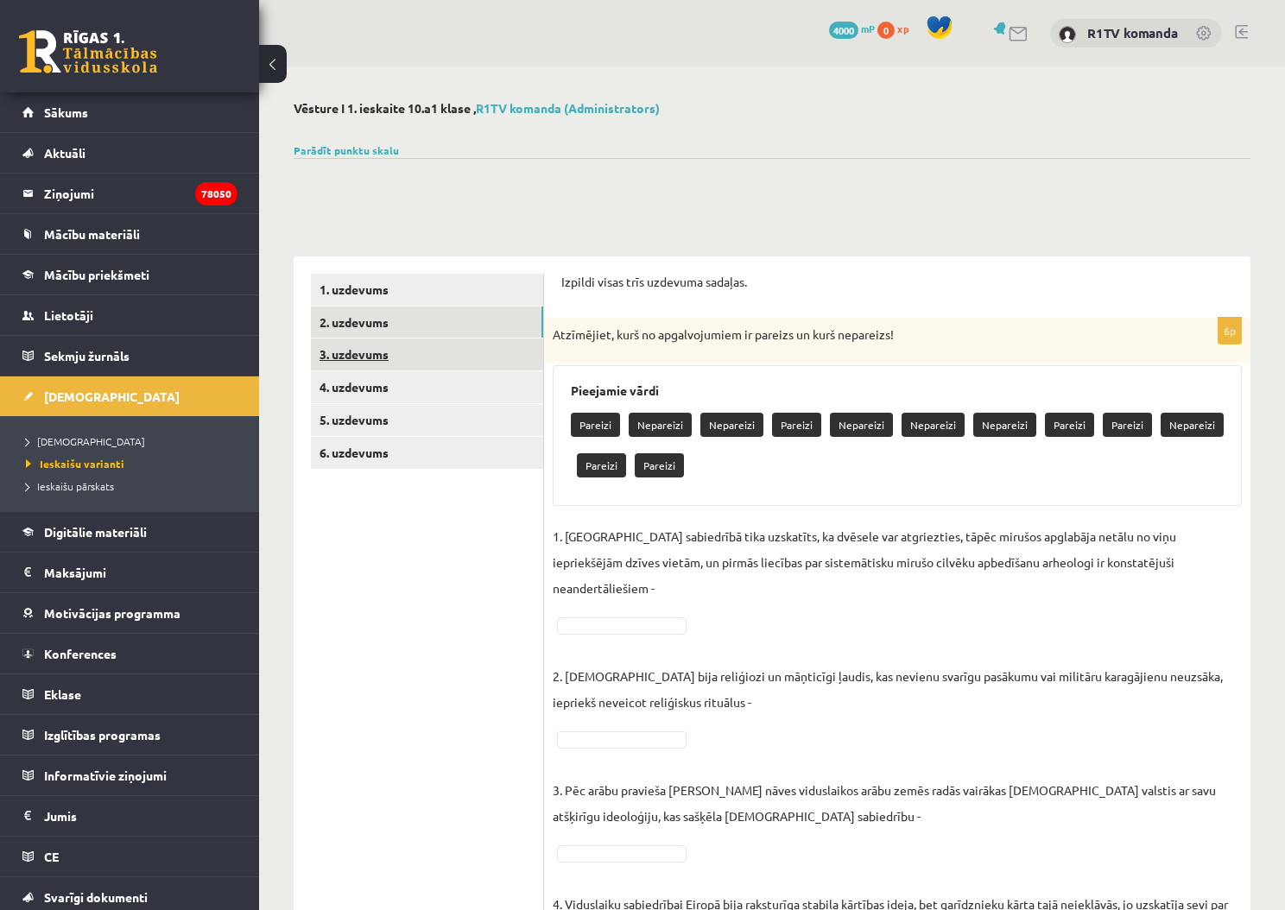
click at [415, 360] on link "3. uzdevums" at bounding box center [427, 354] width 232 height 32
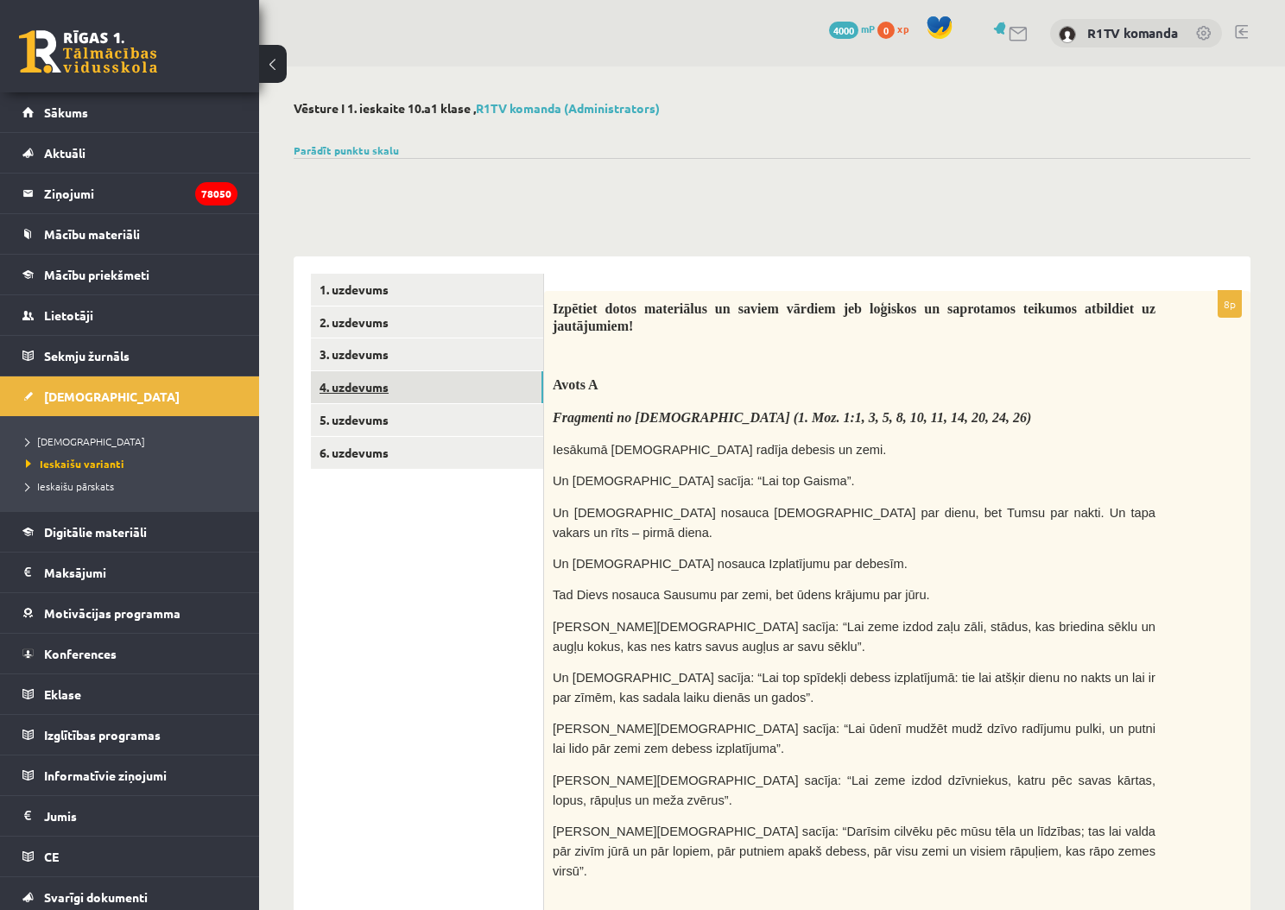
click at [439, 383] on link "4. uzdevums" at bounding box center [427, 387] width 232 height 32
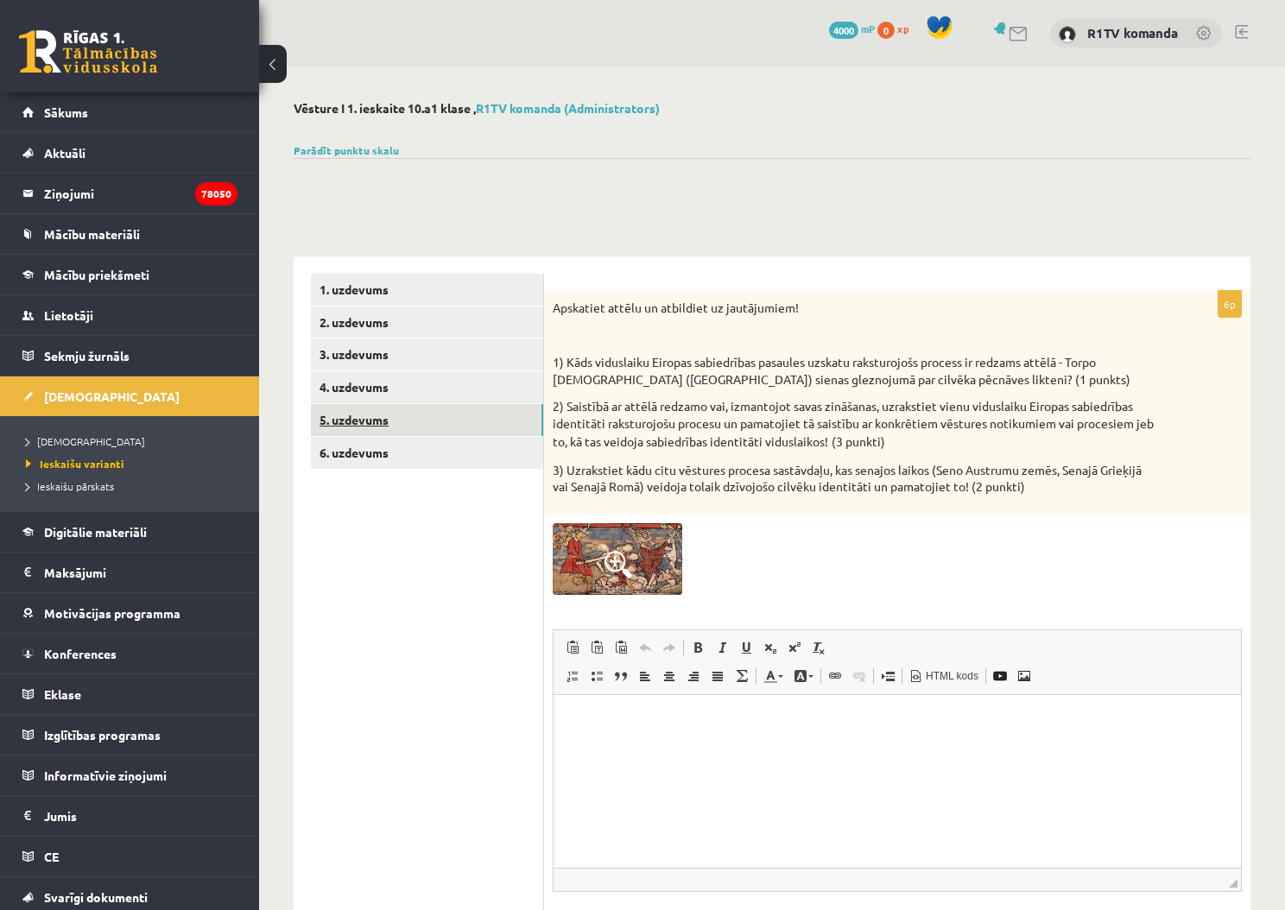
click at [437, 414] on link "5. uzdevums" at bounding box center [427, 420] width 232 height 32
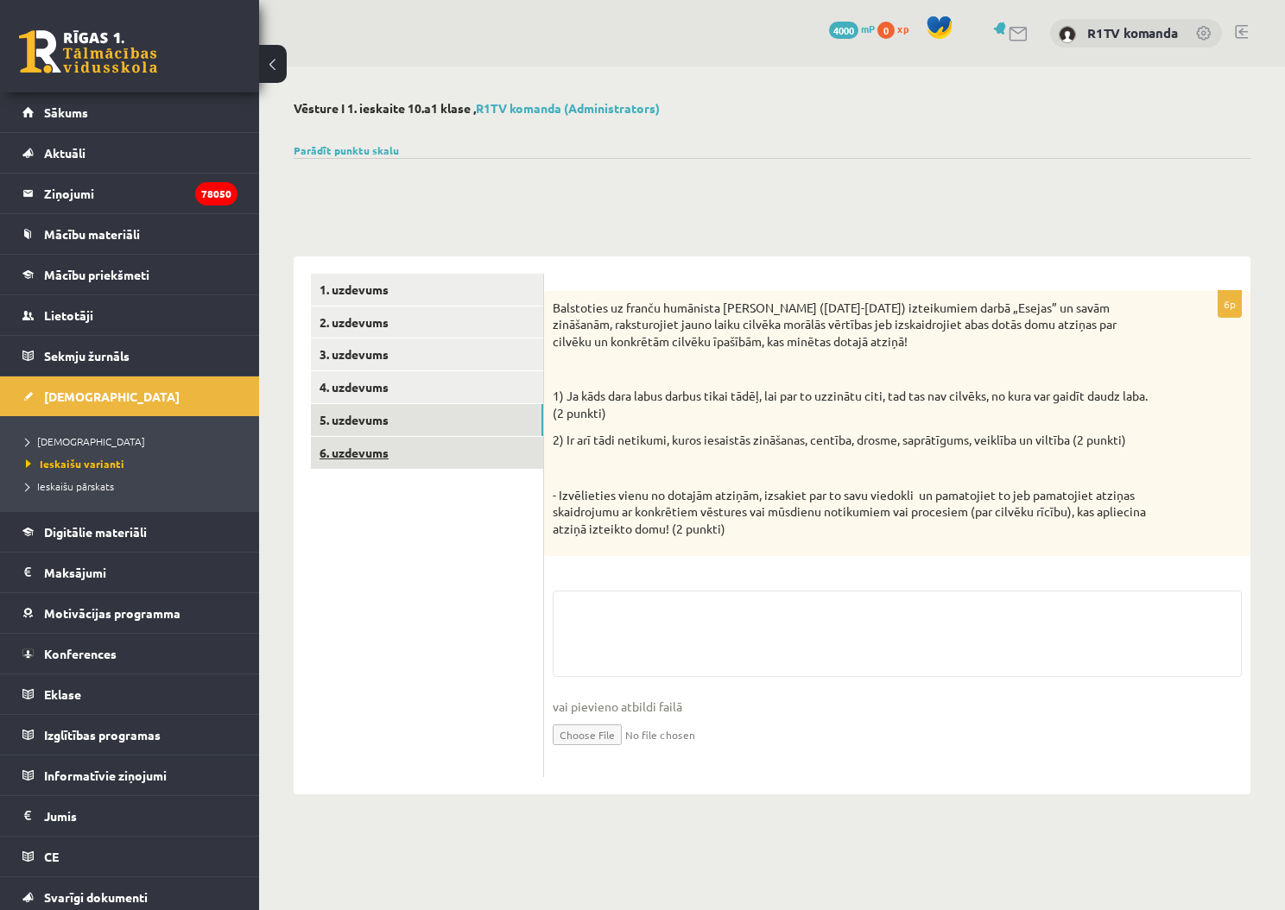
click at [430, 439] on link "6. uzdevums" at bounding box center [427, 453] width 232 height 32
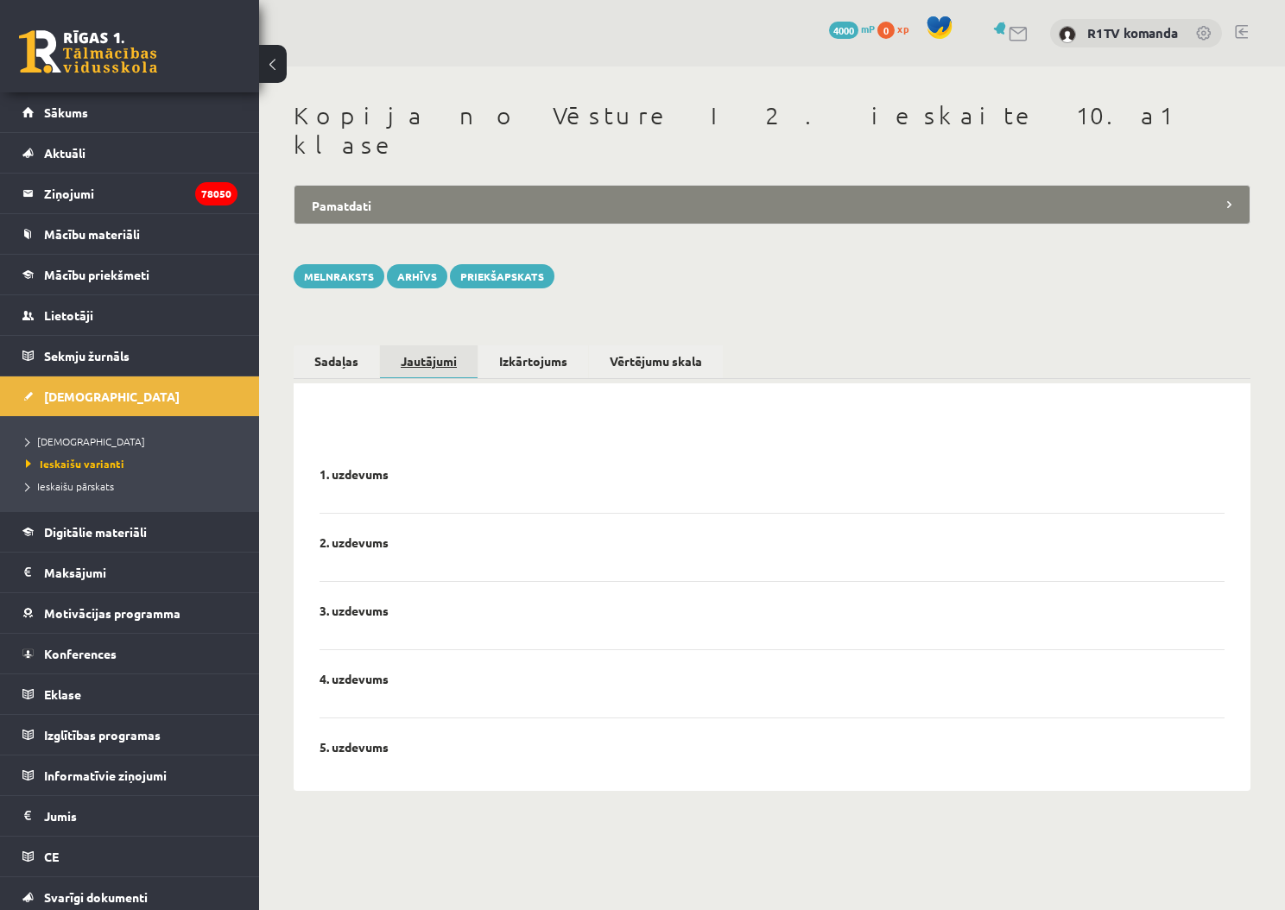
click at [424, 345] on link "Jautājumi" at bounding box center [429, 362] width 98 height 34
